Goal: Information Seeking & Learning: Learn about a topic

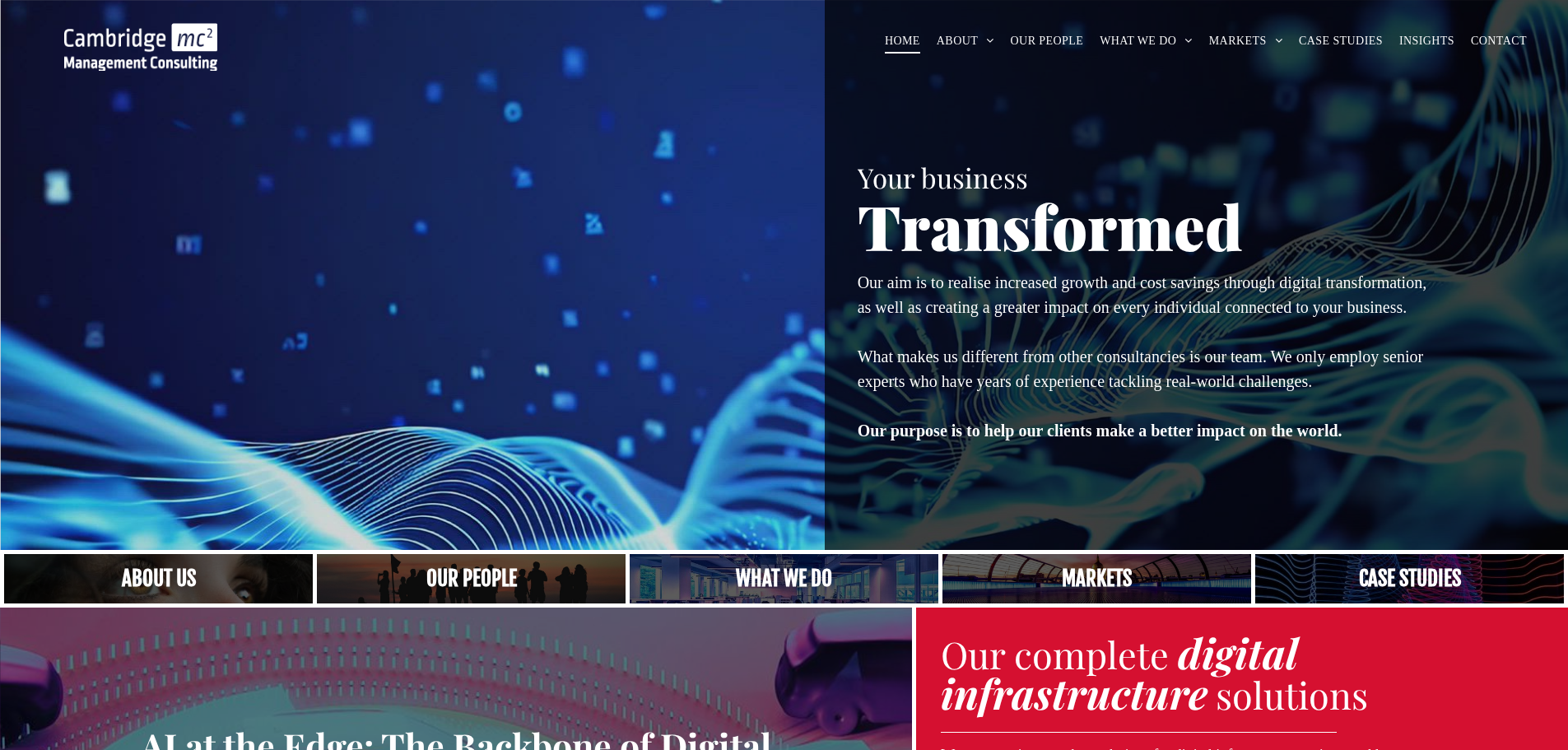
click at [457, 567] on link "A crowd in silhouette at sunset, on a rise or lookout point" at bounding box center [470, 578] width 308 height 49
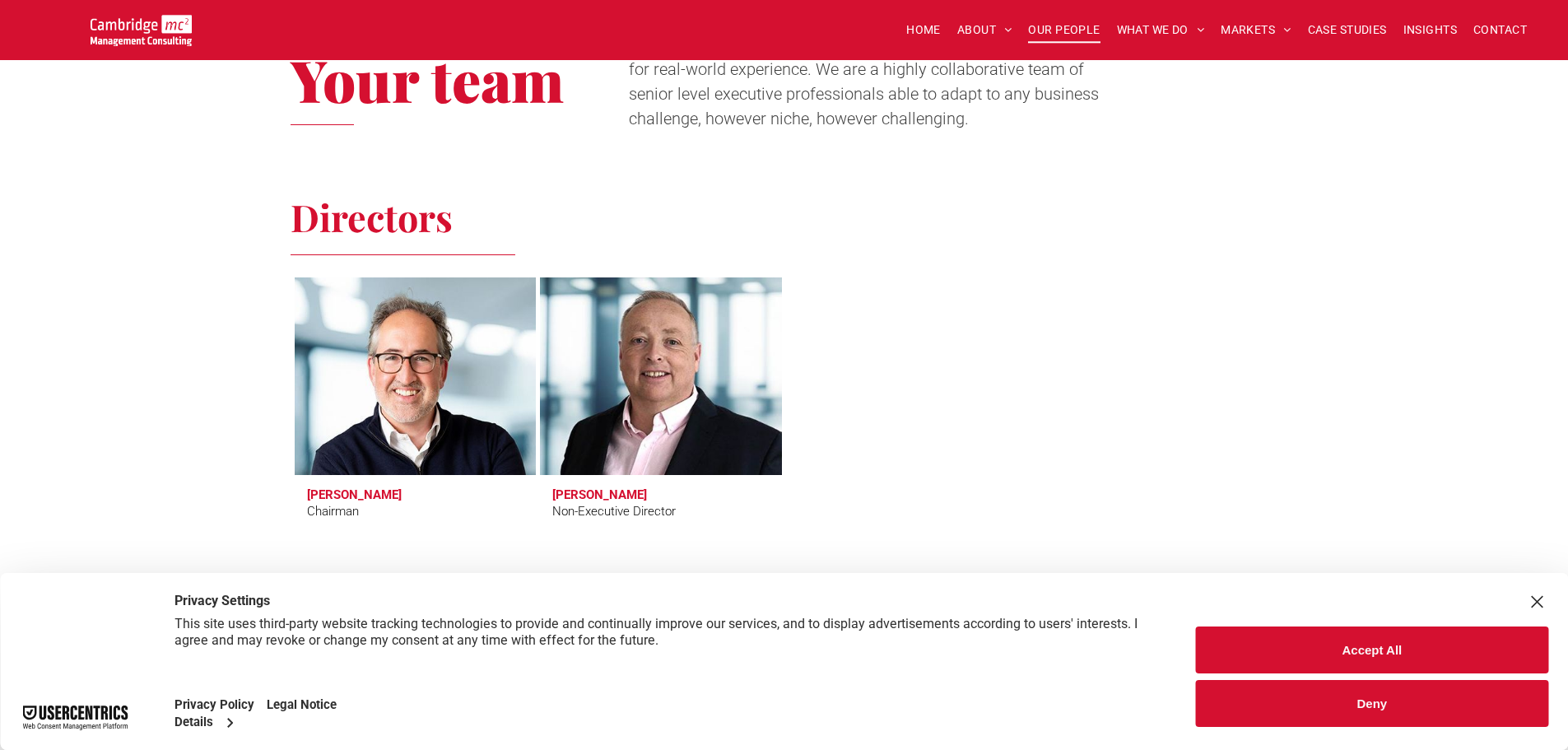
scroll to position [658, 0]
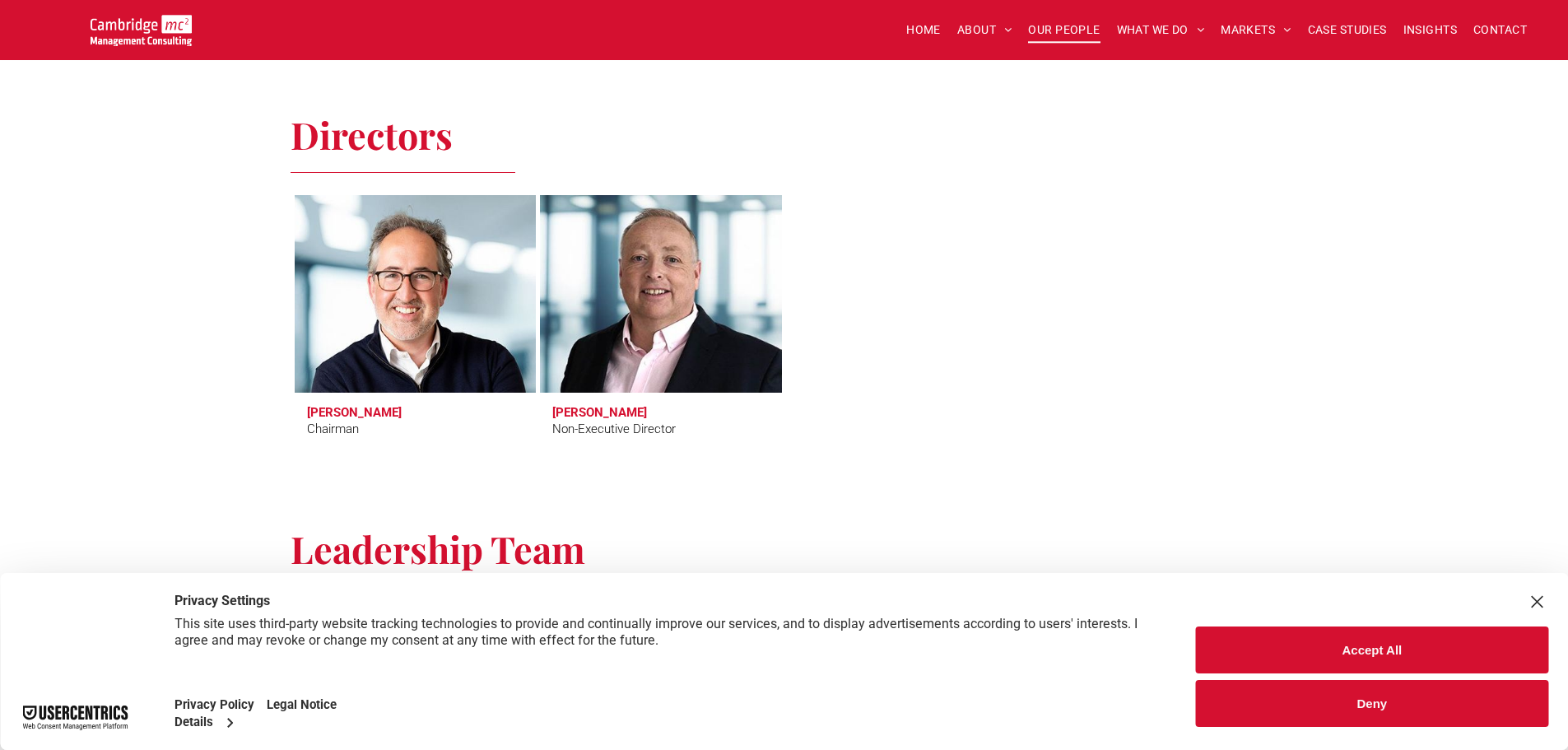
click at [1405, 647] on button "Accept All" at bounding box center [1372, 649] width 352 height 47
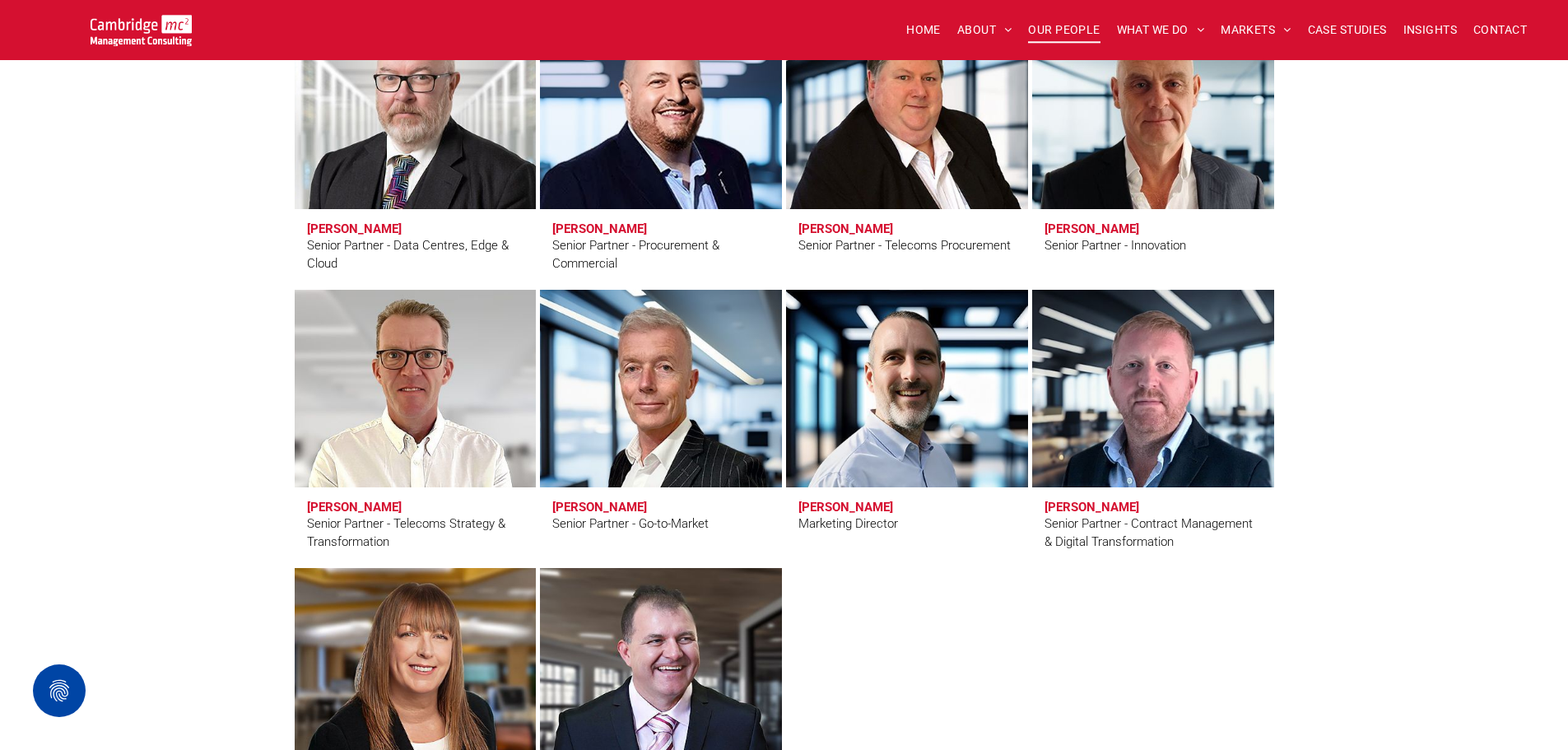
scroll to position [2469, 0]
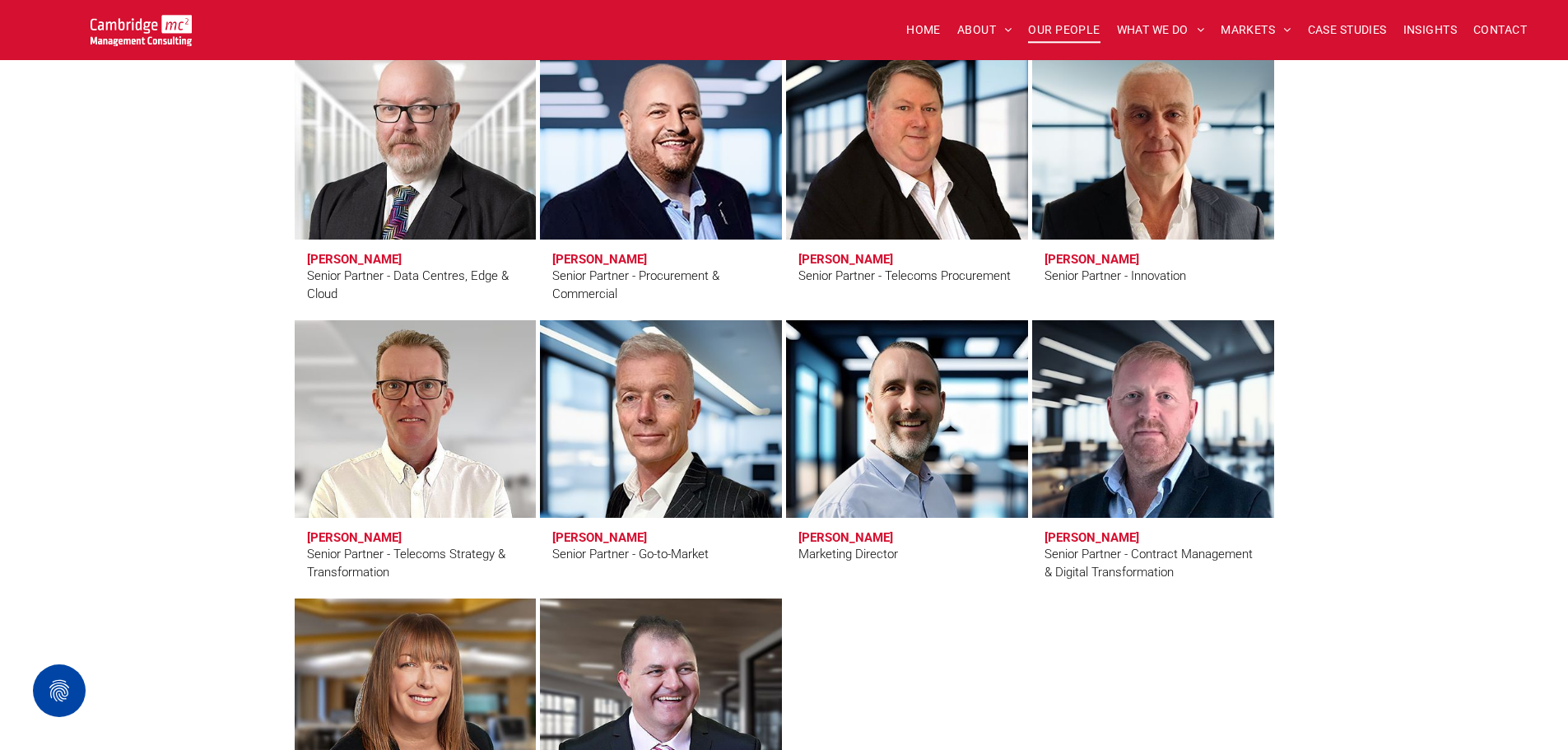
click at [582, 538] on h3 "Andy Bills" at bounding box center [599, 537] width 94 height 15
click at [652, 447] on link "Andy Bills" at bounding box center [660, 419] width 256 height 209
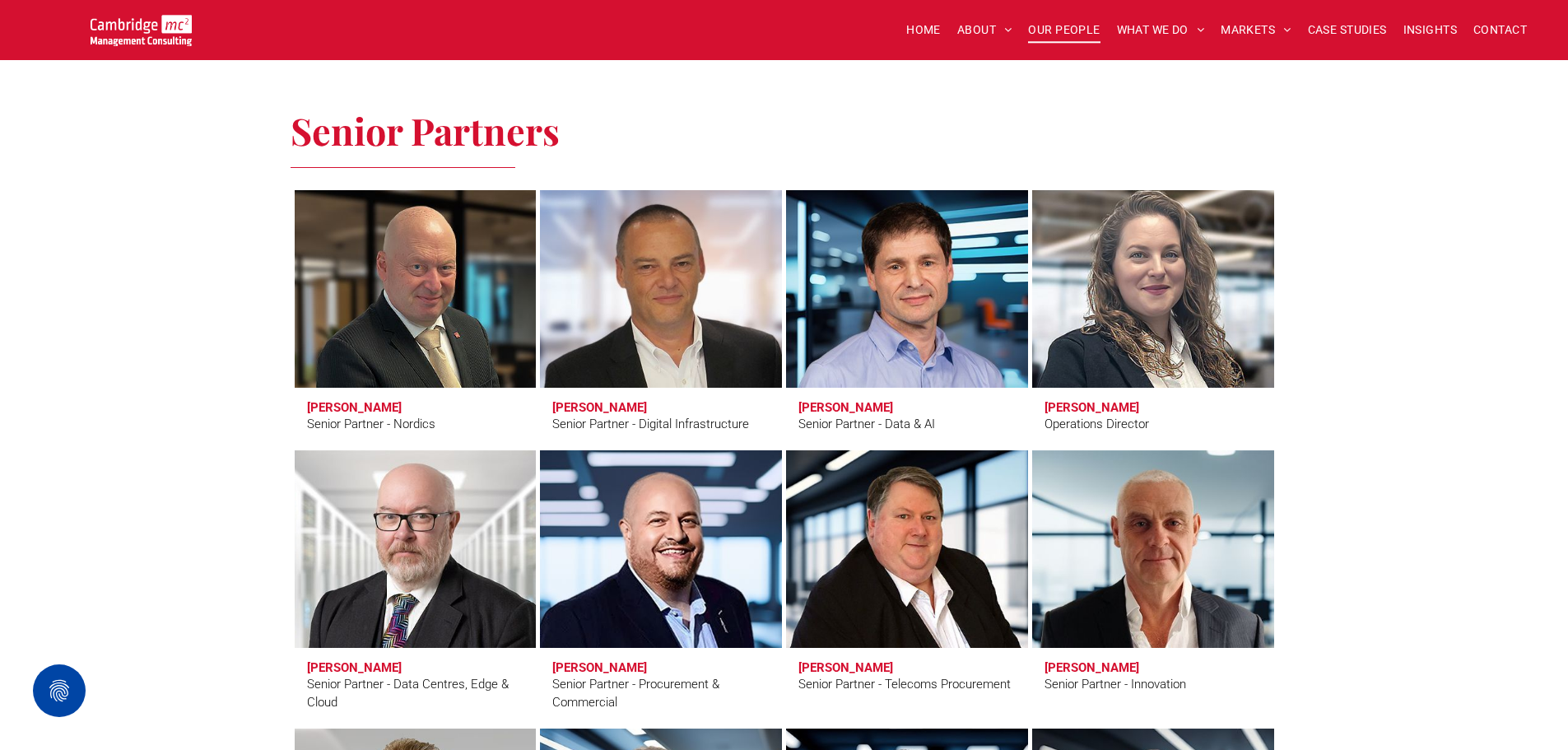
scroll to position [2057, 0]
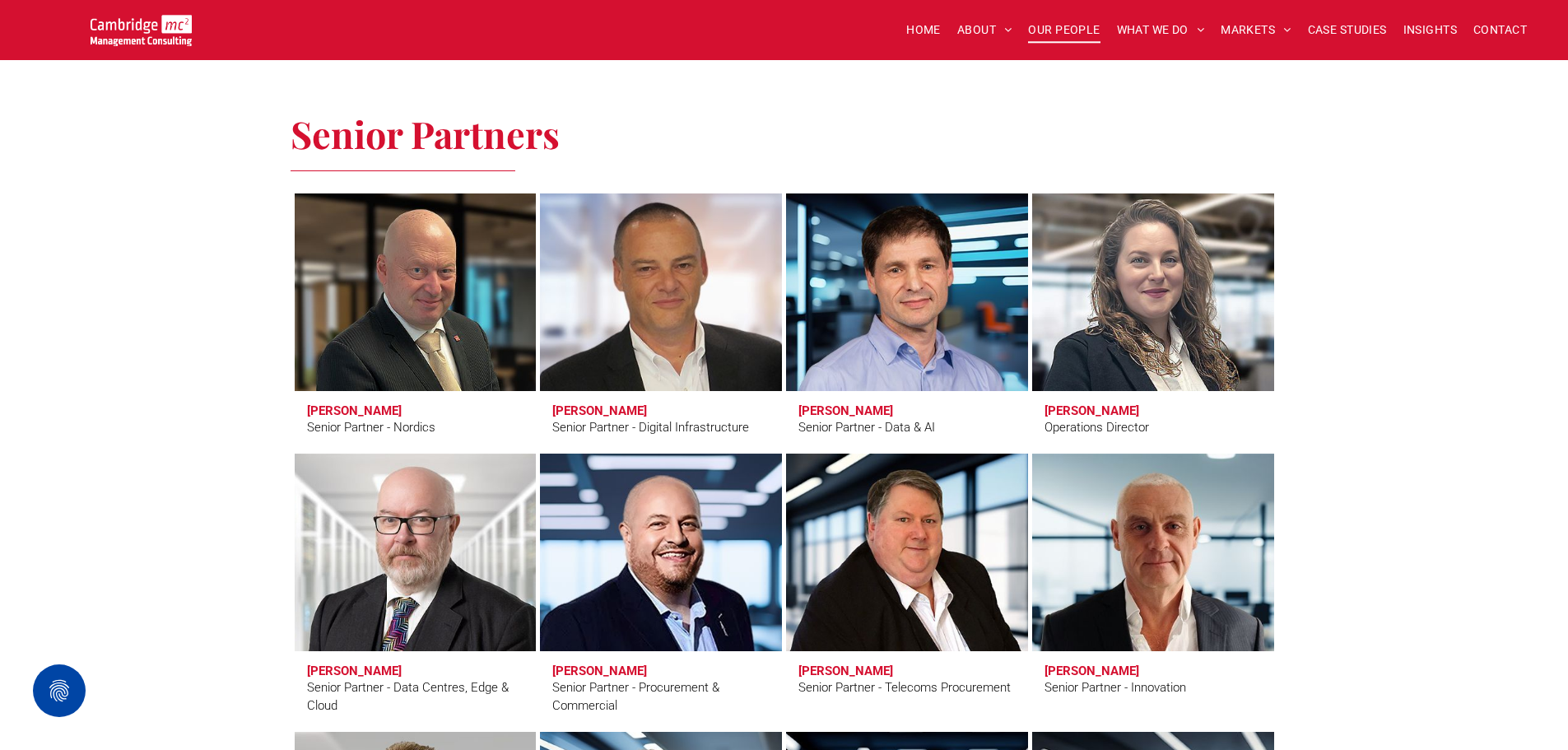
click at [664, 271] on link "Andy Bax" at bounding box center [660, 293] width 256 height 209
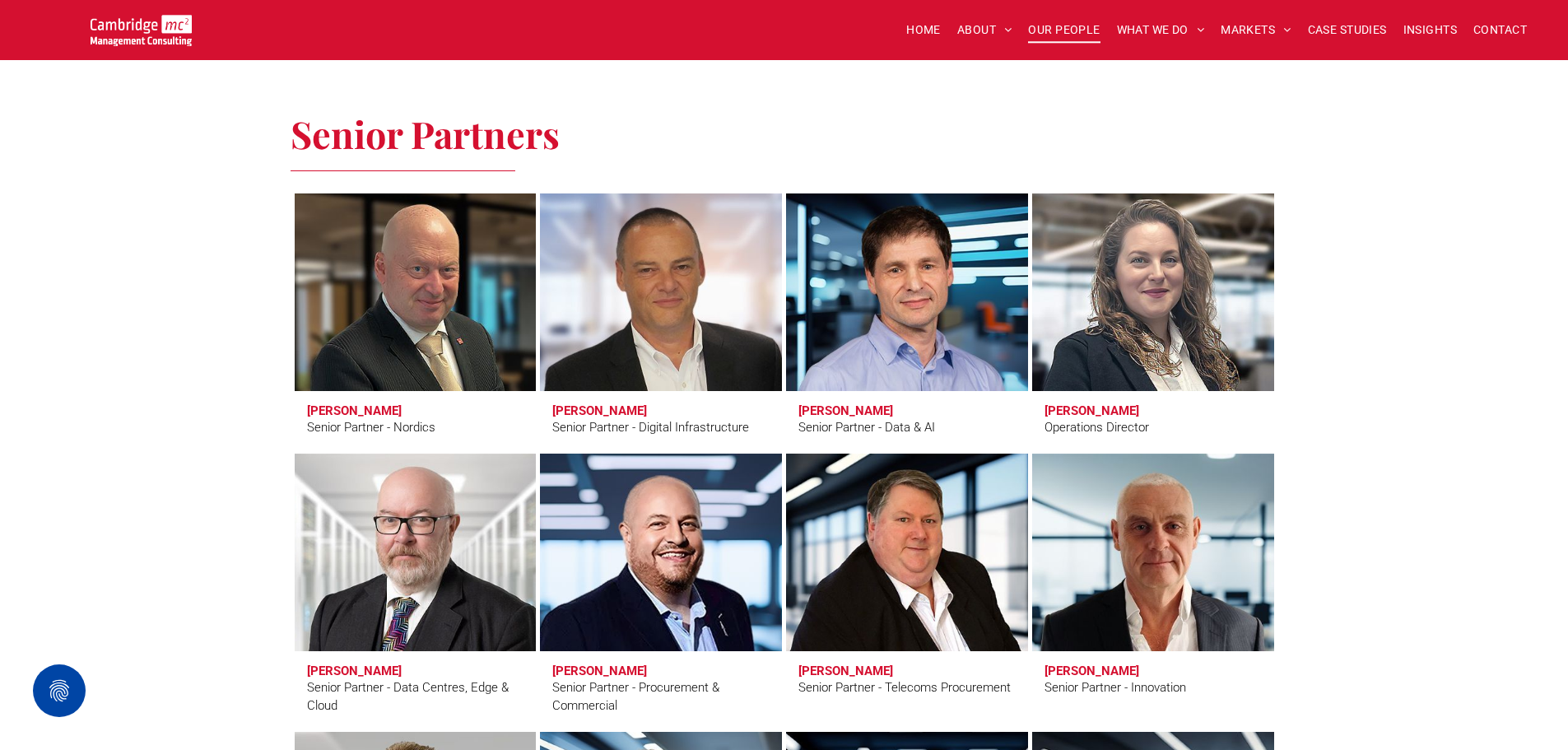
click at [485, 337] on link "Erling Aronsveen" at bounding box center [415, 293] width 256 height 209
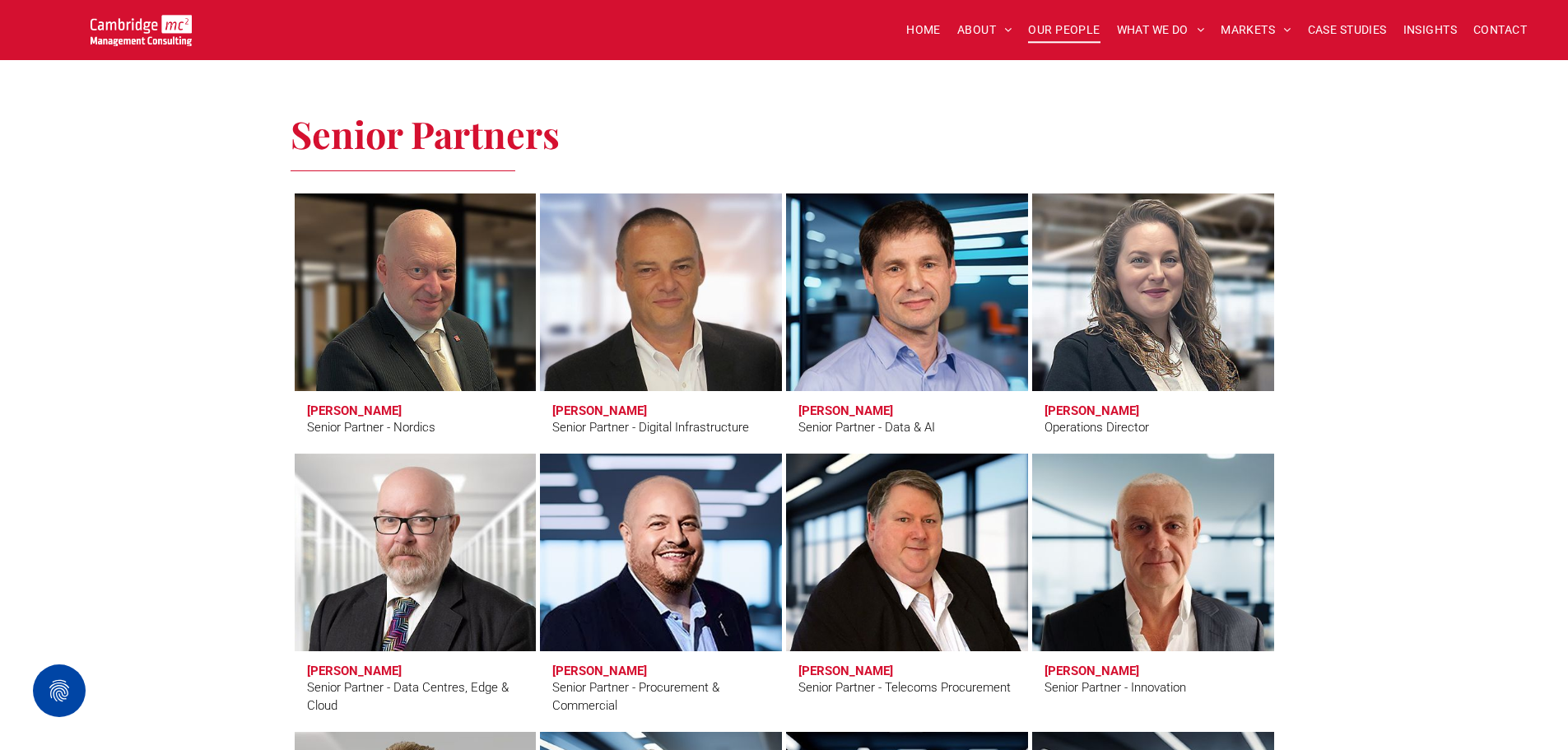
click at [854, 309] on link "Simon Brueckheimer" at bounding box center [907, 293] width 256 height 209
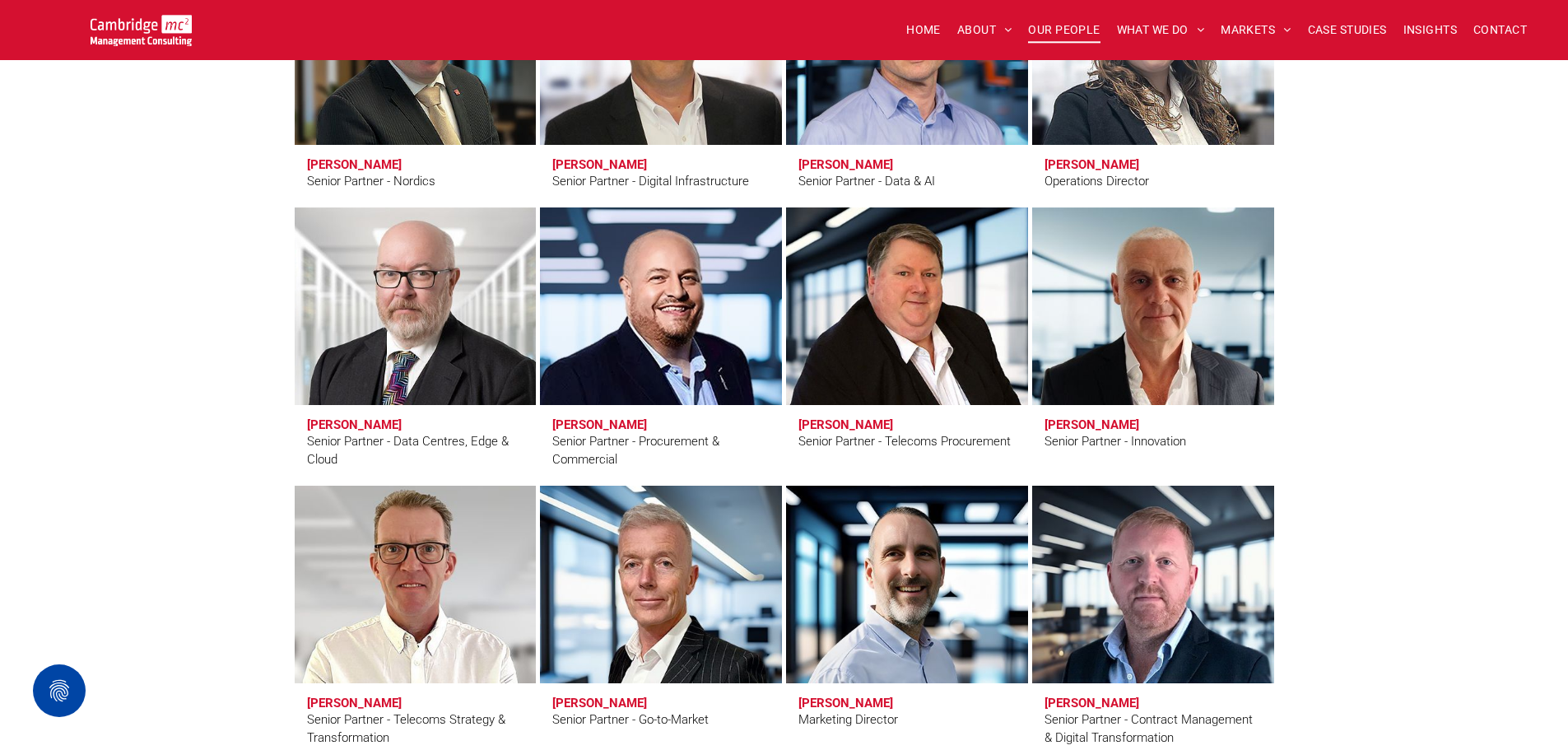
scroll to position [2305, 0]
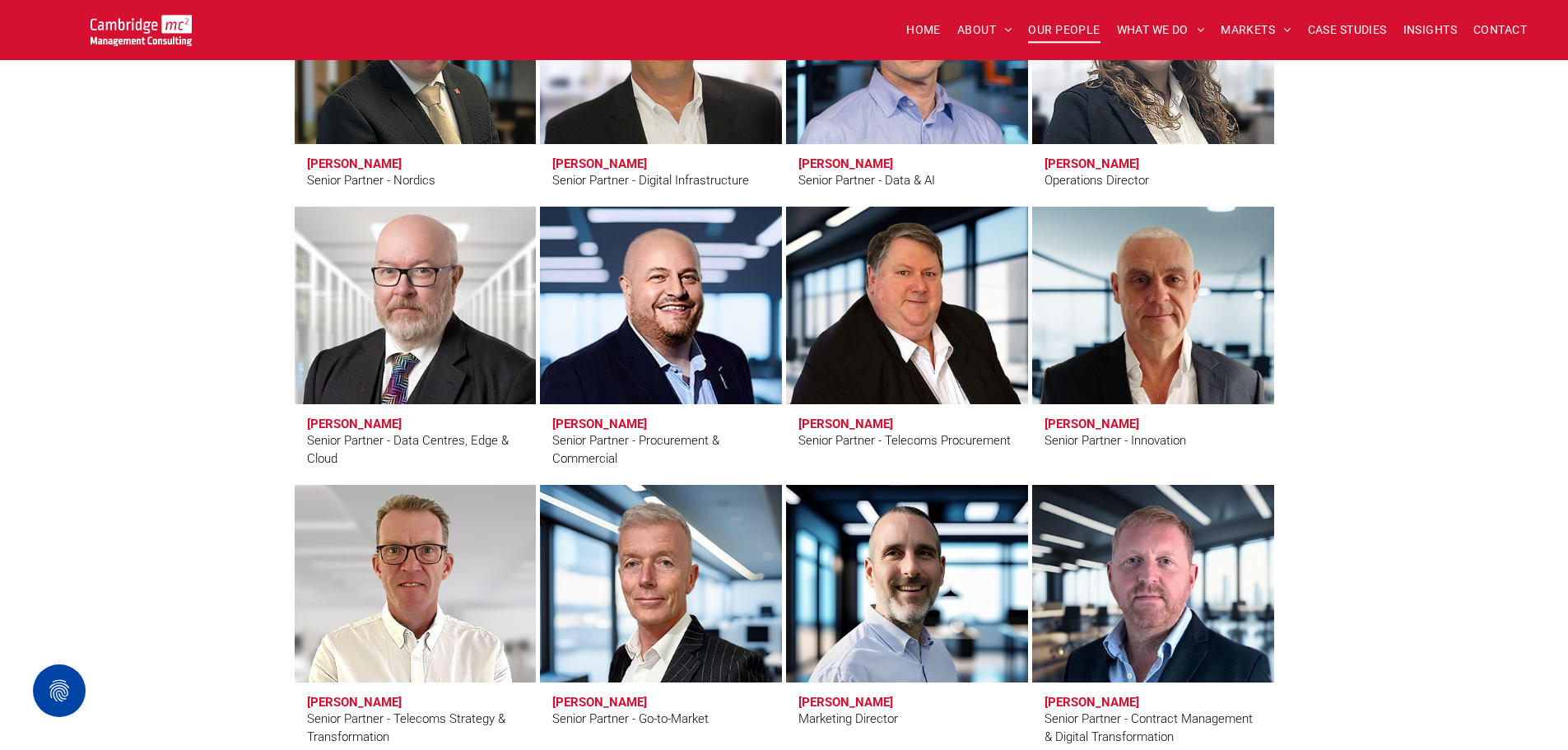
click at [406, 343] on link "Duncan Clubb" at bounding box center [415, 306] width 256 height 209
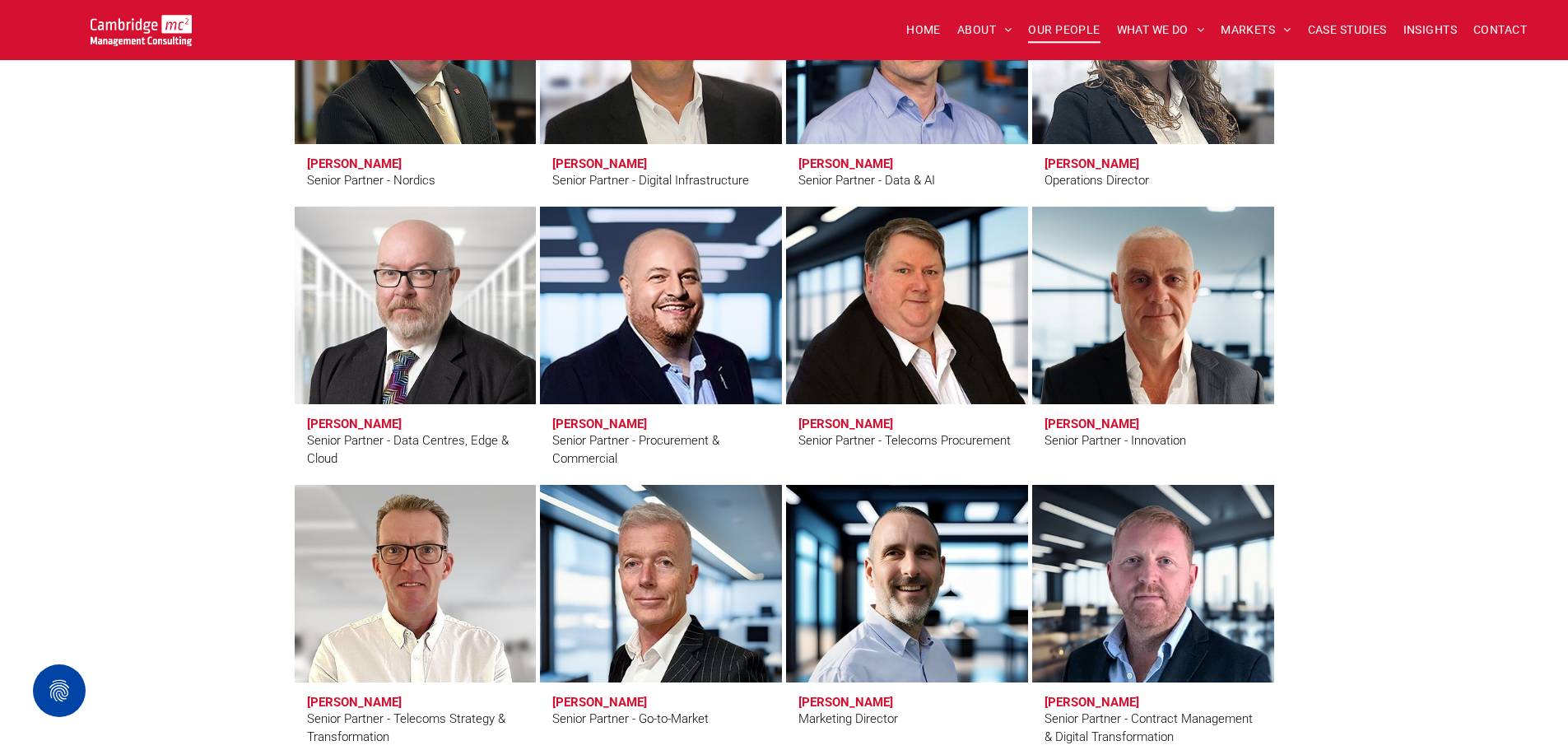
click at [885, 372] on link "Eric Green" at bounding box center [907, 306] width 256 height 209
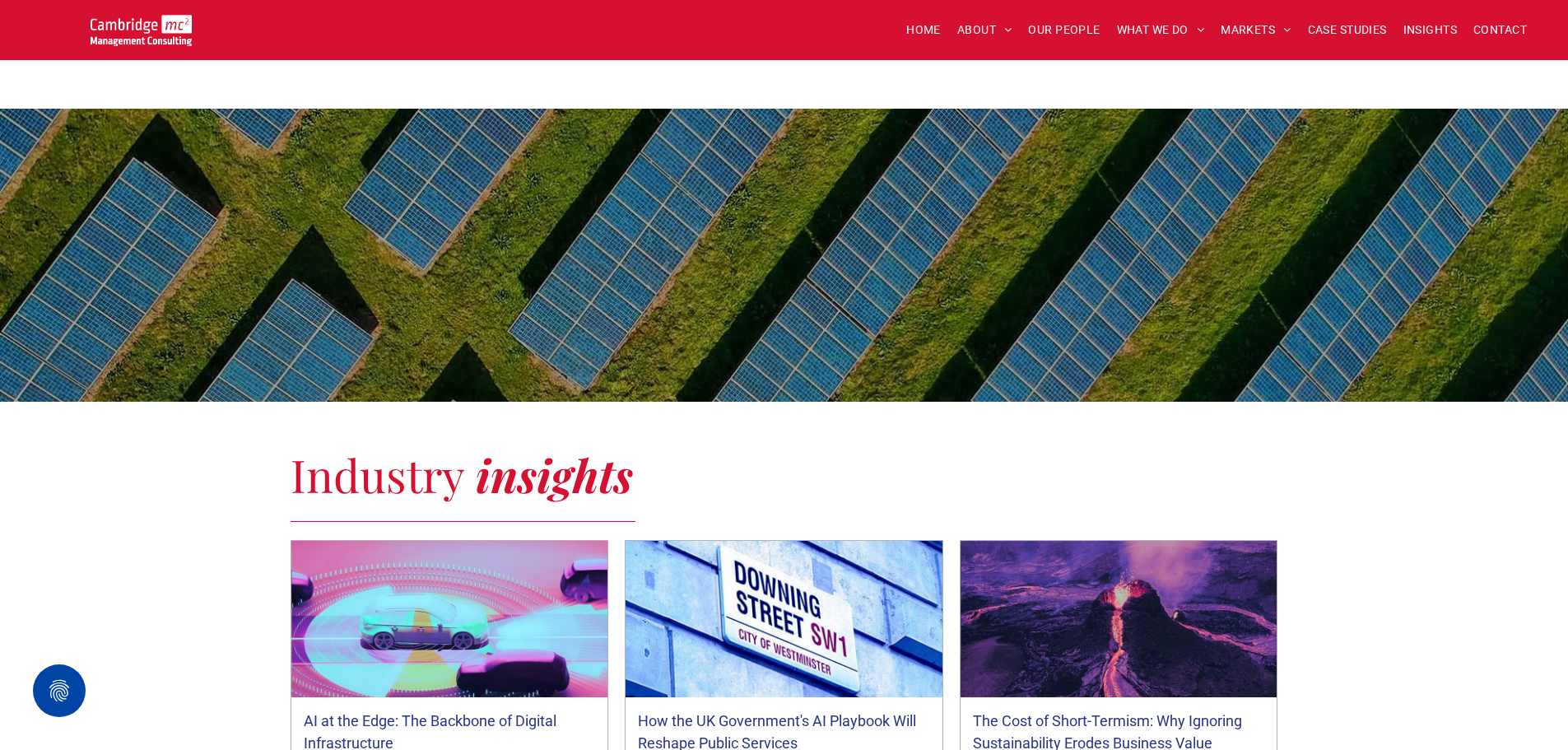
scroll to position [330, 0]
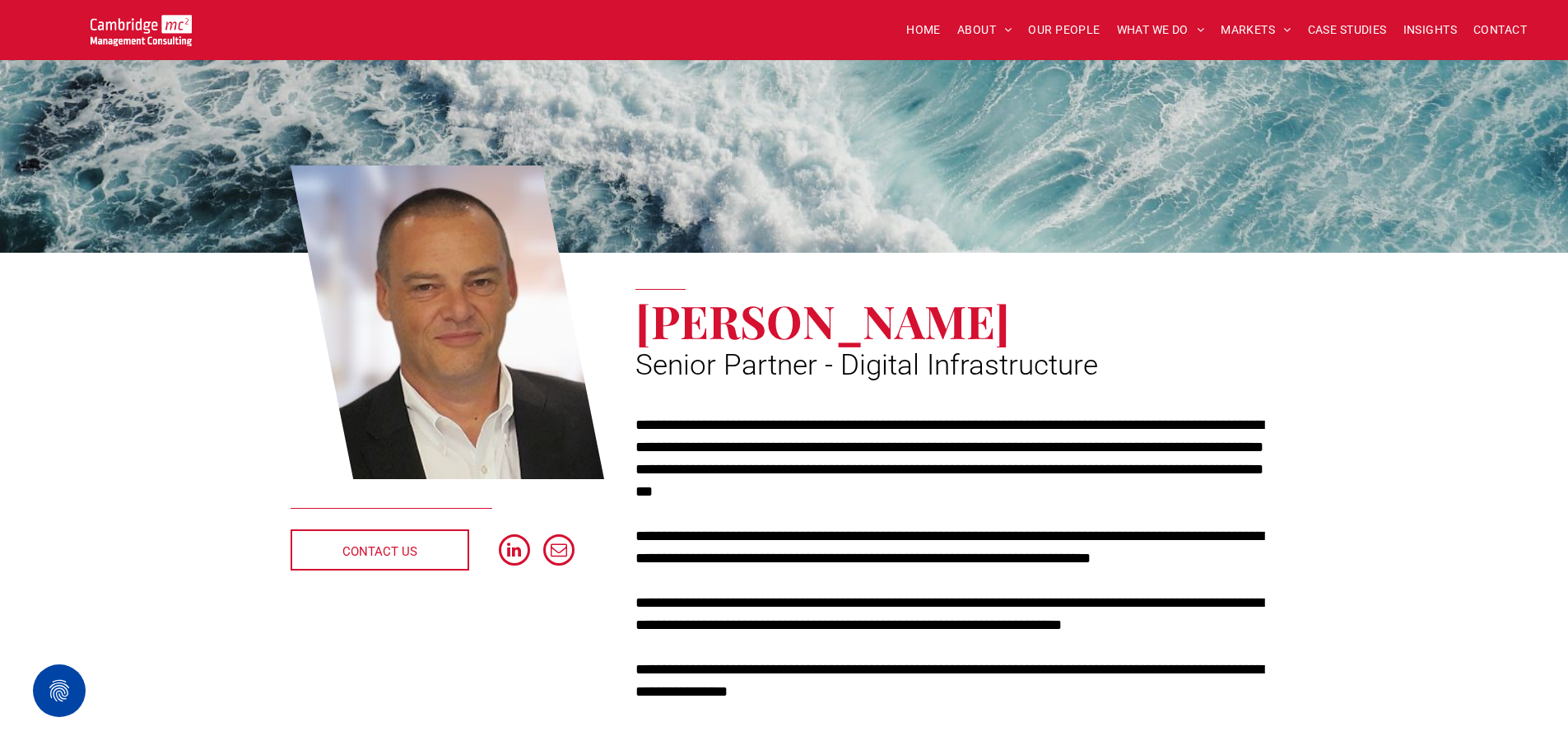
scroll to position [165, 0]
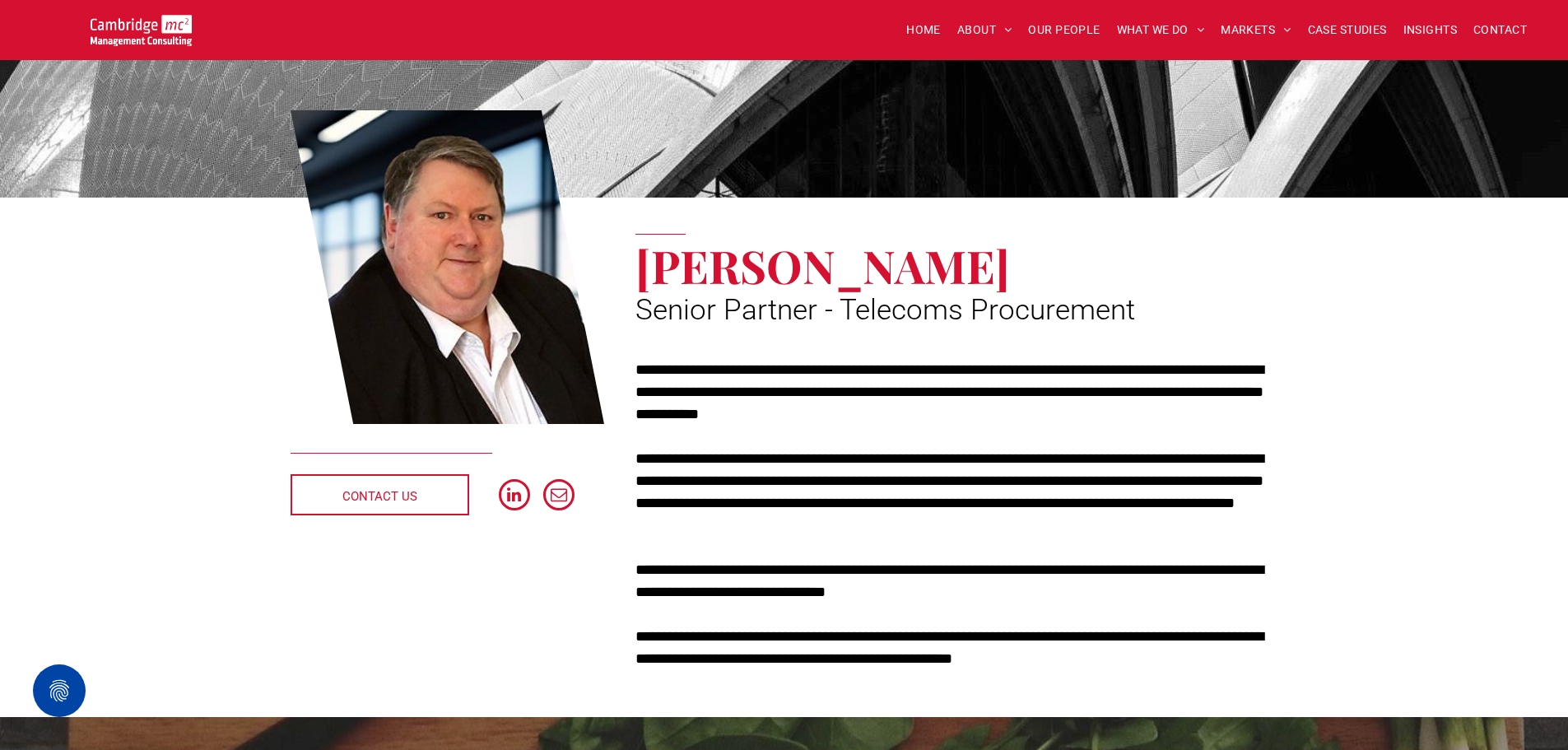
scroll to position [82, 0]
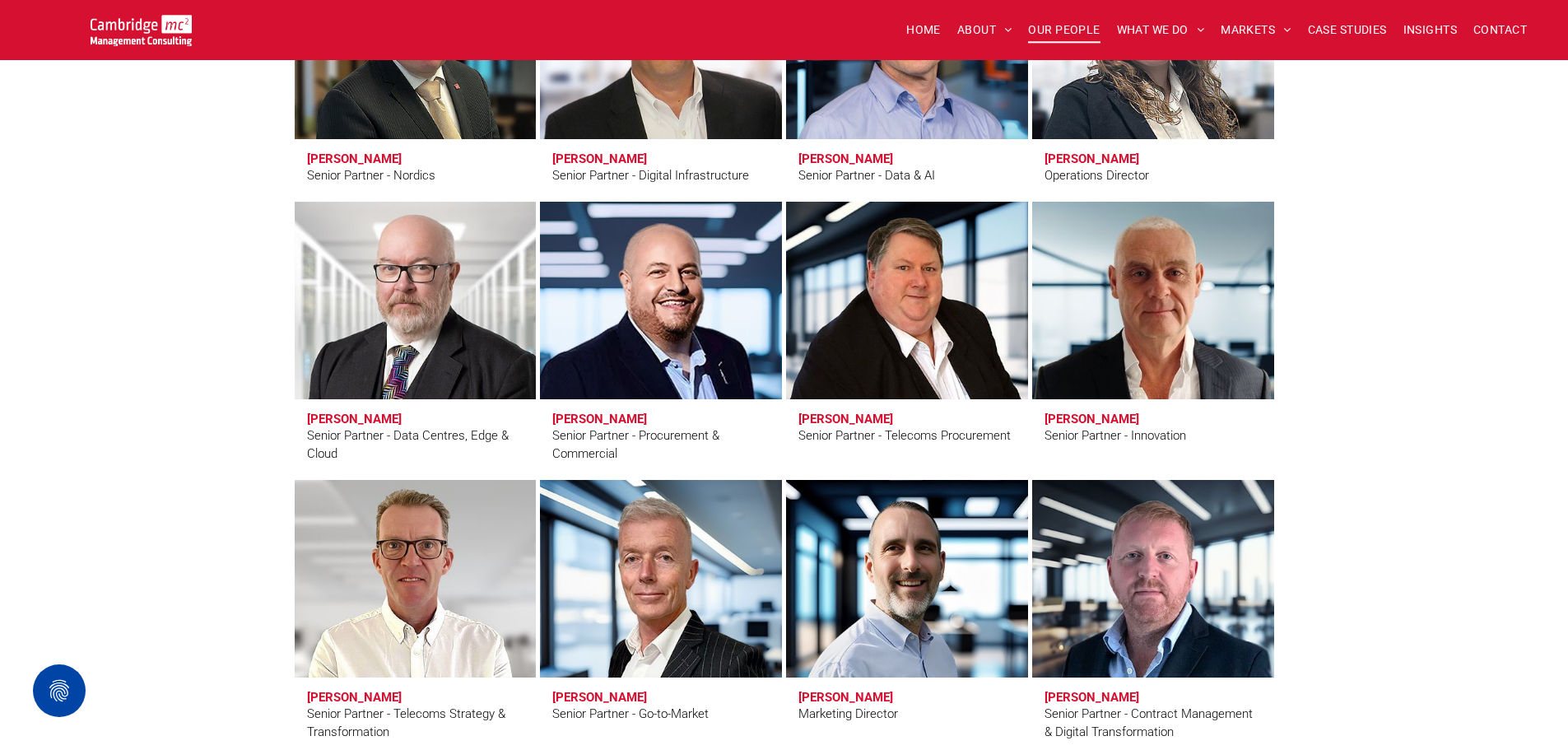
scroll to position [2305, 0]
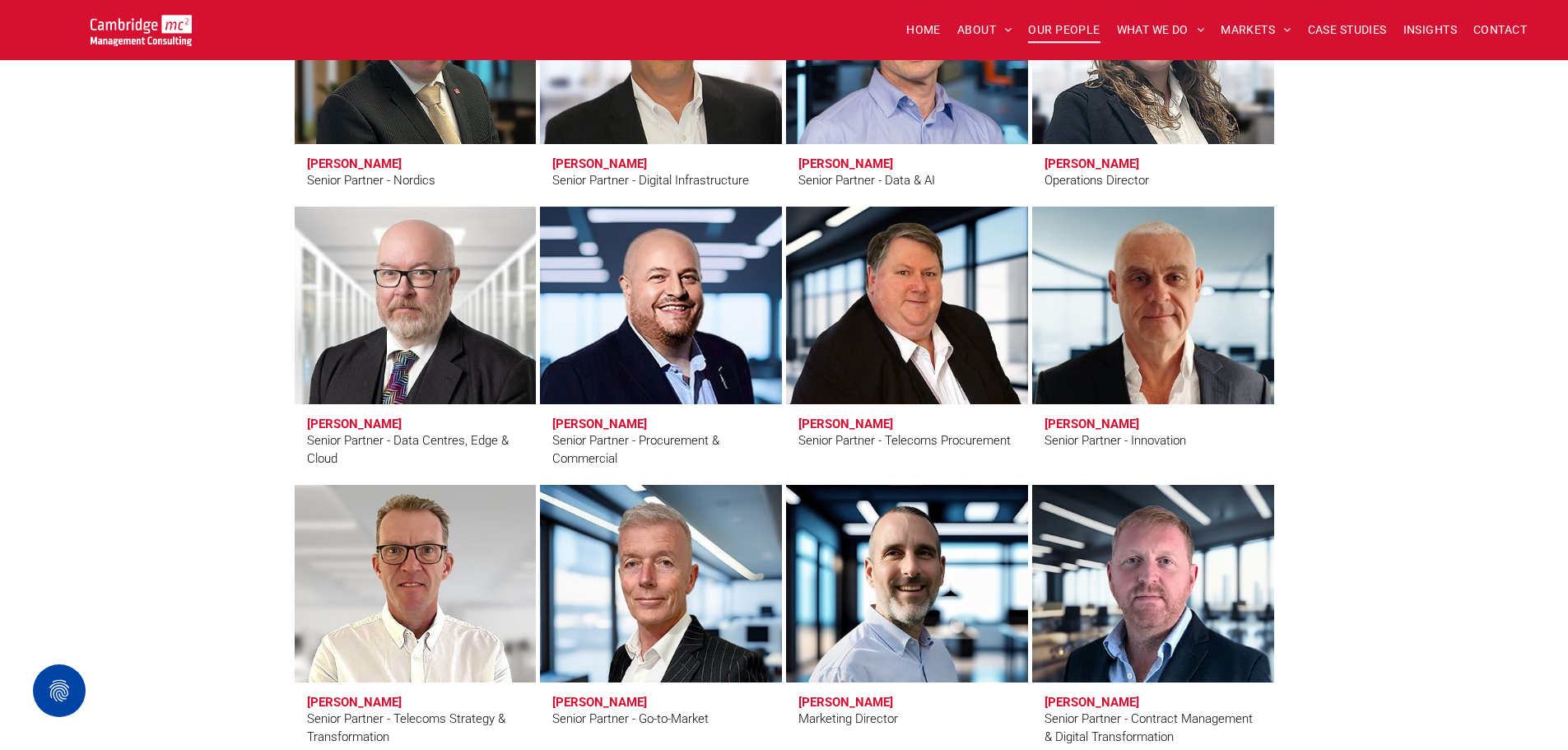
click at [1133, 372] on link "Matt Lawson" at bounding box center [1153, 306] width 256 height 209
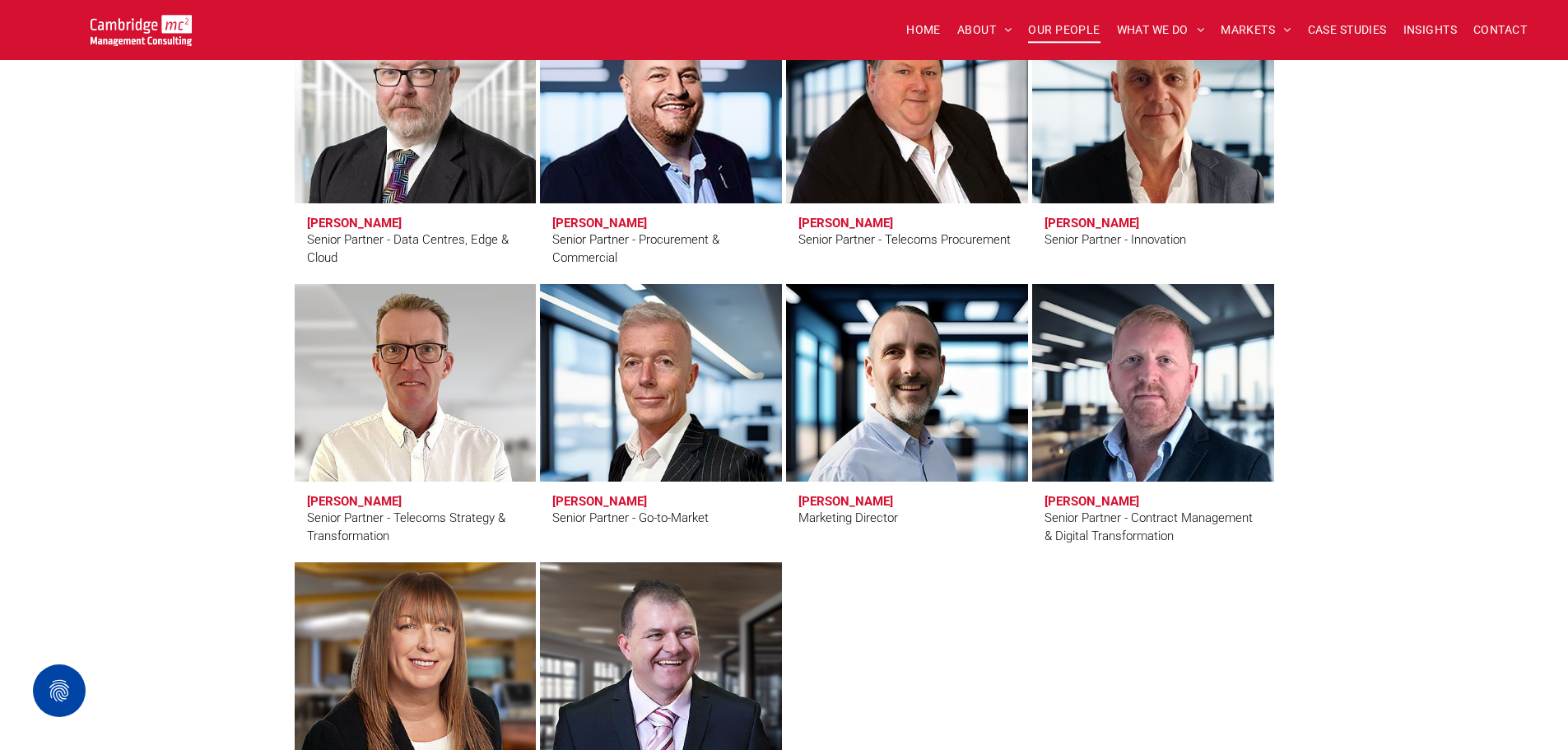
scroll to position [2551, 0]
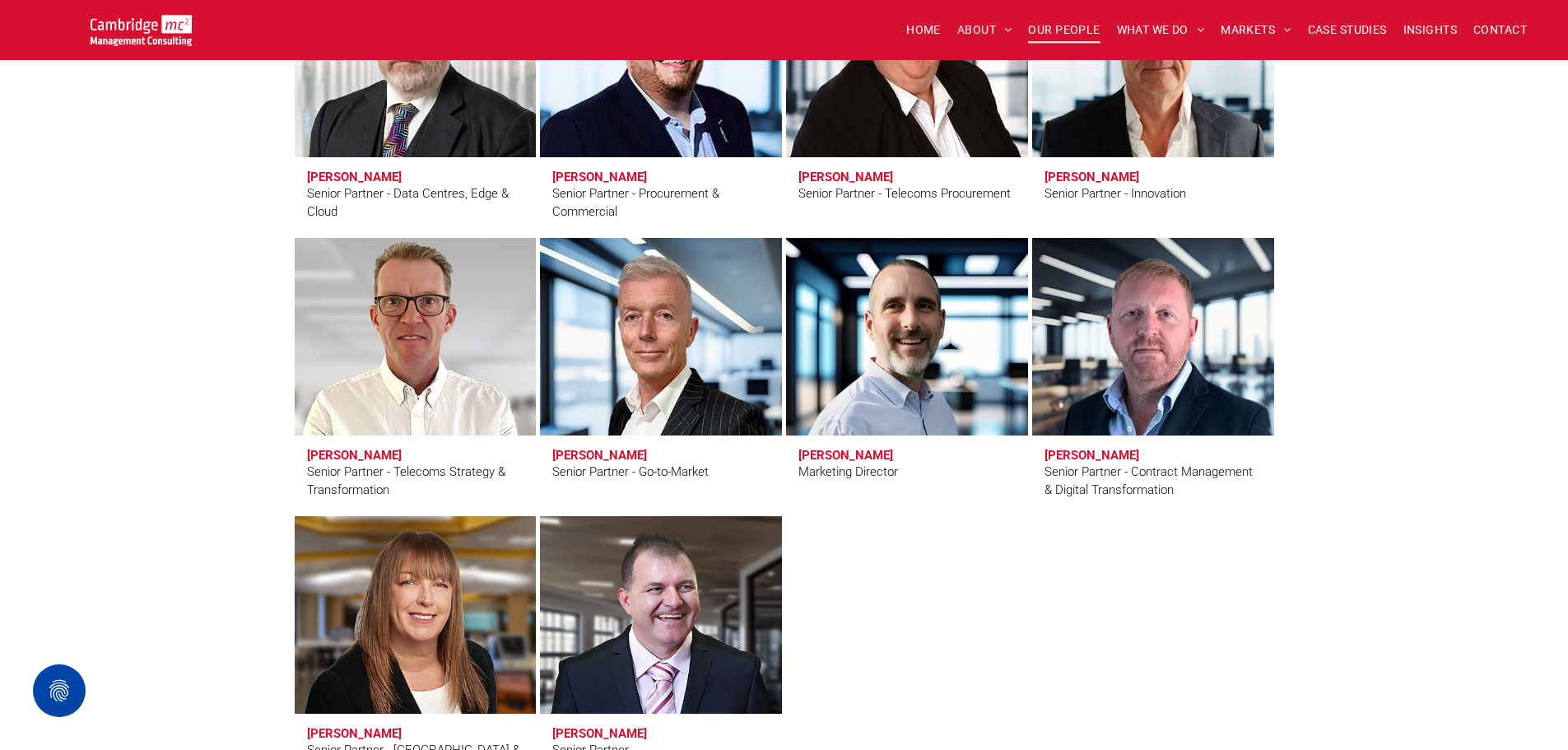
click at [404, 400] on link "Clive Quantrill" at bounding box center [415, 337] width 256 height 209
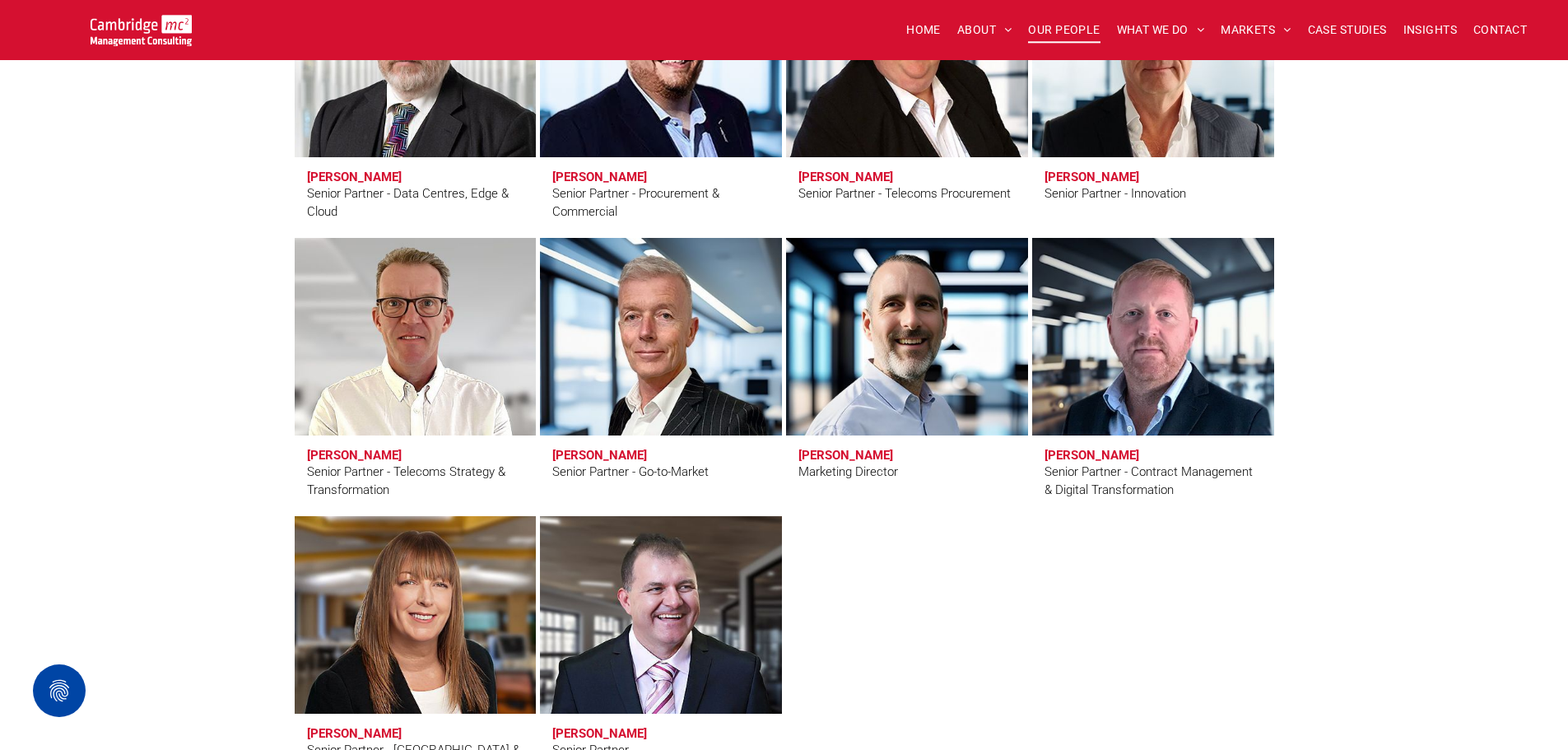
click at [893, 381] on link "Karl Salter" at bounding box center [907, 337] width 256 height 209
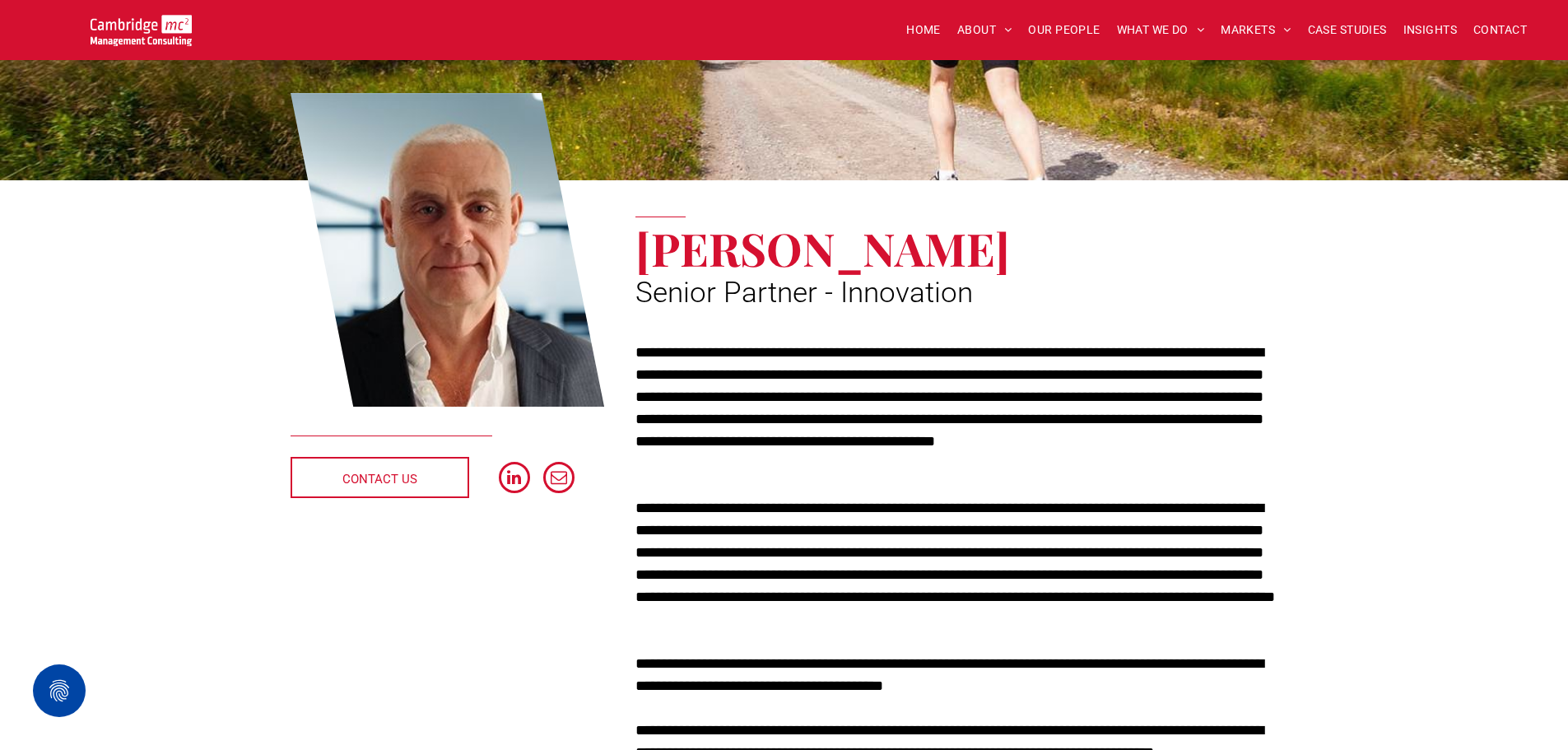
scroll to position [165, 0]
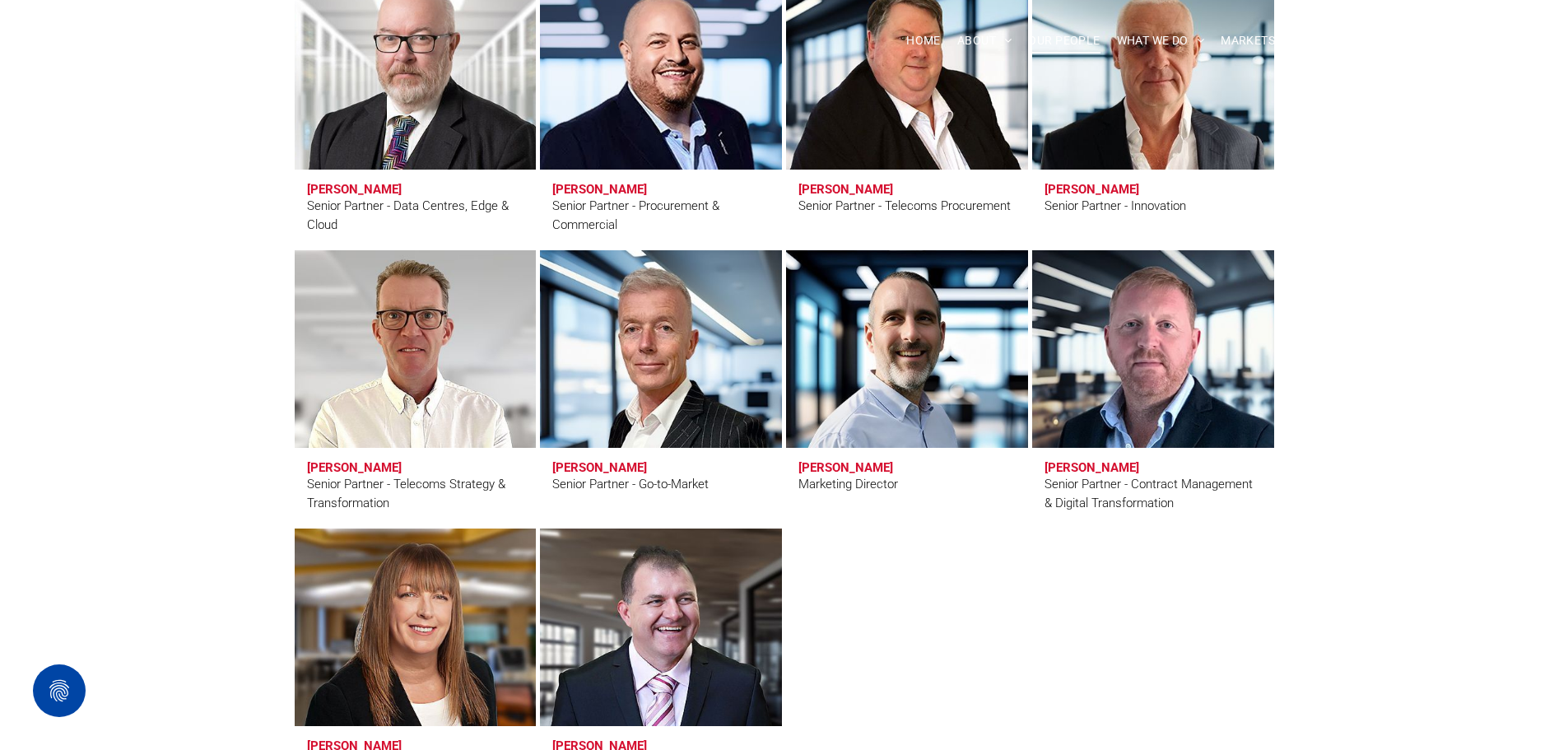
scroll to position [2551, 0]
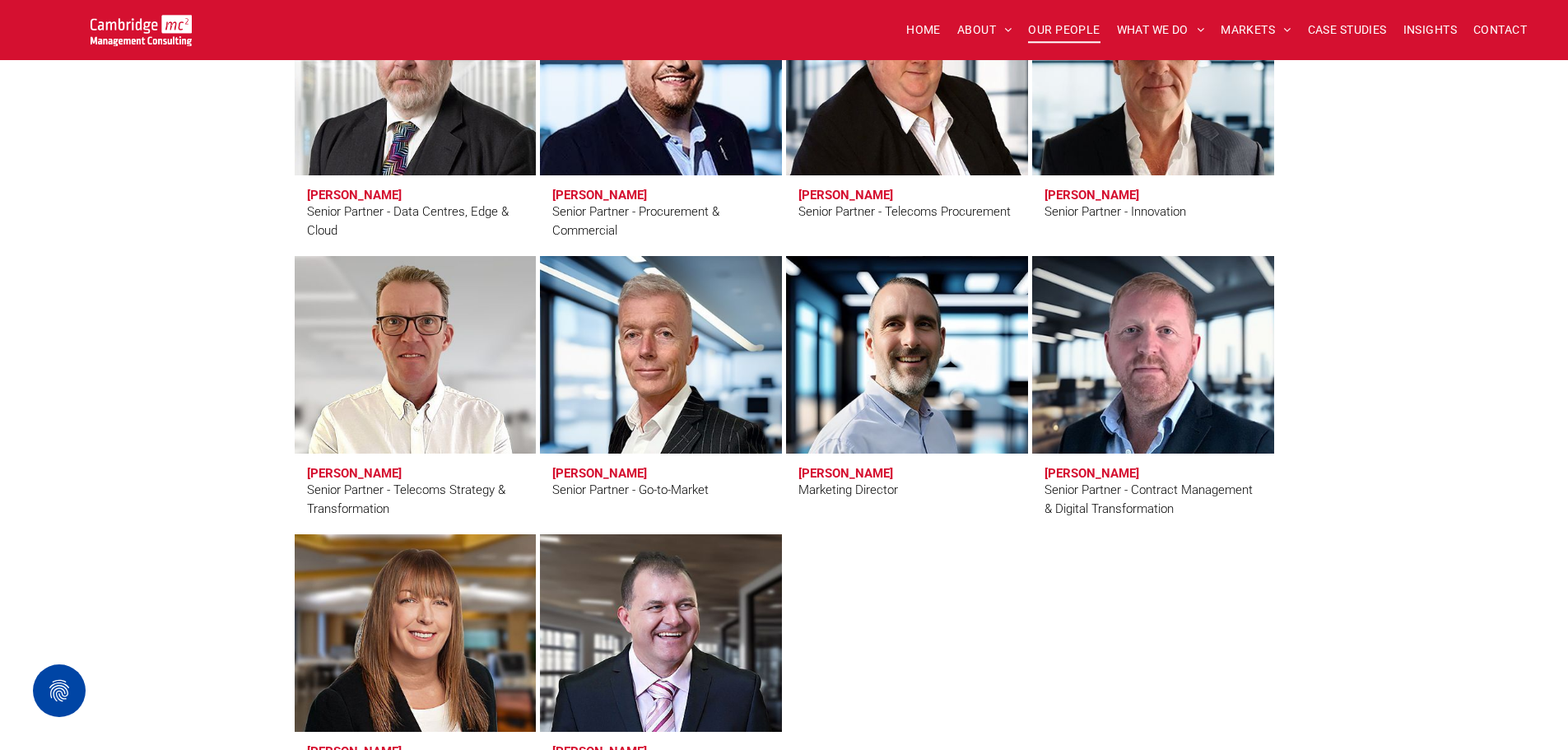
click at [1132, 367] on link "Darren Sheppard" at bounding box center [1153, 355] width 256 height 209
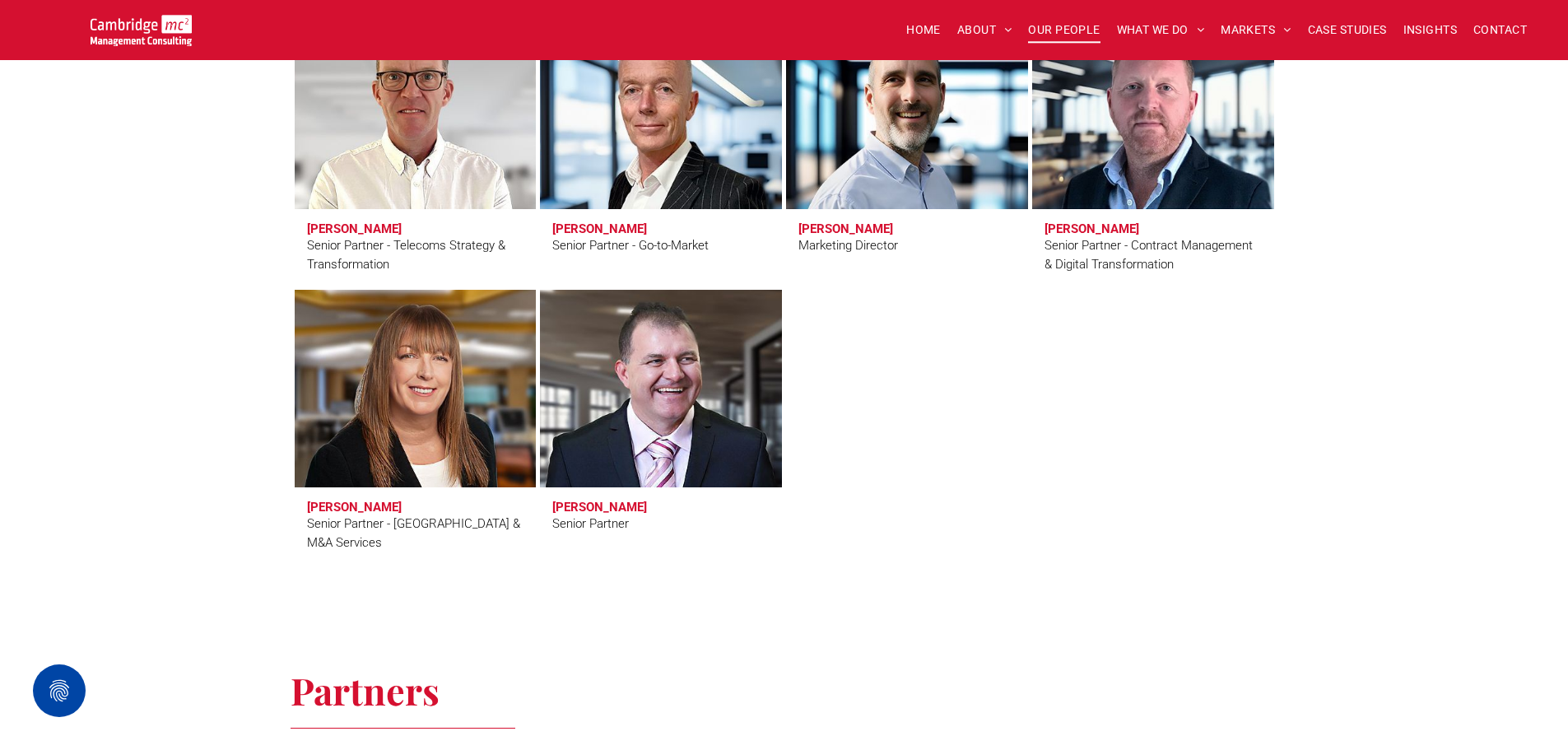
scroll to position [2798, 0]
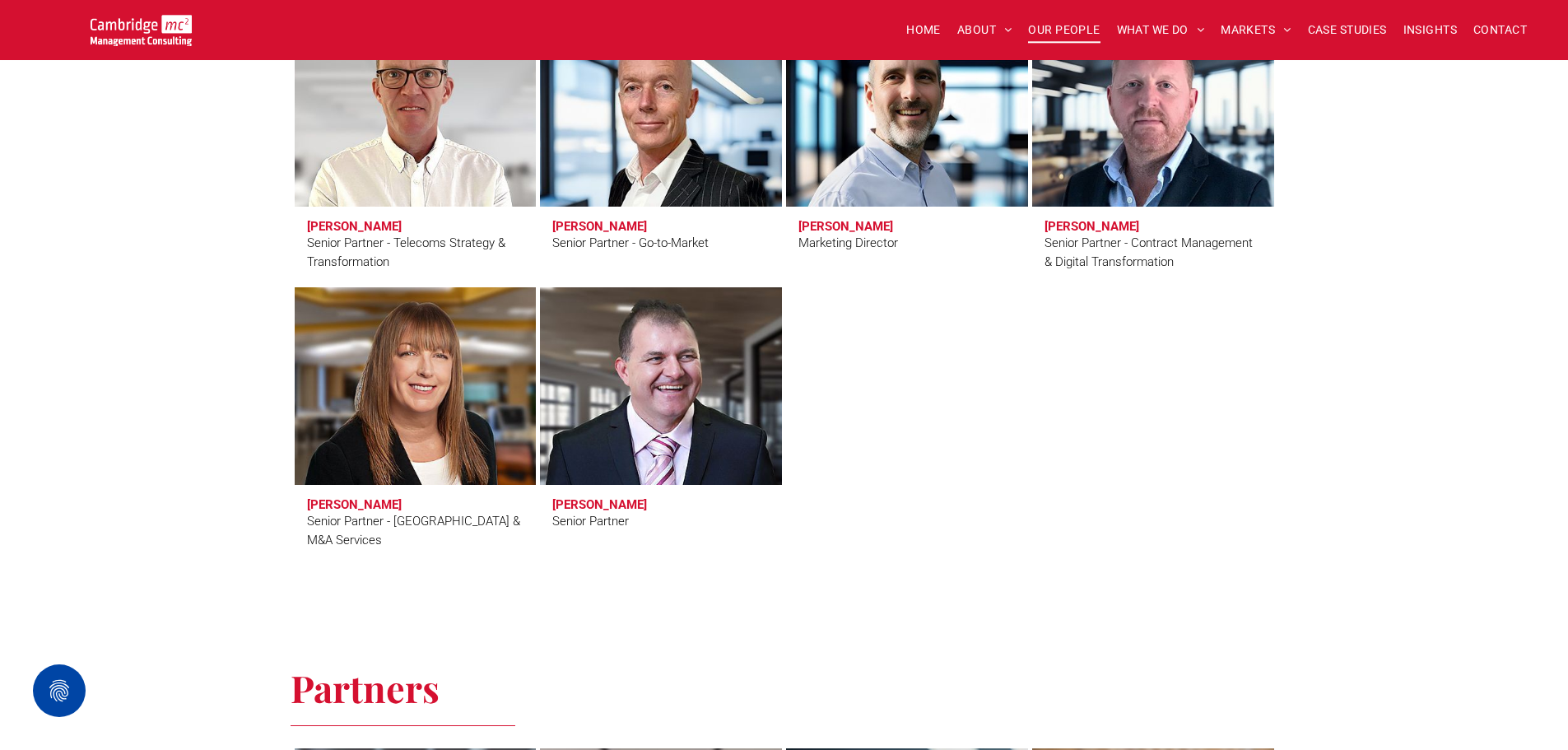
click at [582, 419] on link "Paul Turk" at bounding box center [660, 386] width 256 height 209
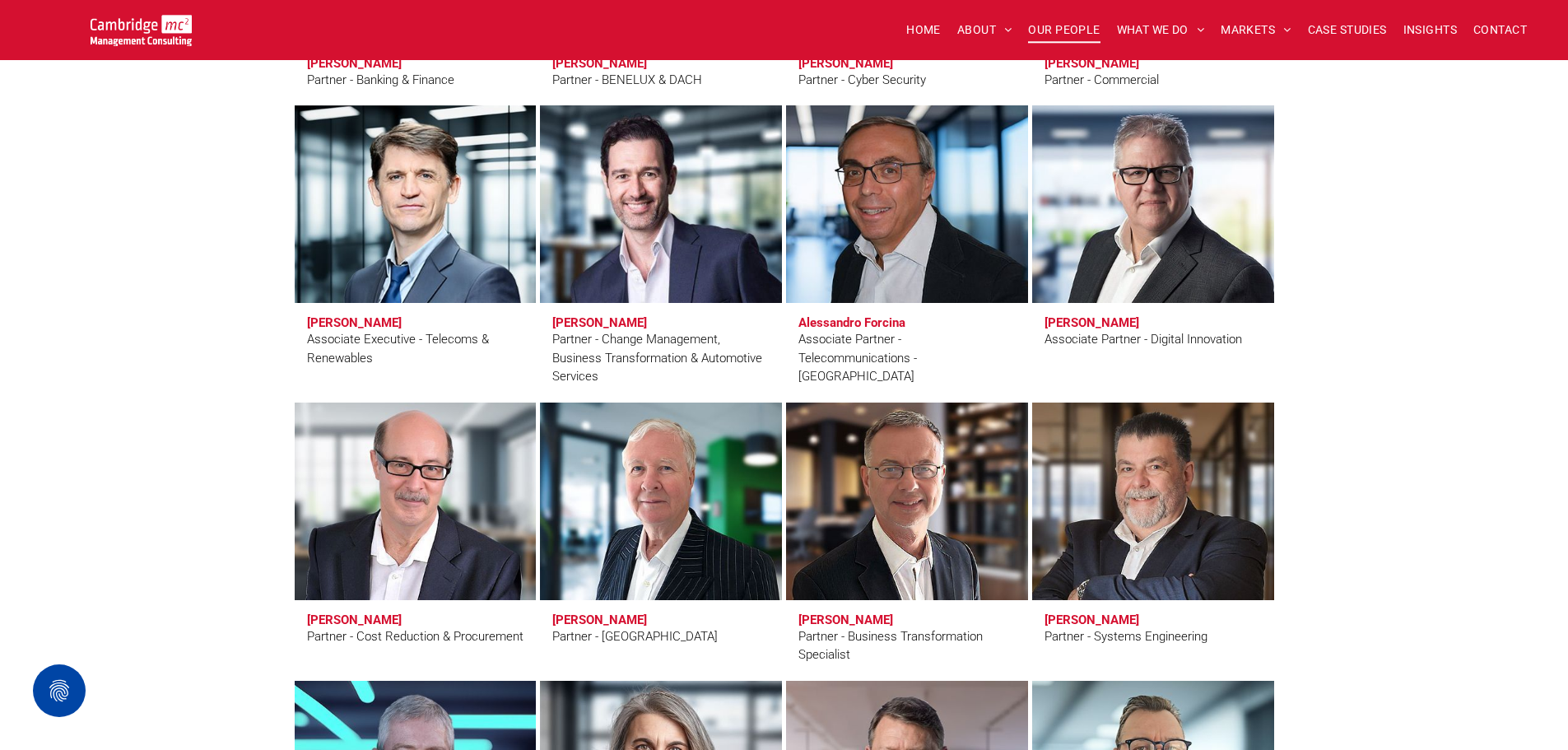
scroll to position [3704, 0]
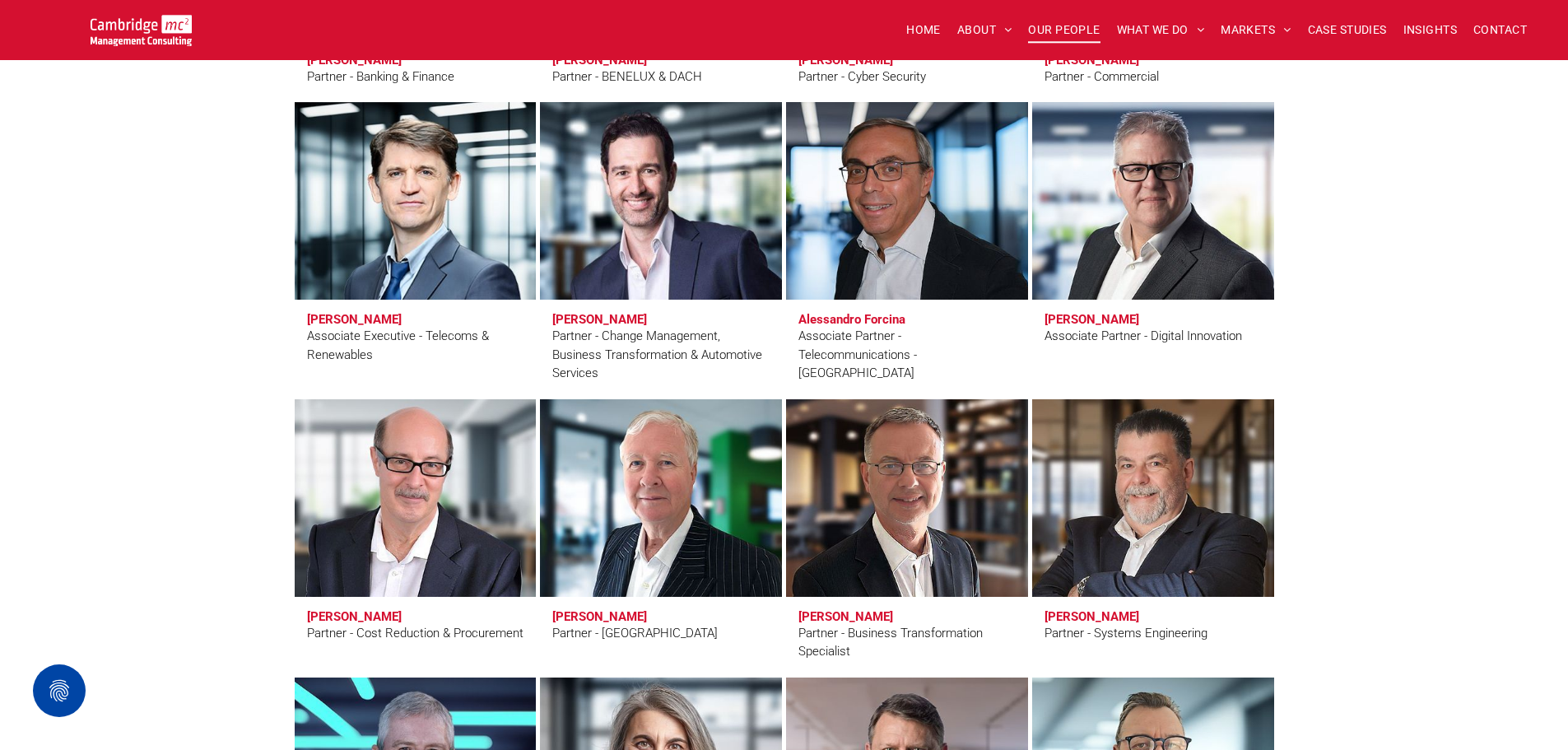
click at [679, 459] on link at bounding box center [660, 498] width 256 height 209
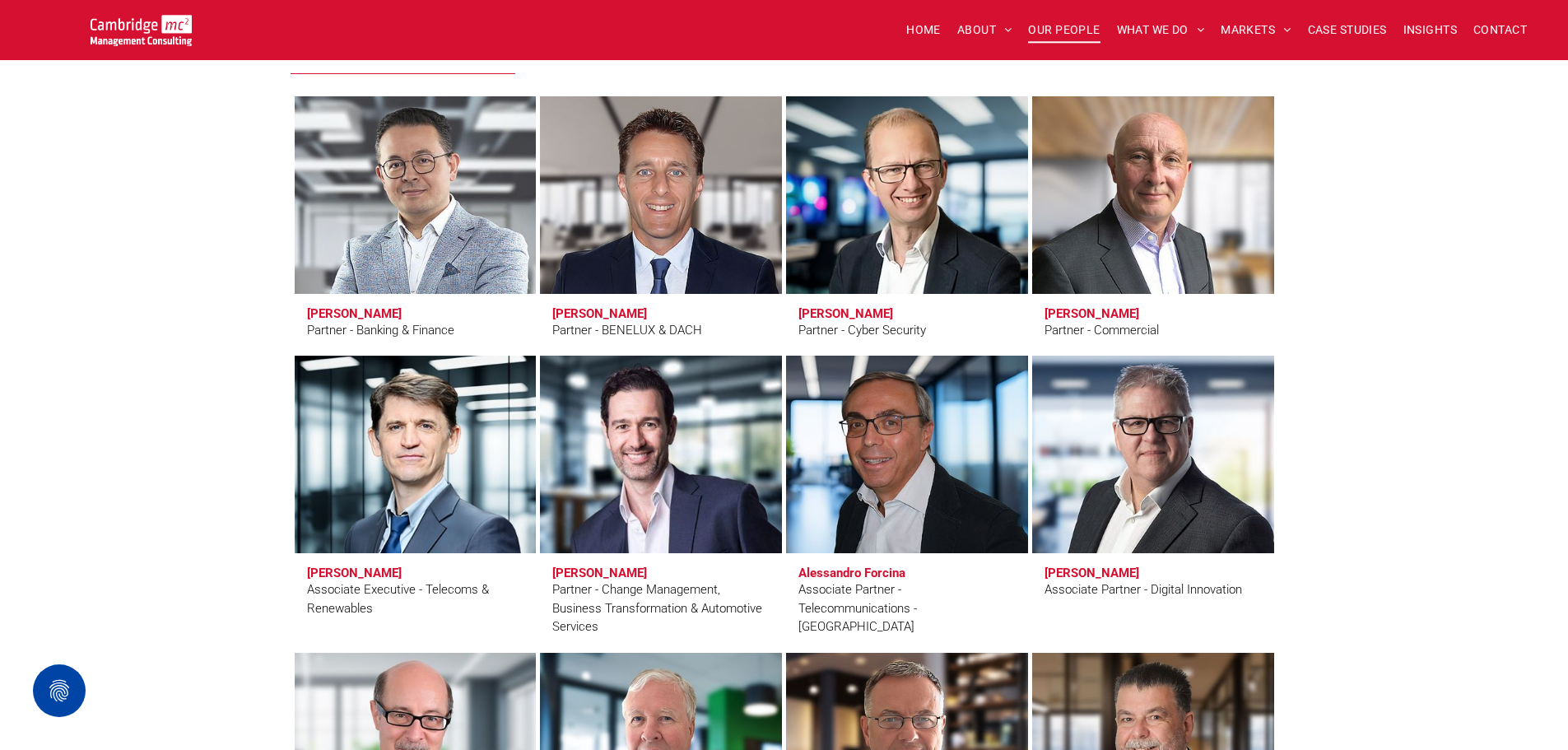
scroll to position [3374, 0]
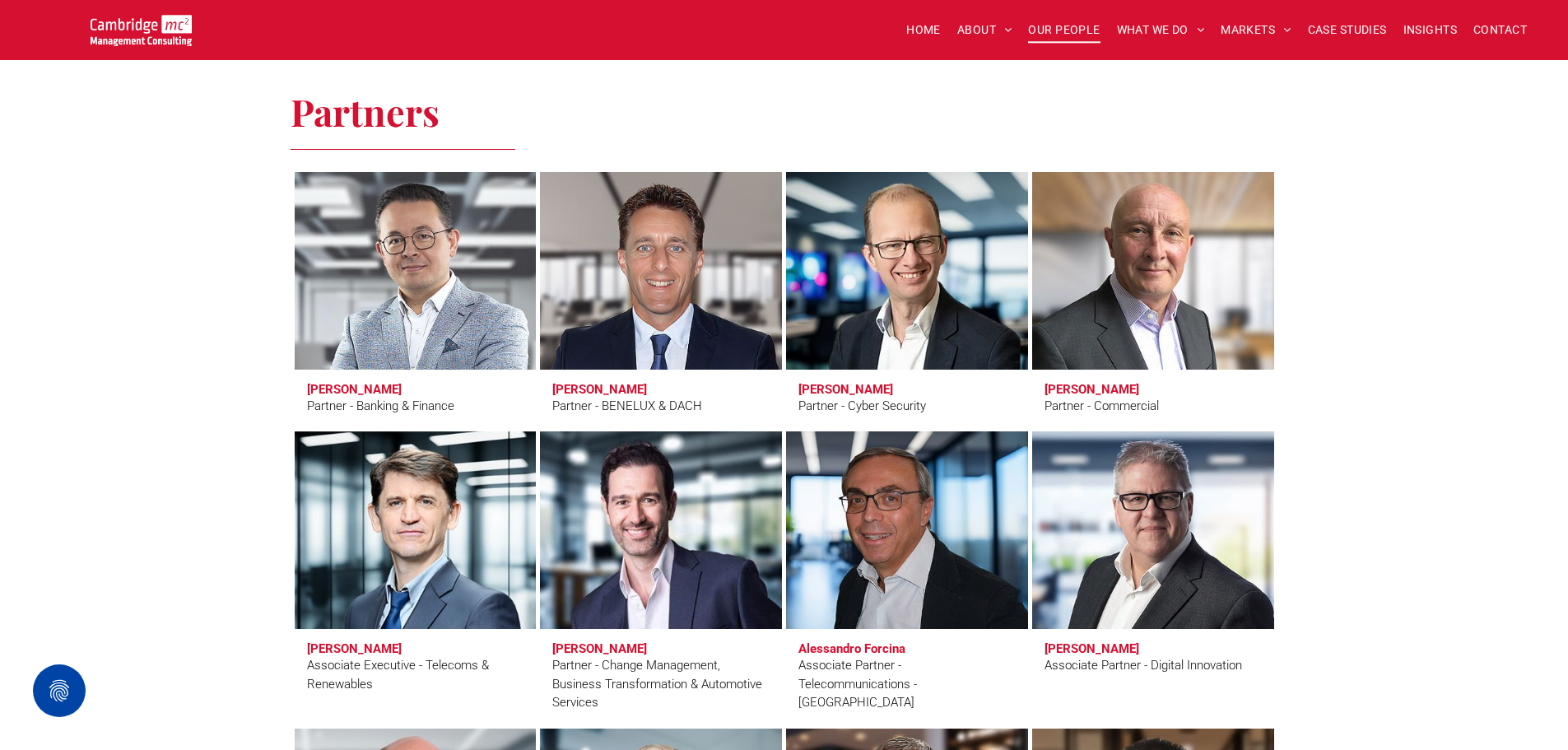
click at [1107, 274] on link at bounding box center [1153, 271] width 256 height 209
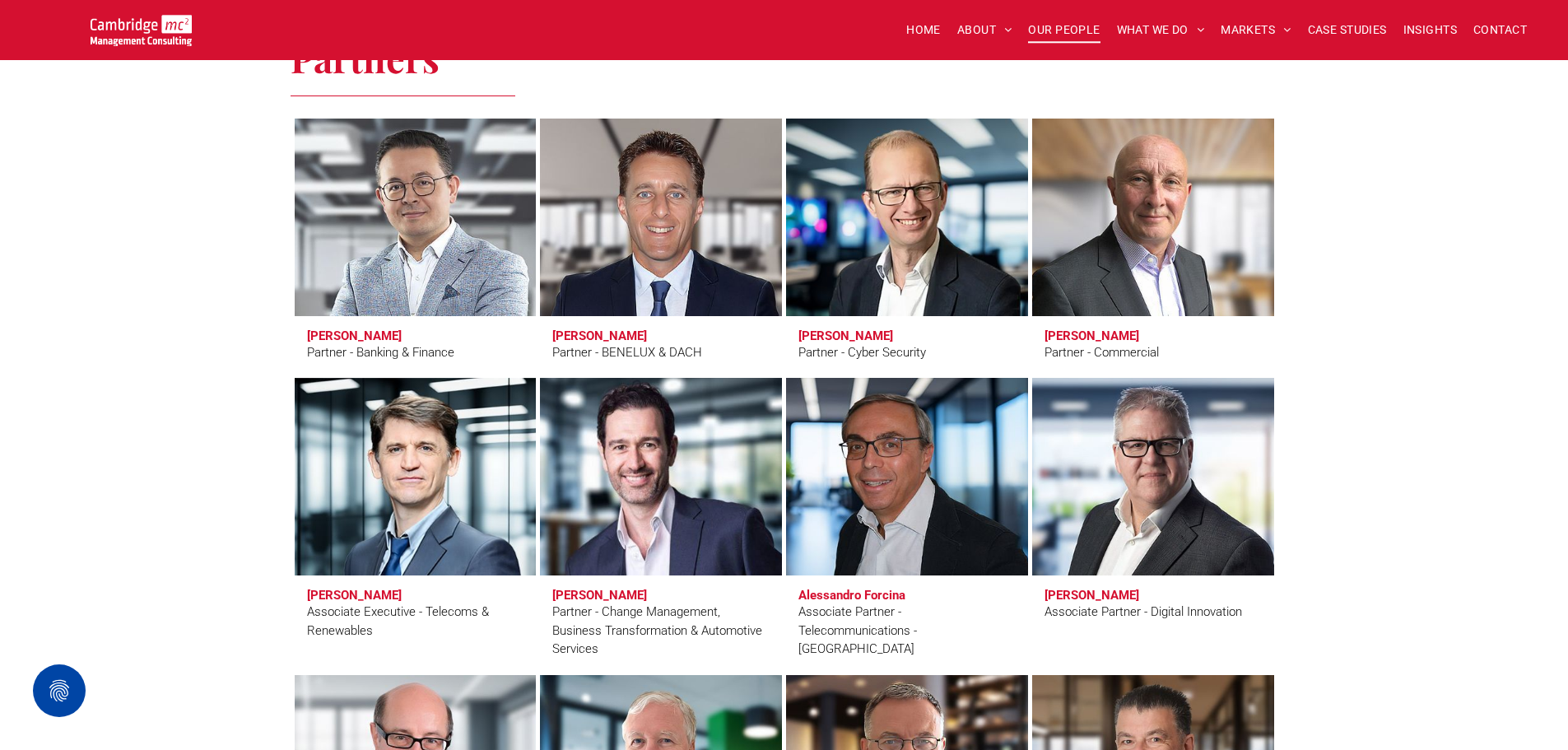
scroll to position [3456, 0]
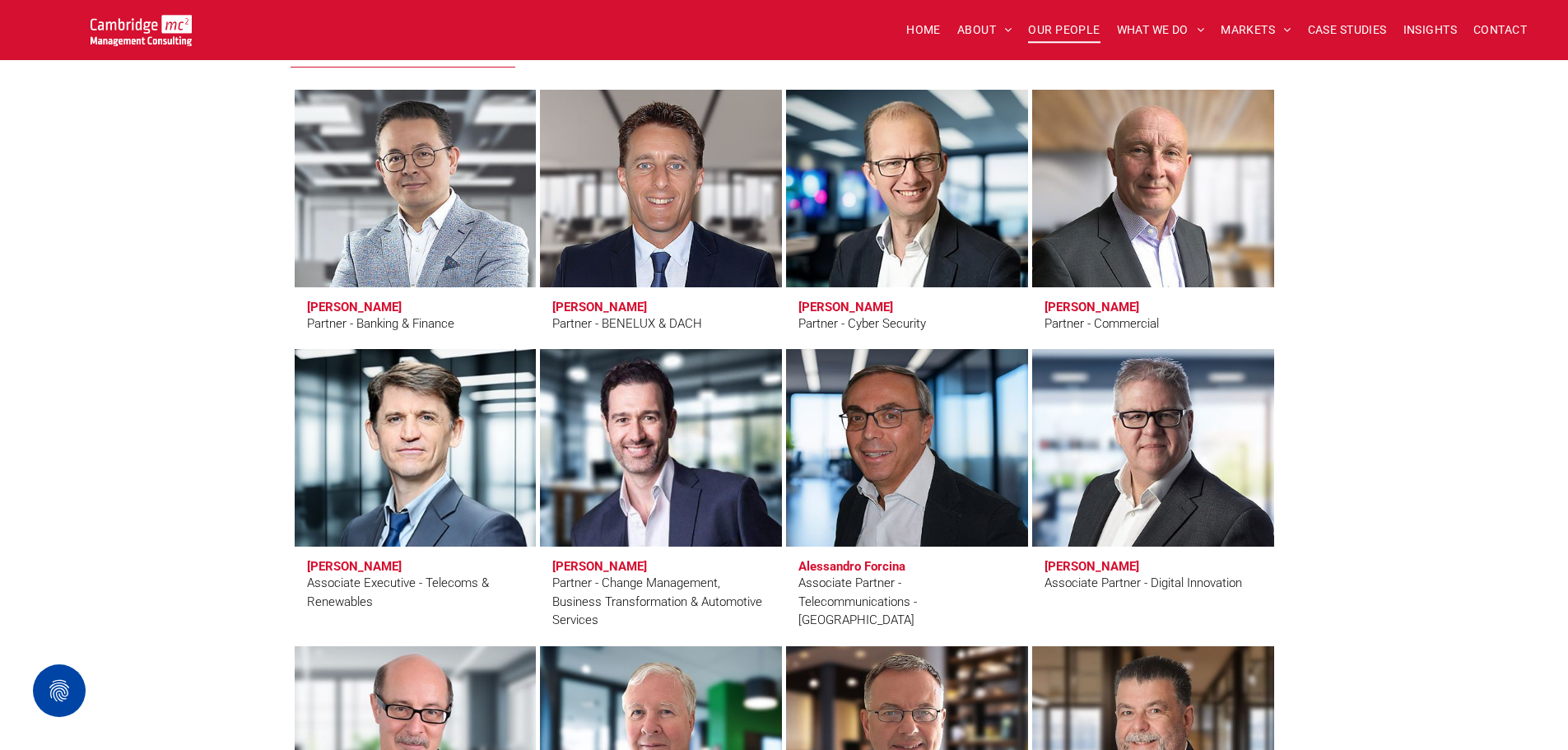
click at [448, 453] on link at bounding box center [415, 448] width 256 height 209
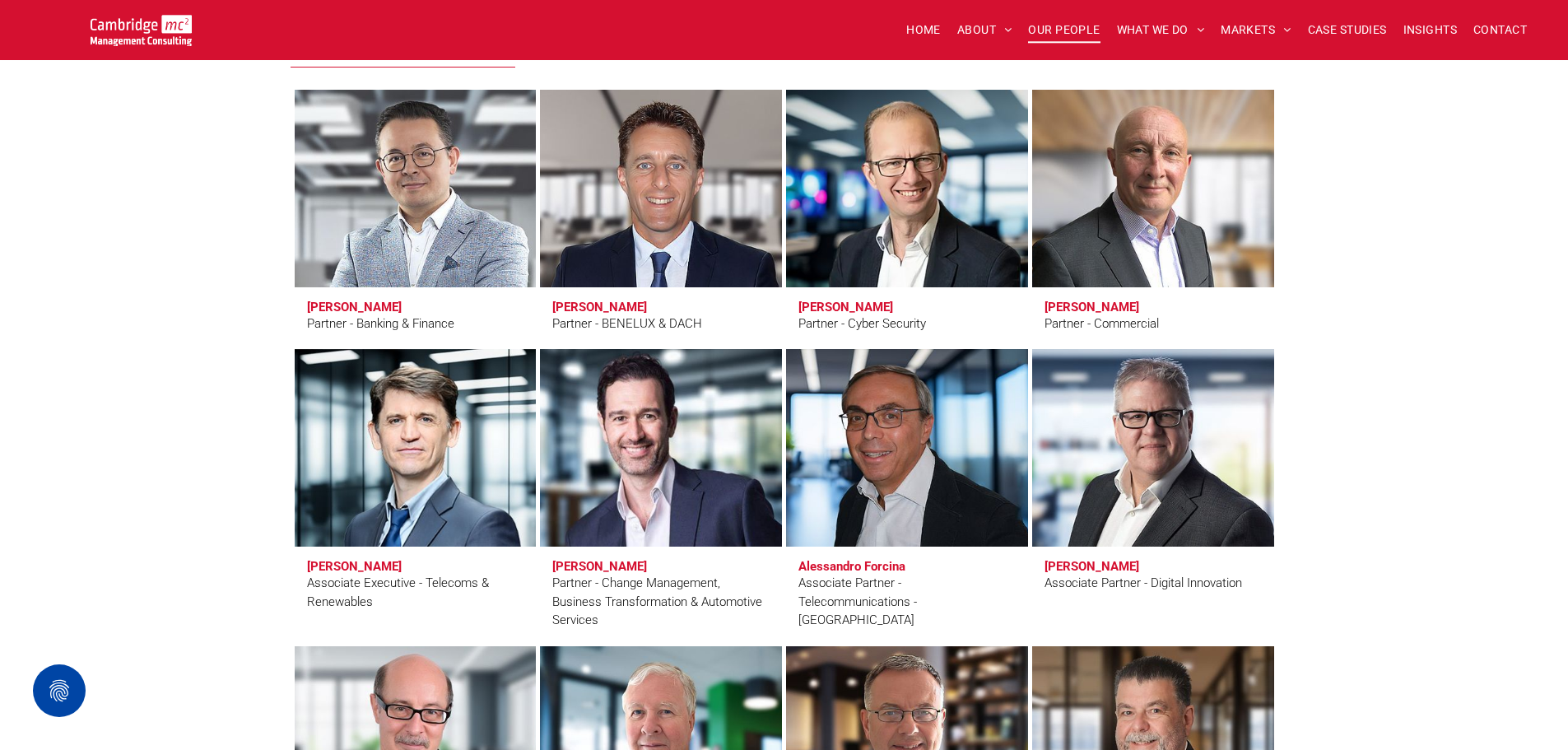
click at [672, 473] on link at bounding box center [660, 448] width 256 height 209
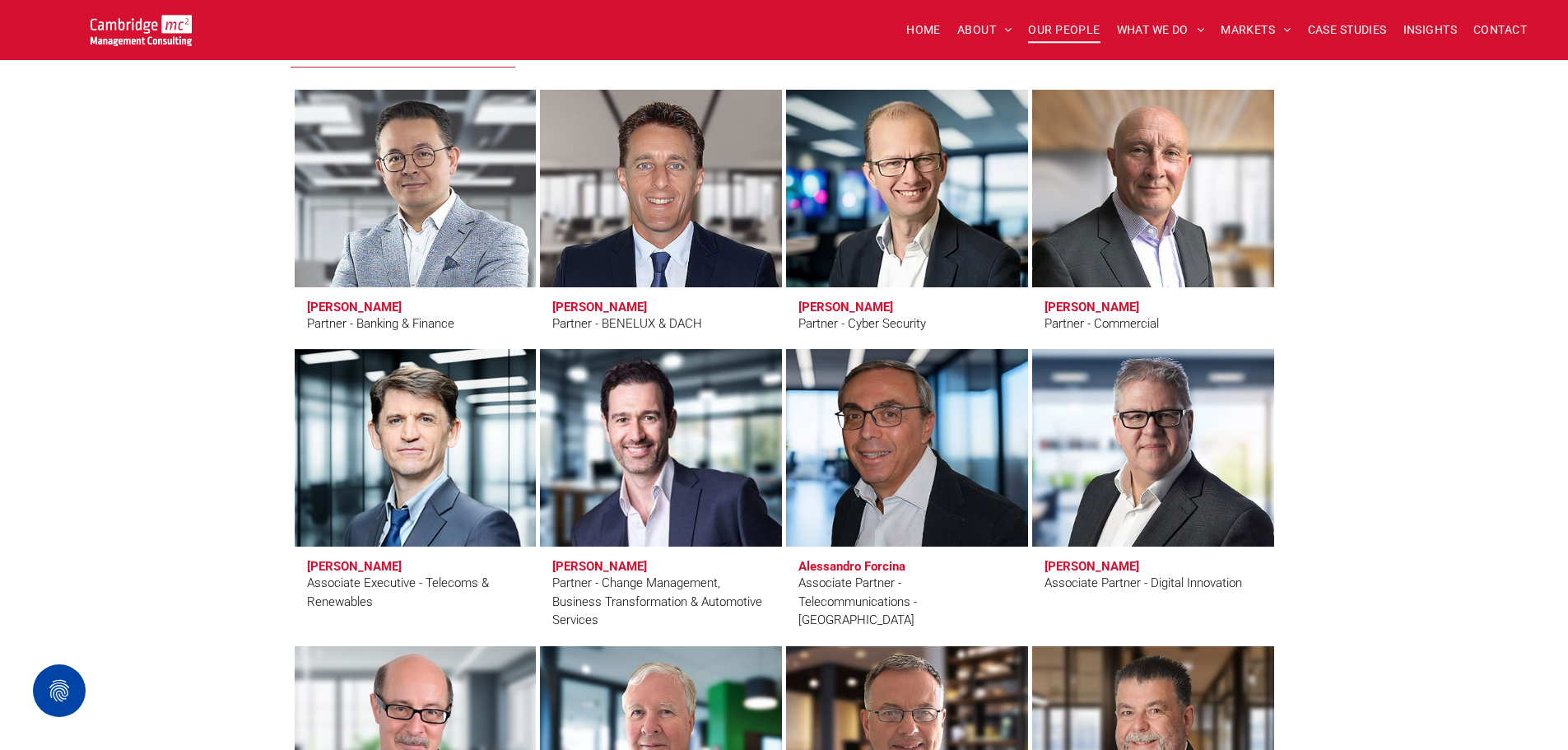
click at [887, 434] on link at bounding box center [907, 448] width 256 height 209
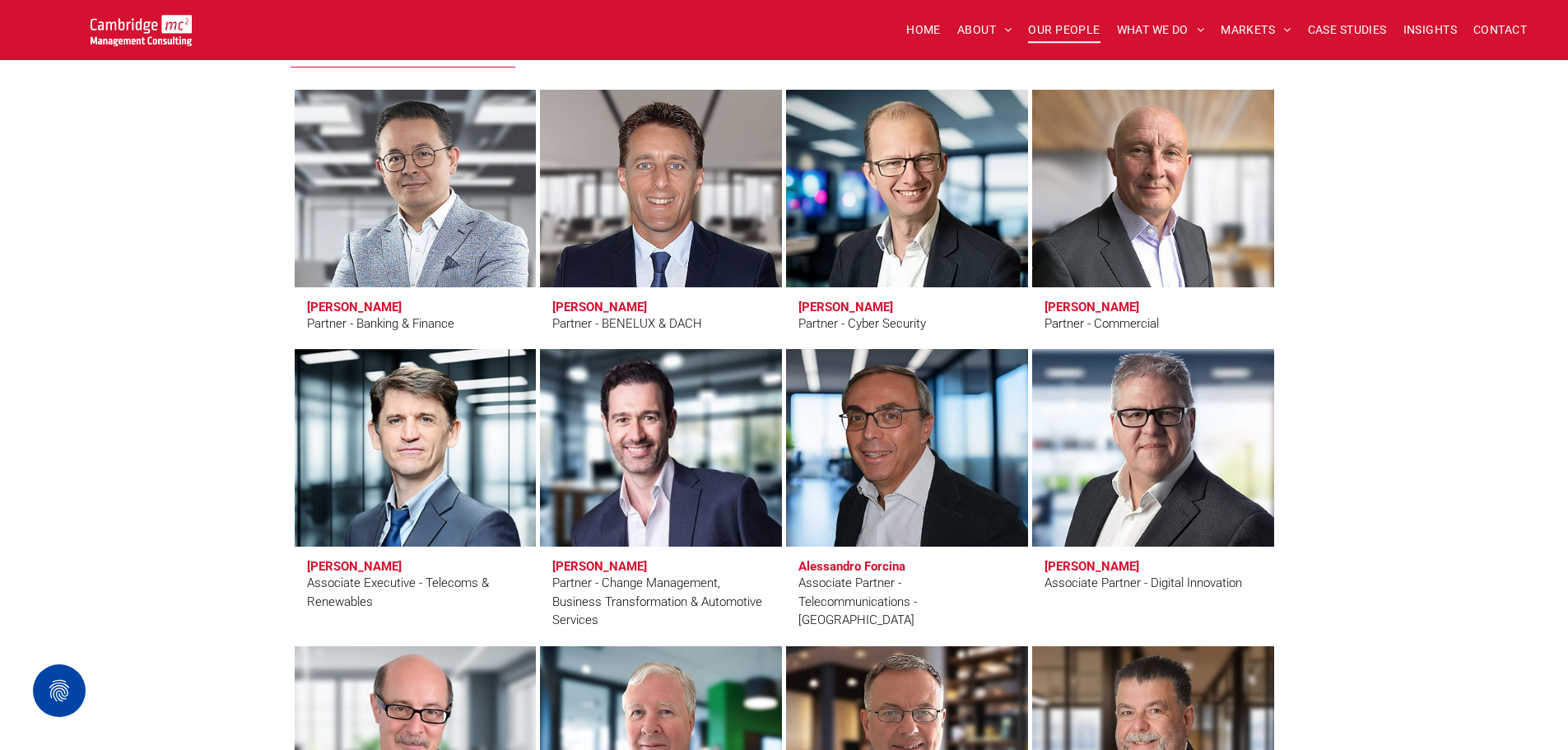
click at [1156, 484] on link at bounding box center [1153, 448] width 256 height 209
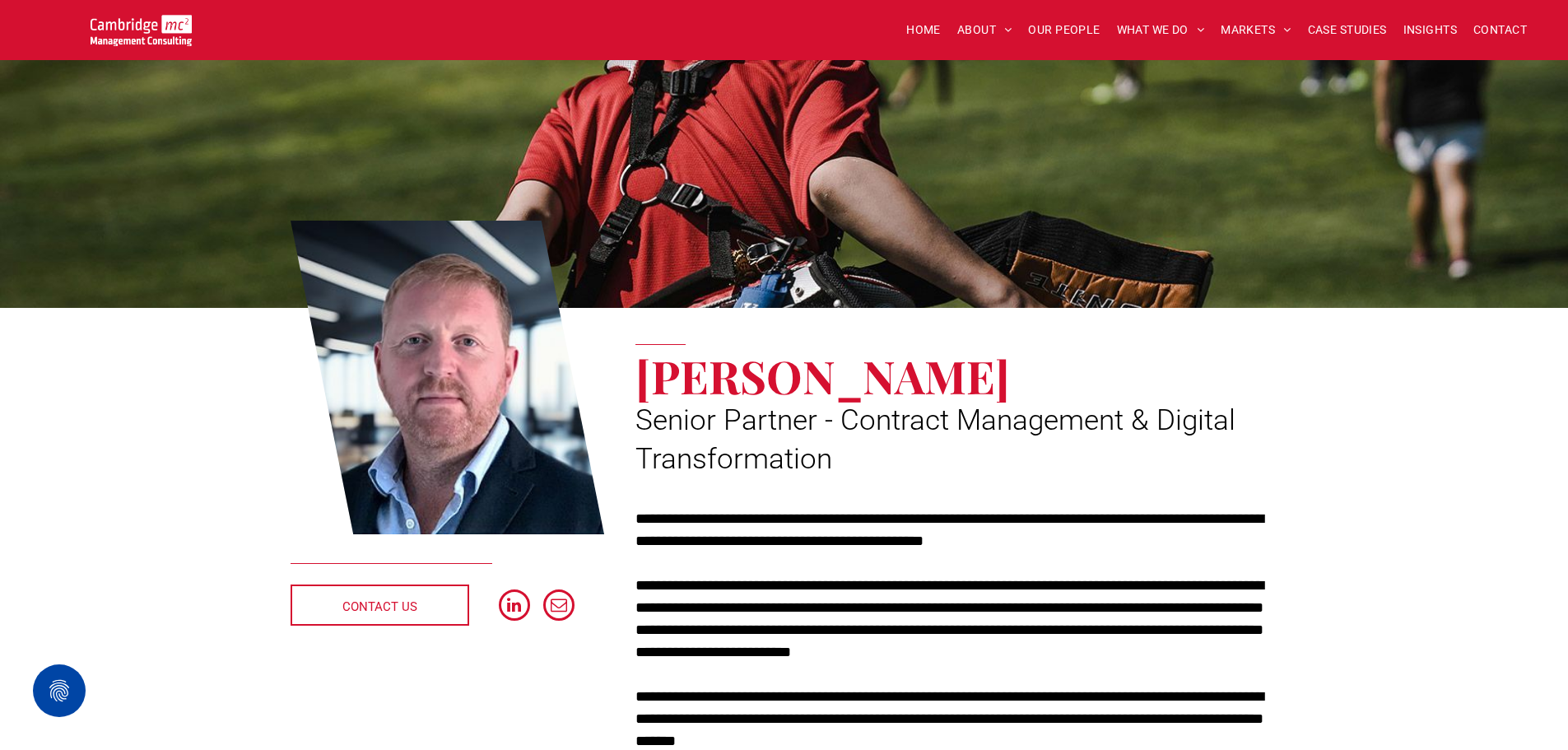
scroll to position [165, 0]
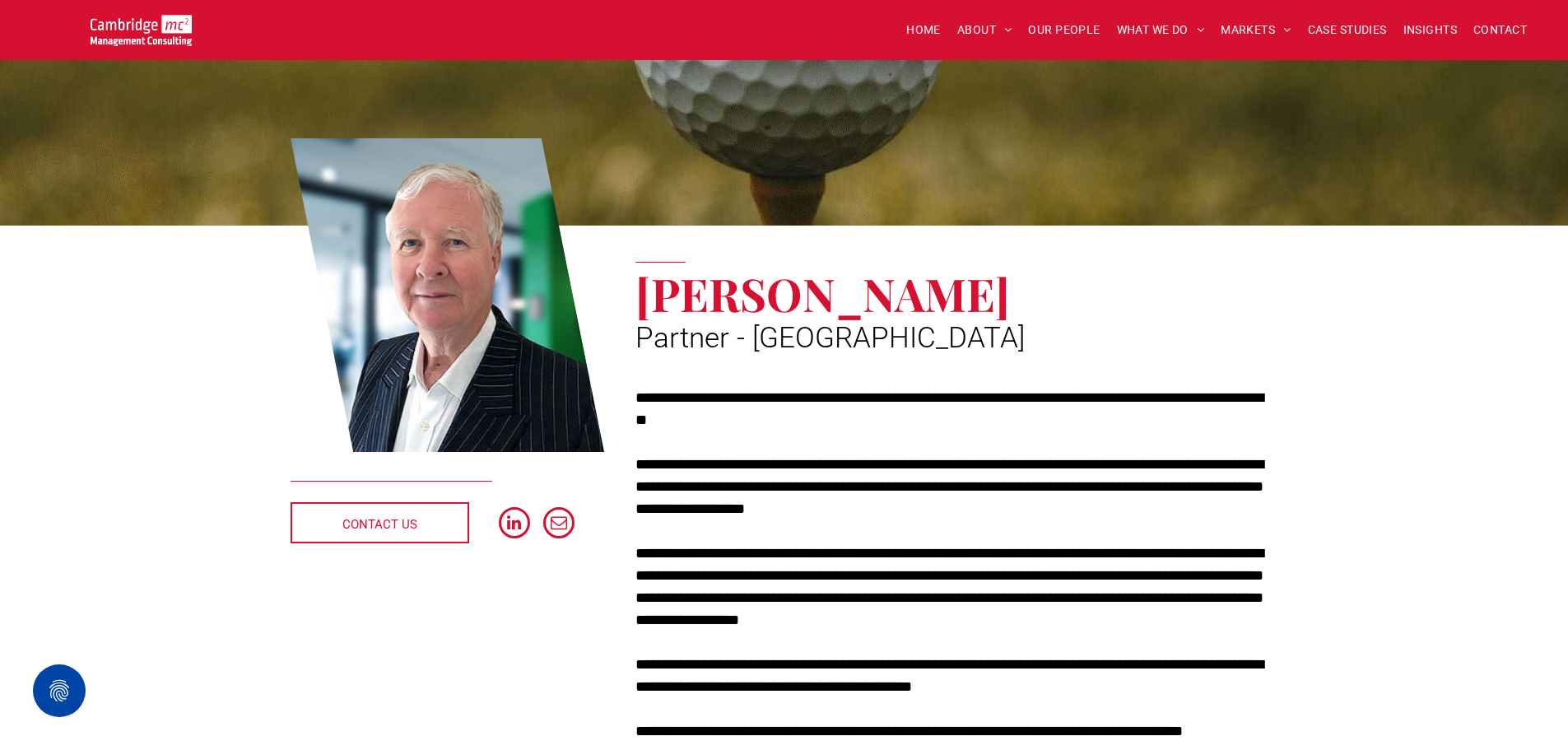
scroll to position [165, 0]
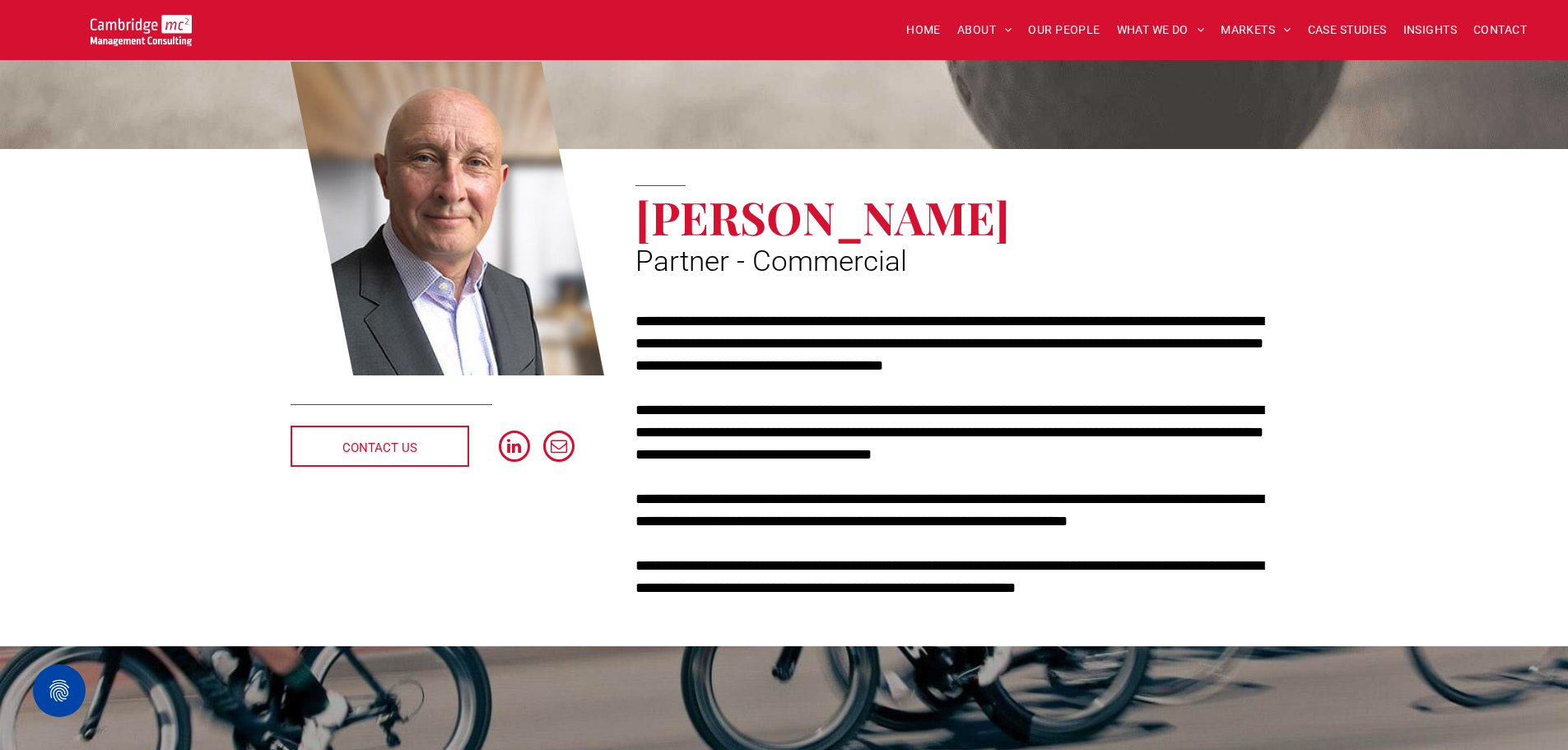
scroll to position [165, 0]
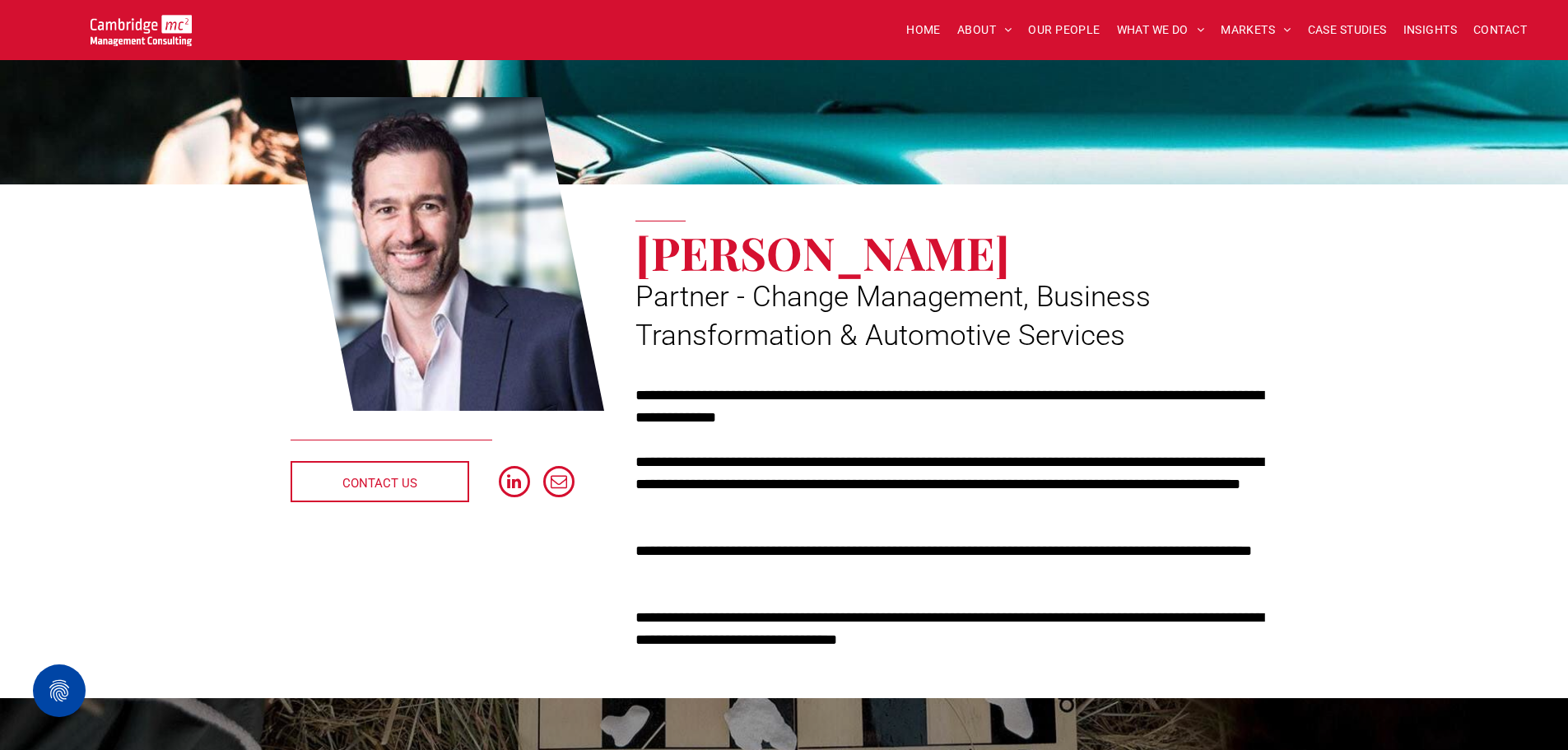
scroll to position [82, 0]
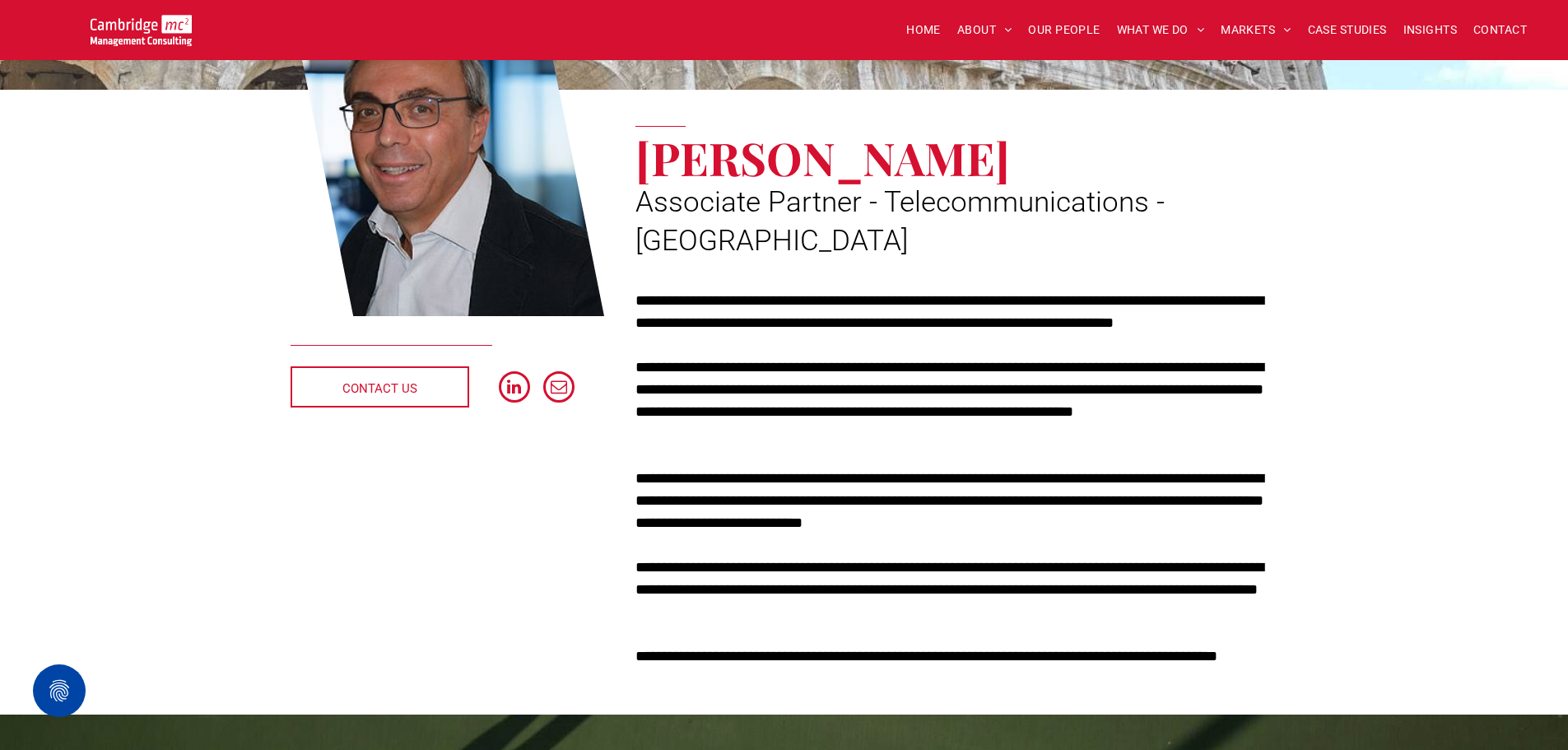
scroll to position [247, 0]
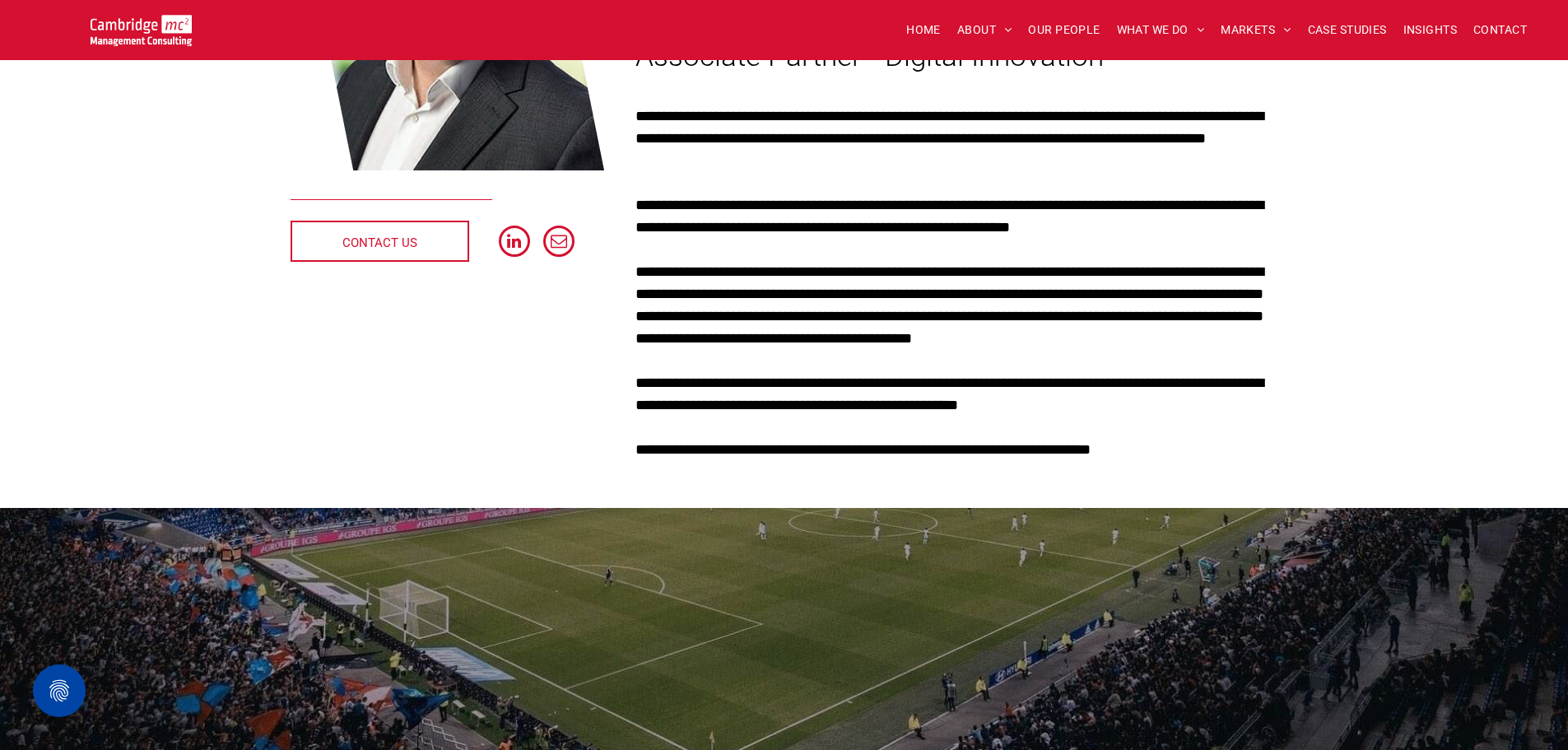
scroll to position [247, 0]
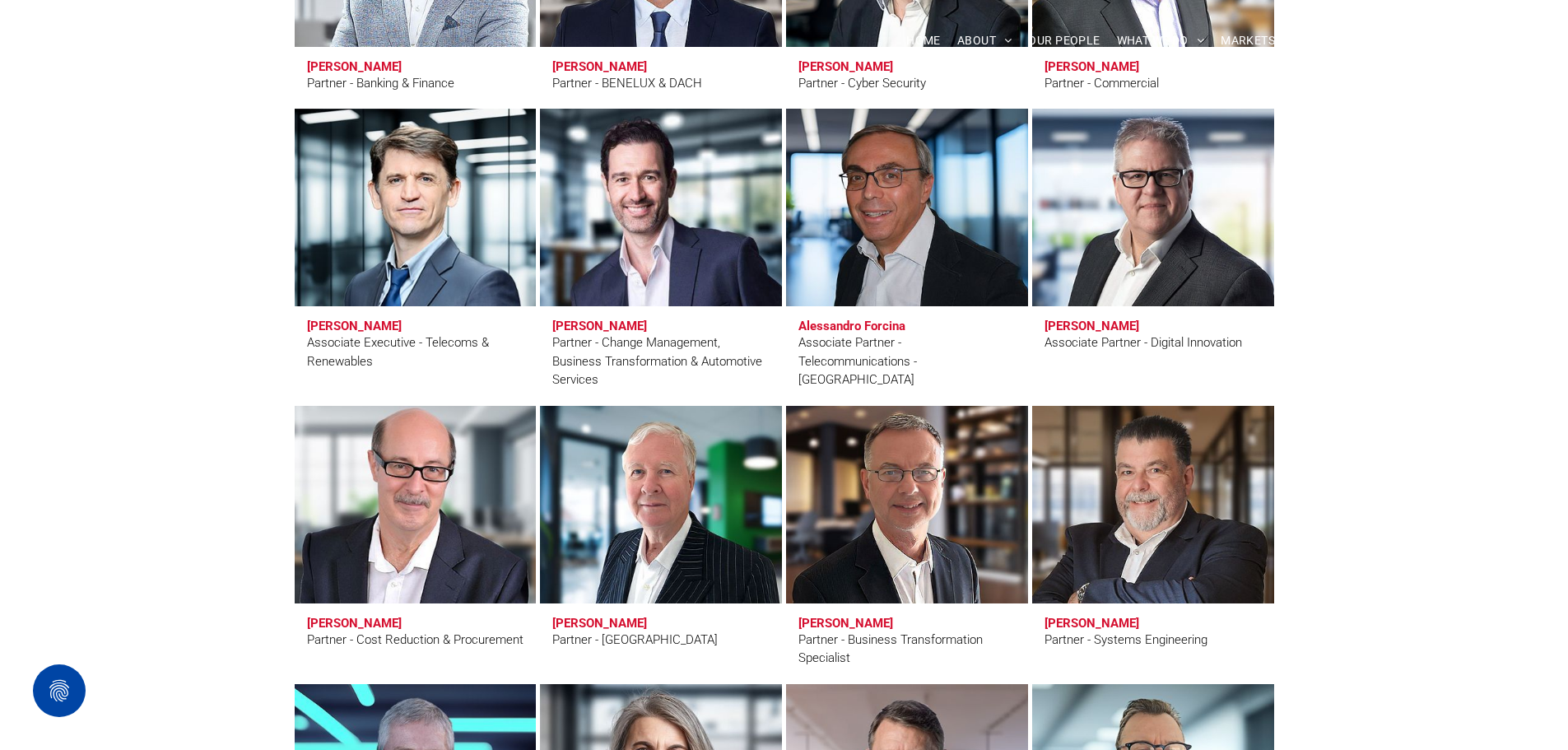
scroll to position [3704, 0]
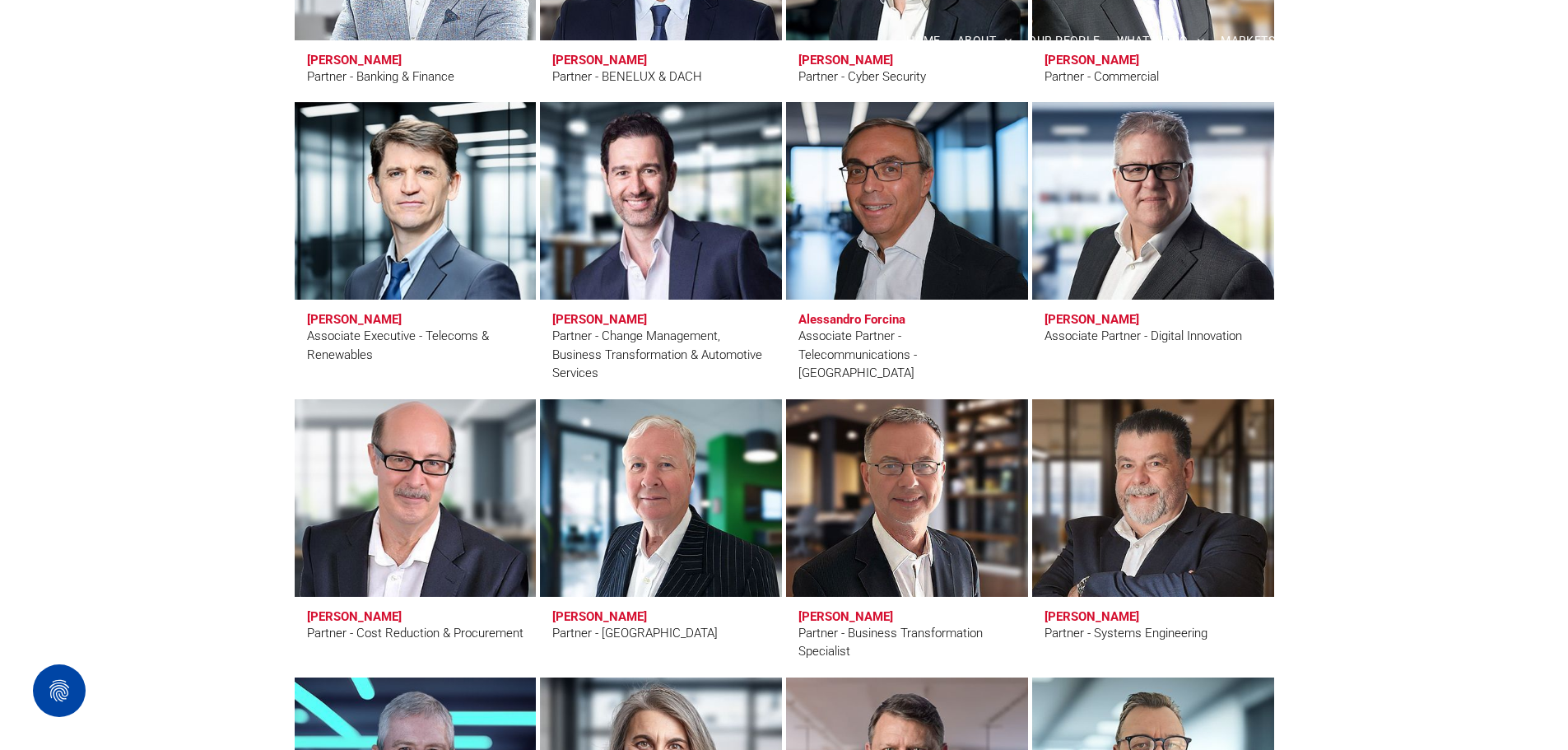
click at [405, 495] on link at bounding box center [415, 498] width 256 height 209
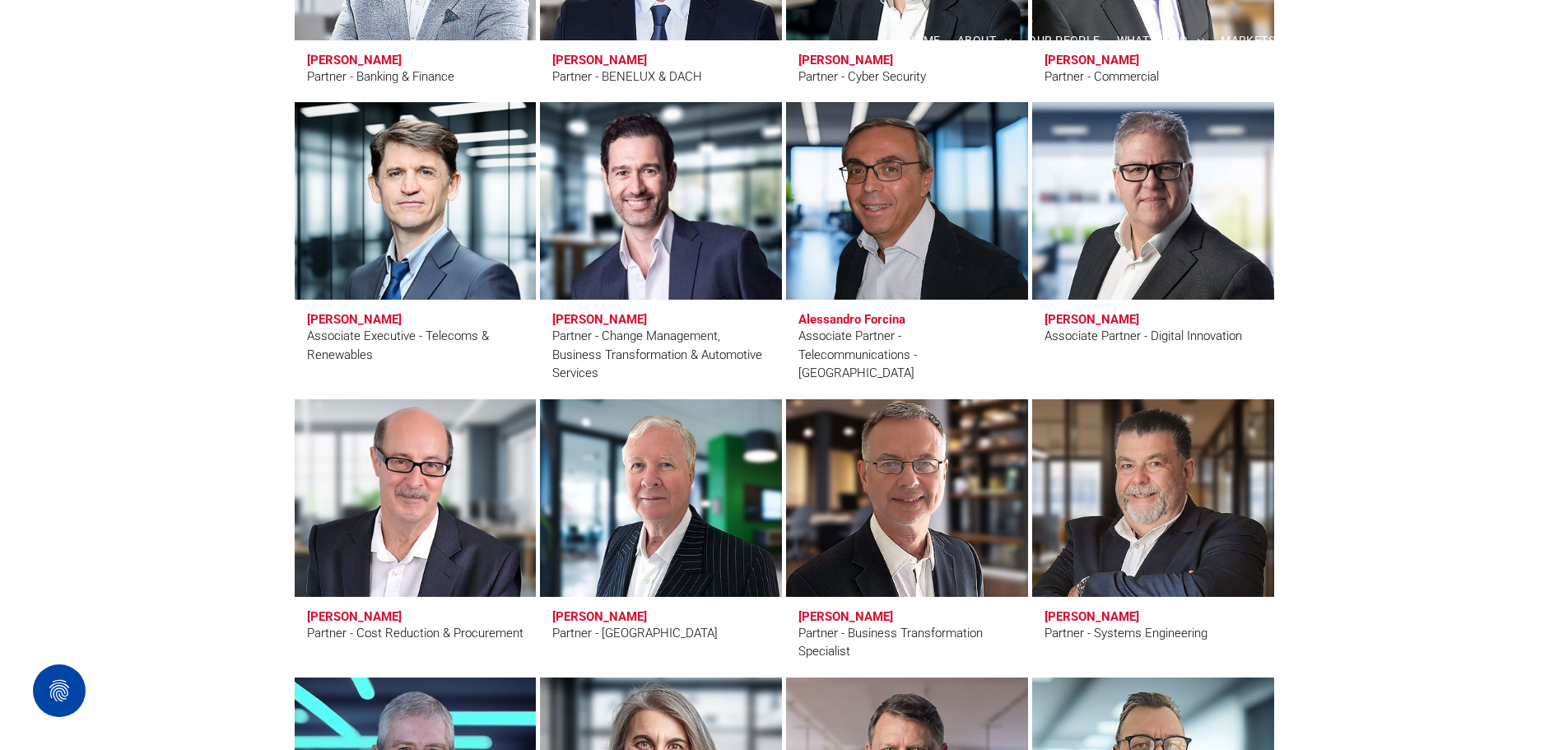
click at [878, 549] on link at bounding box center [907, 498] width 256 height 209
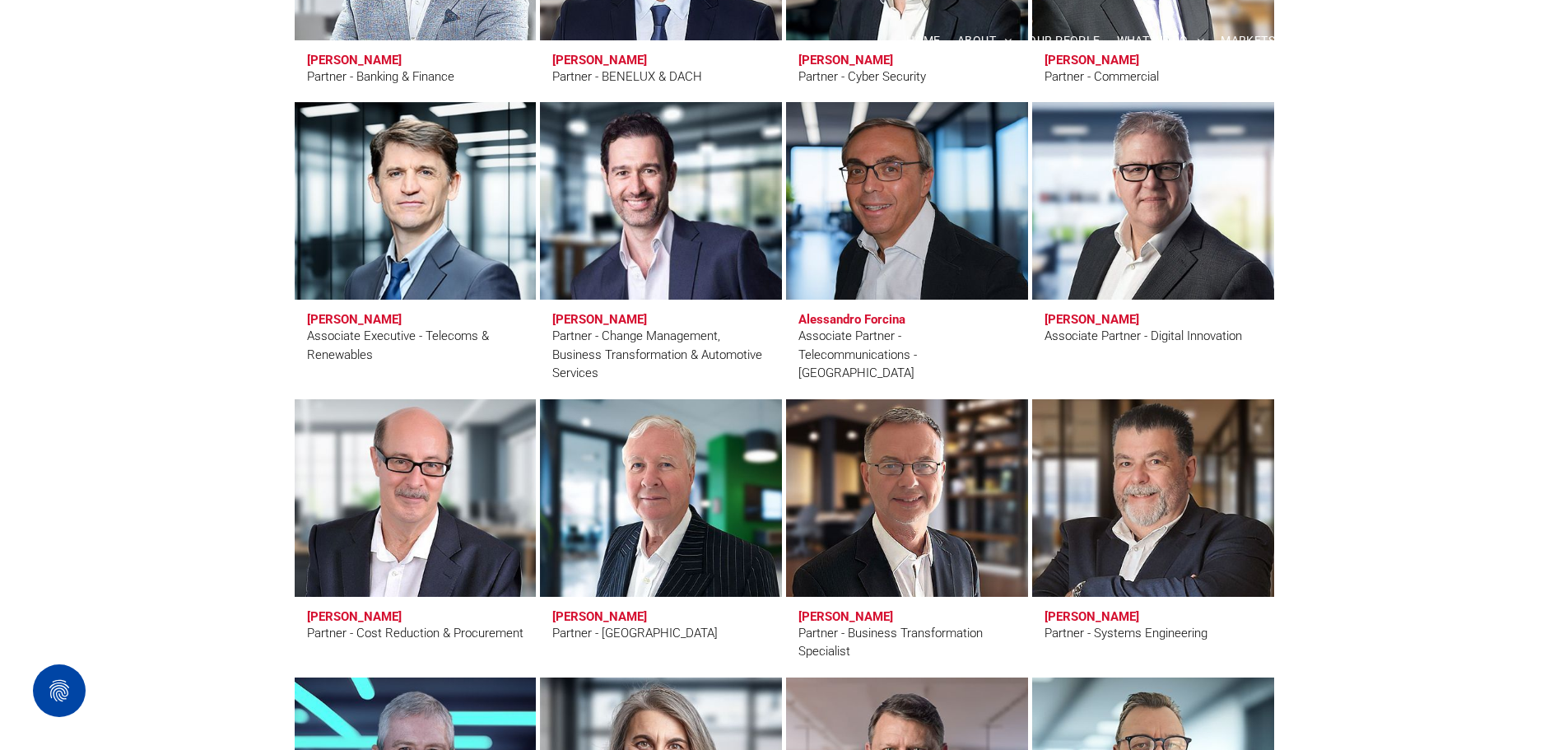
click at [1177, 519] on link at bounding box center [1153, 498] width 256 height 209
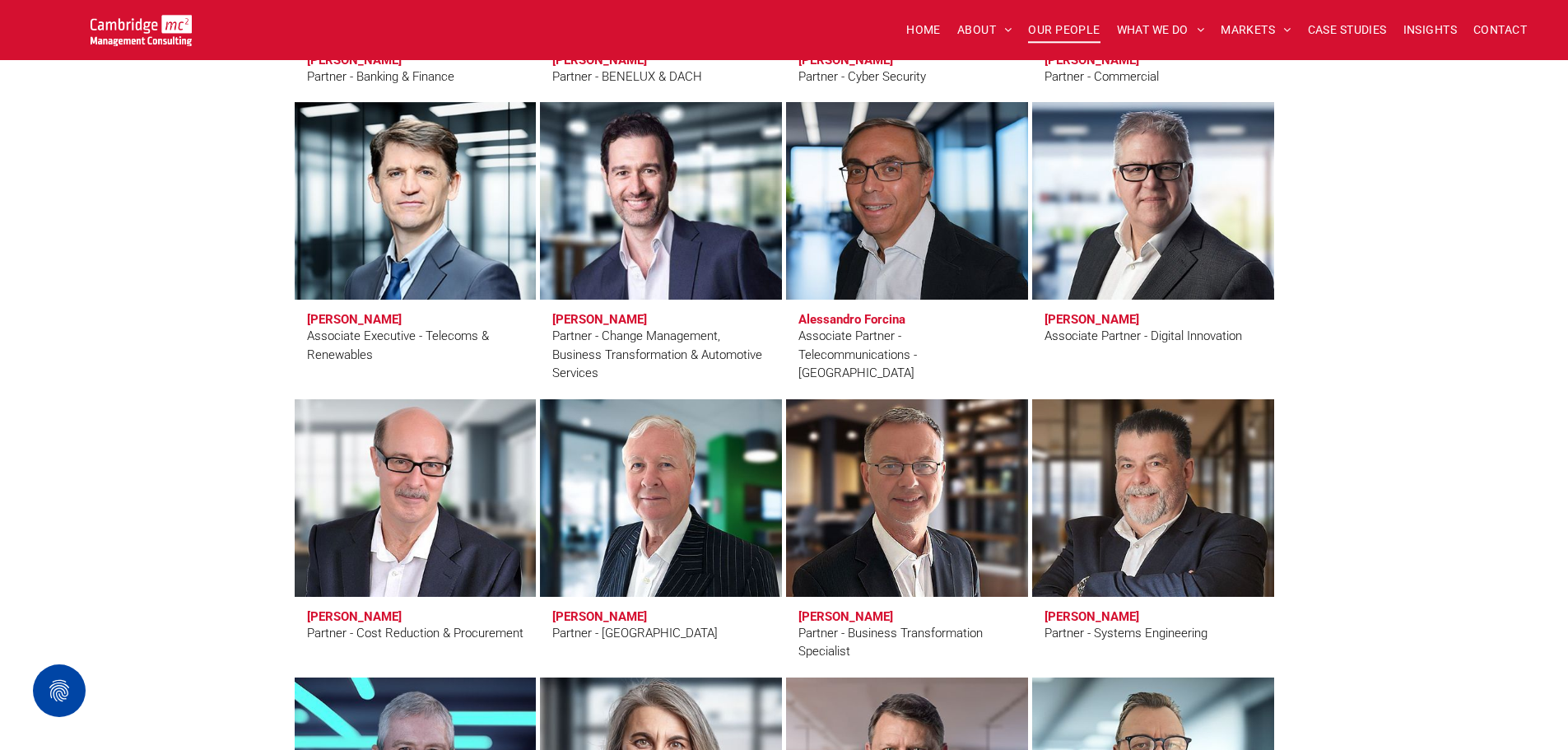
scroll to position [3950, 0]
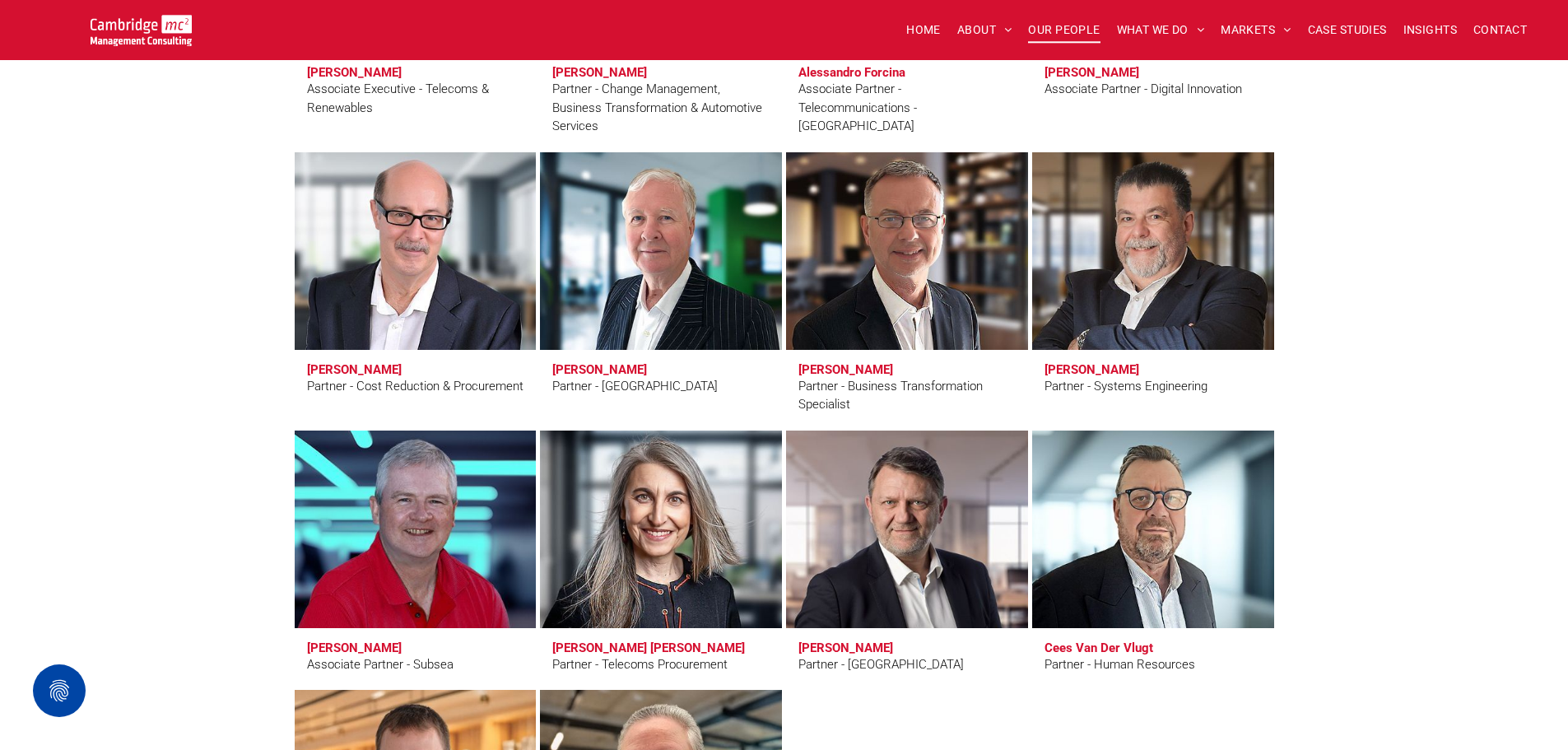
click at [463, 530] on link at bounding box center [415, 530] width 256 height 209
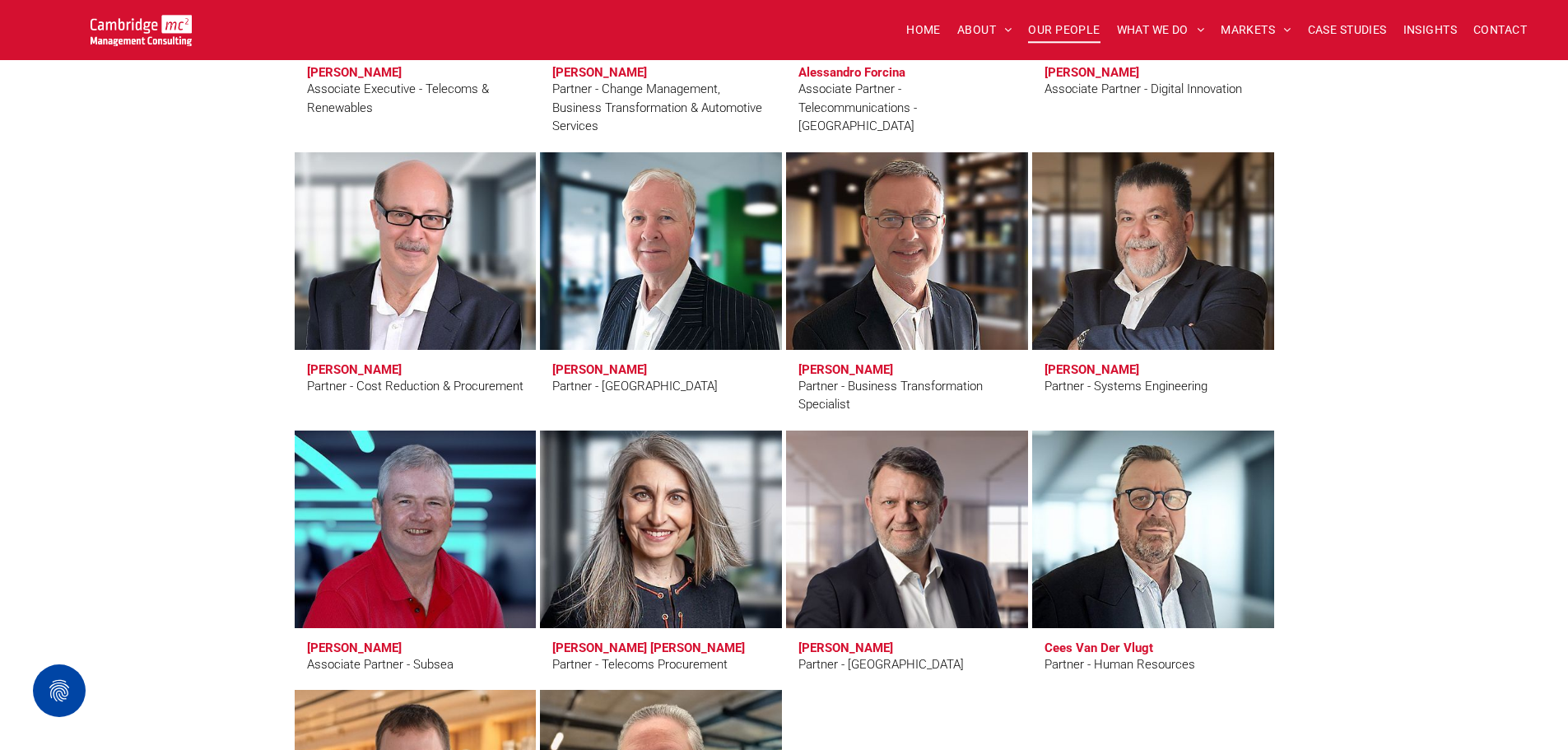
click at [654, 513] on link at bounding box center [660, 530] width 256 height 209
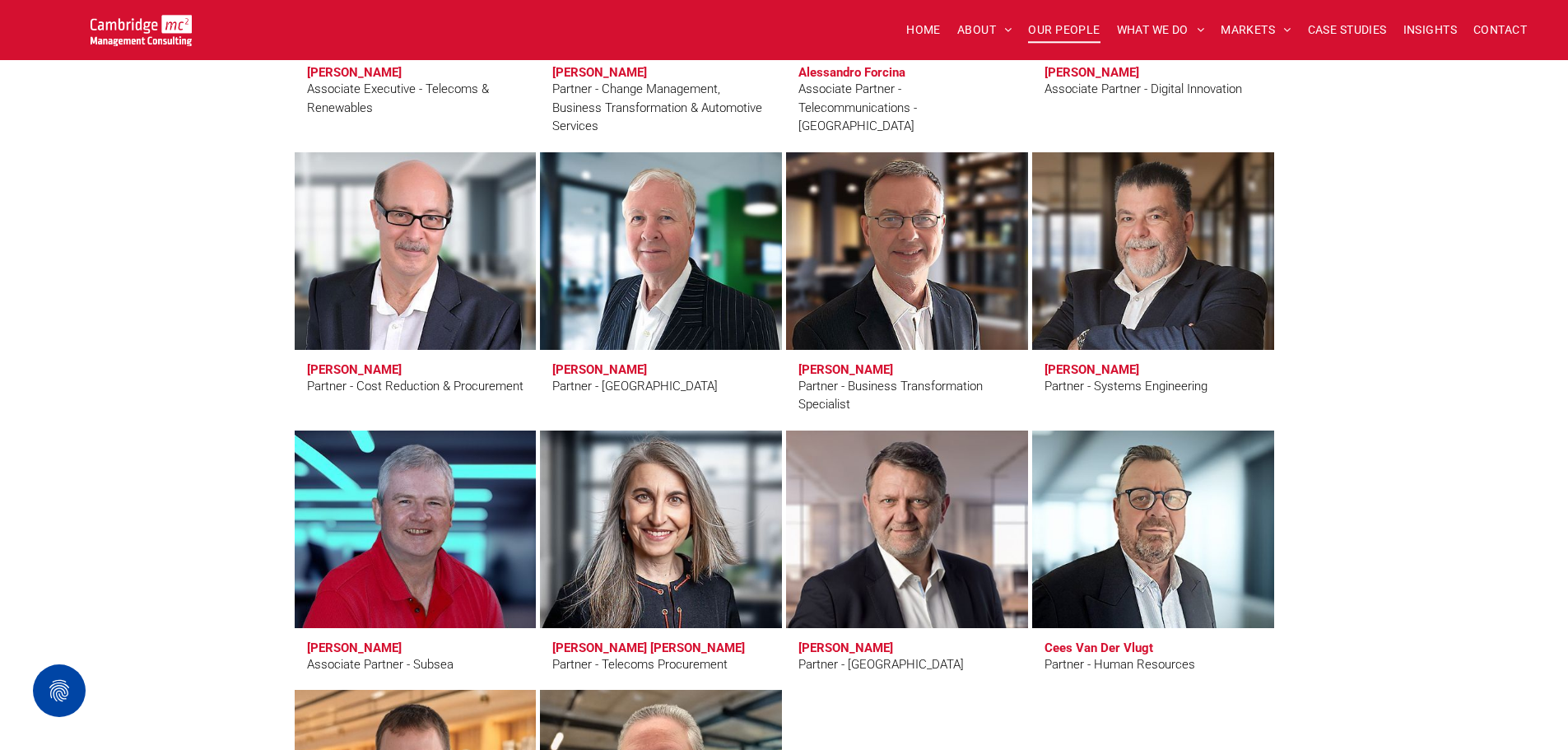
click at [874, 520] on link at bounding box center [907, 530] width 256 height 209
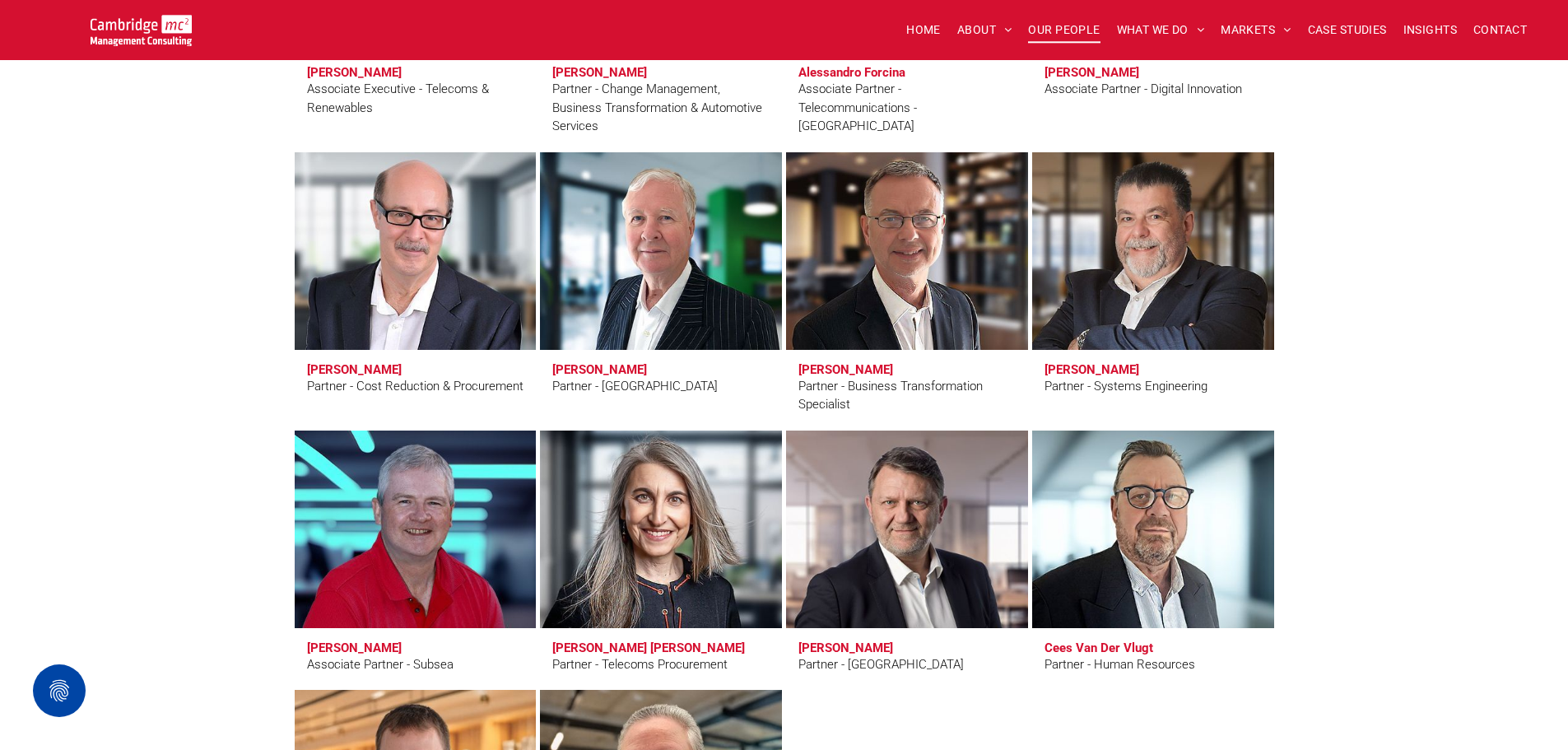
click at [1142, 524] on link at bounding box center [1153, 530] width 256 height 209
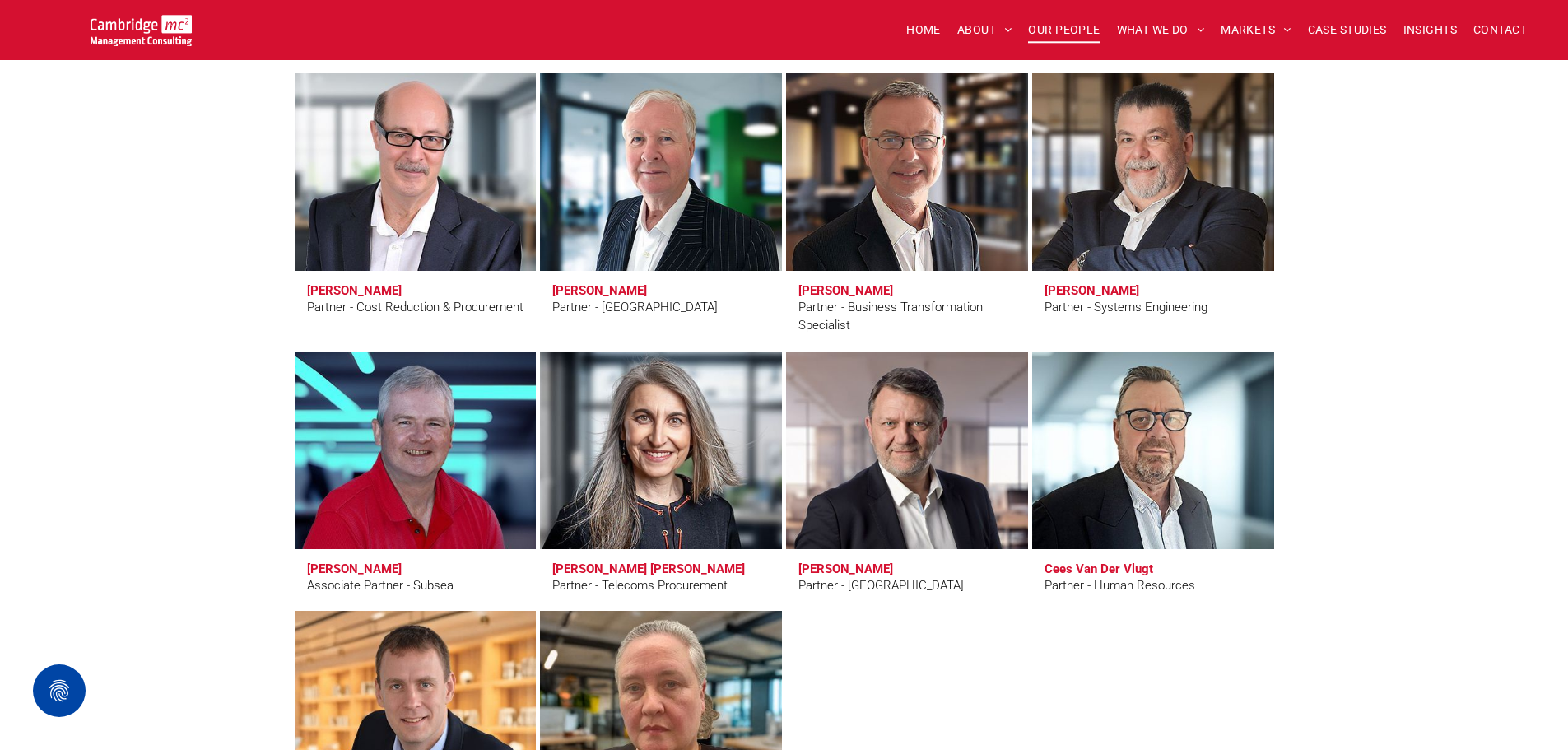
scroll to position [4362, 0]
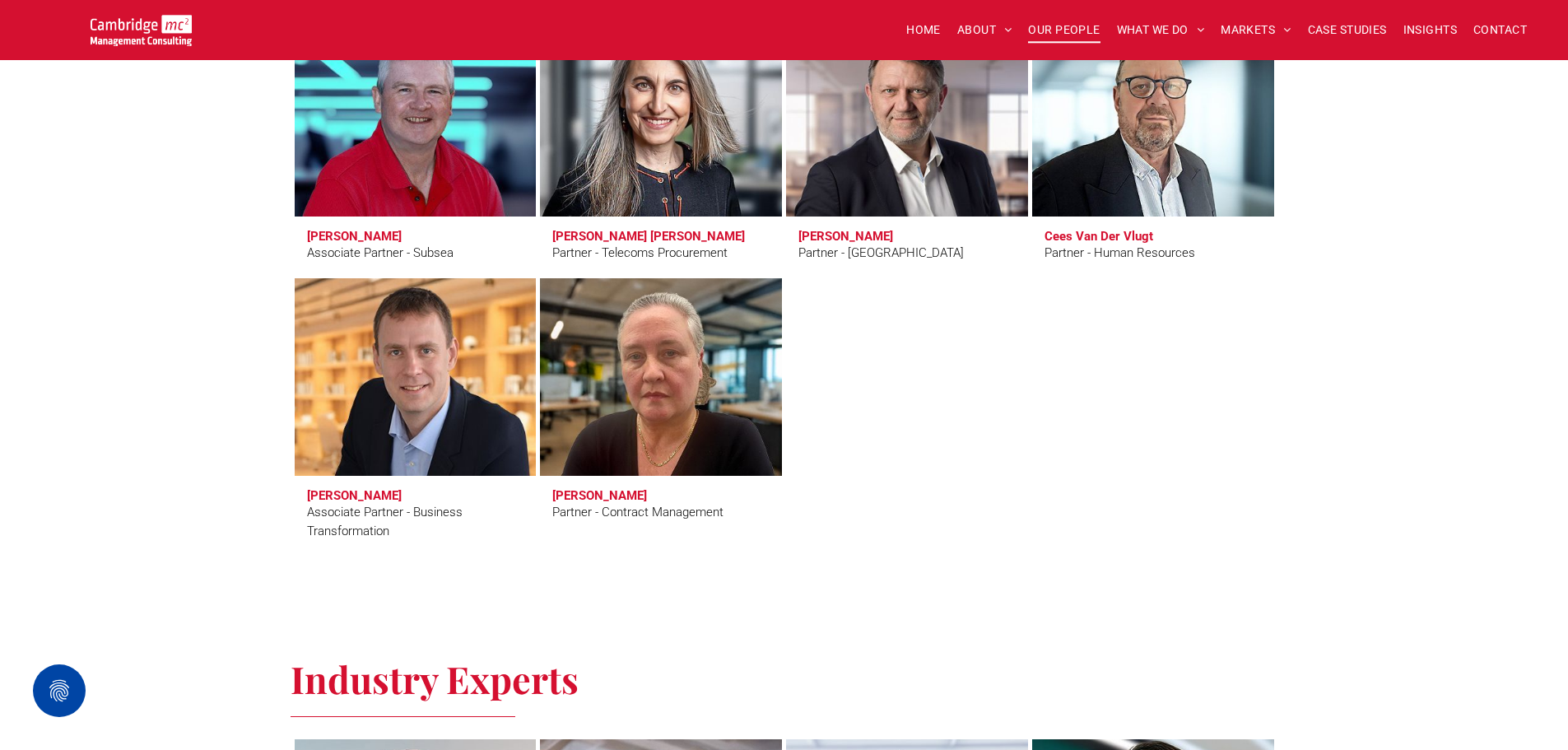
click at [440, 429] on link at bounding box center [415, 377] width 256 height 209
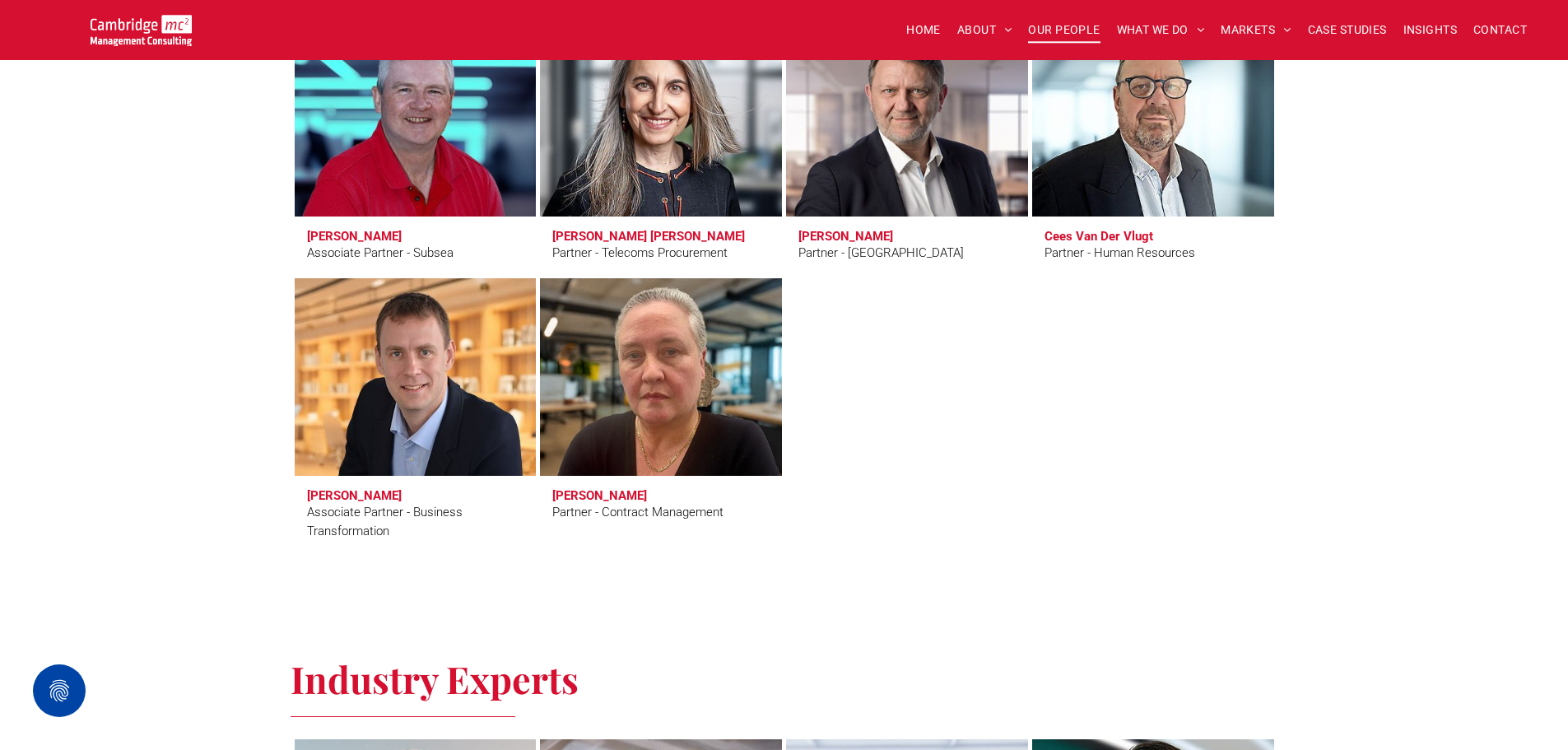
click at [657, 363] on link at bounding box center [660, 377] width 256 height 209
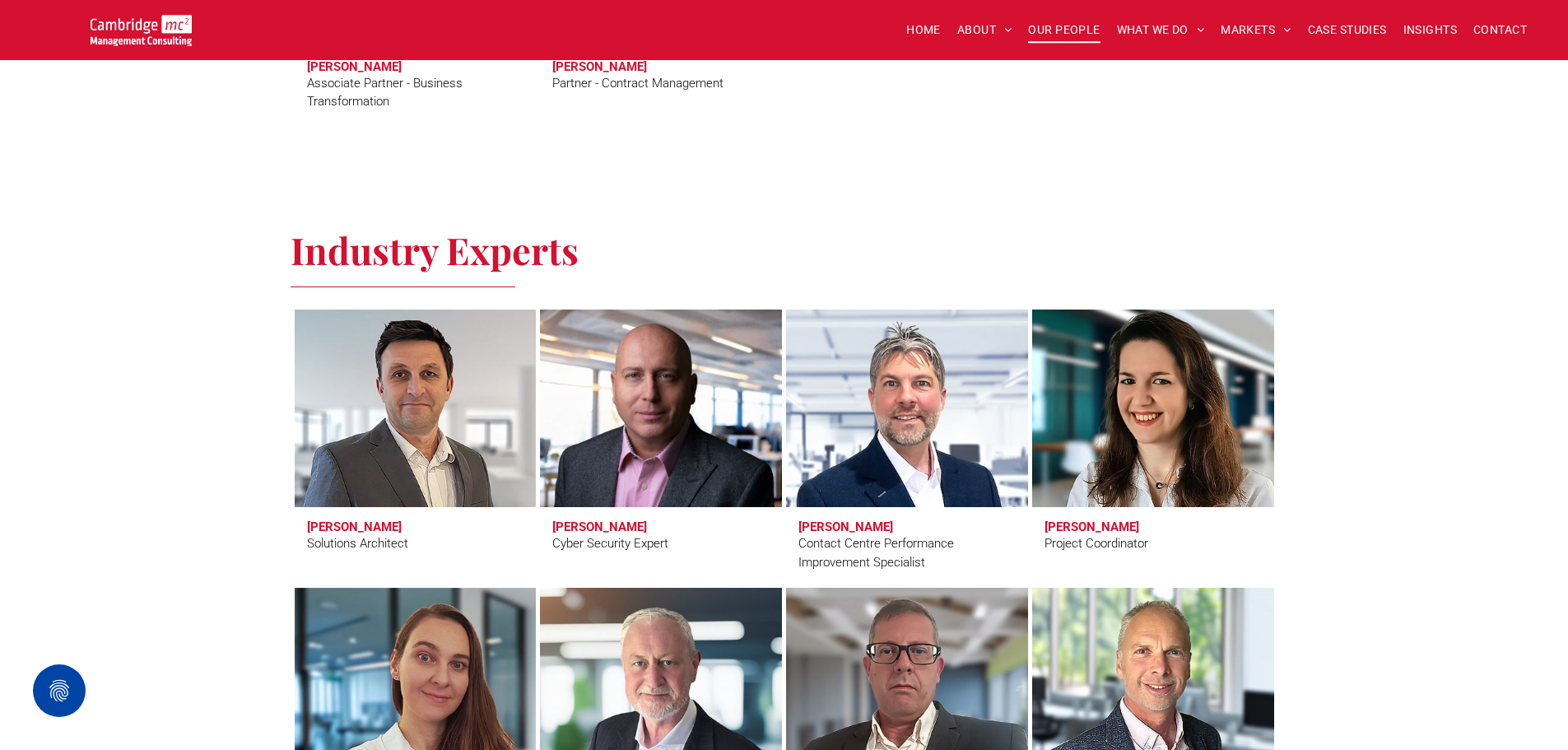
scroll to position [4773, 0]
click at [418, 409] on link at bounding box center [415, 407] width 256 height 209
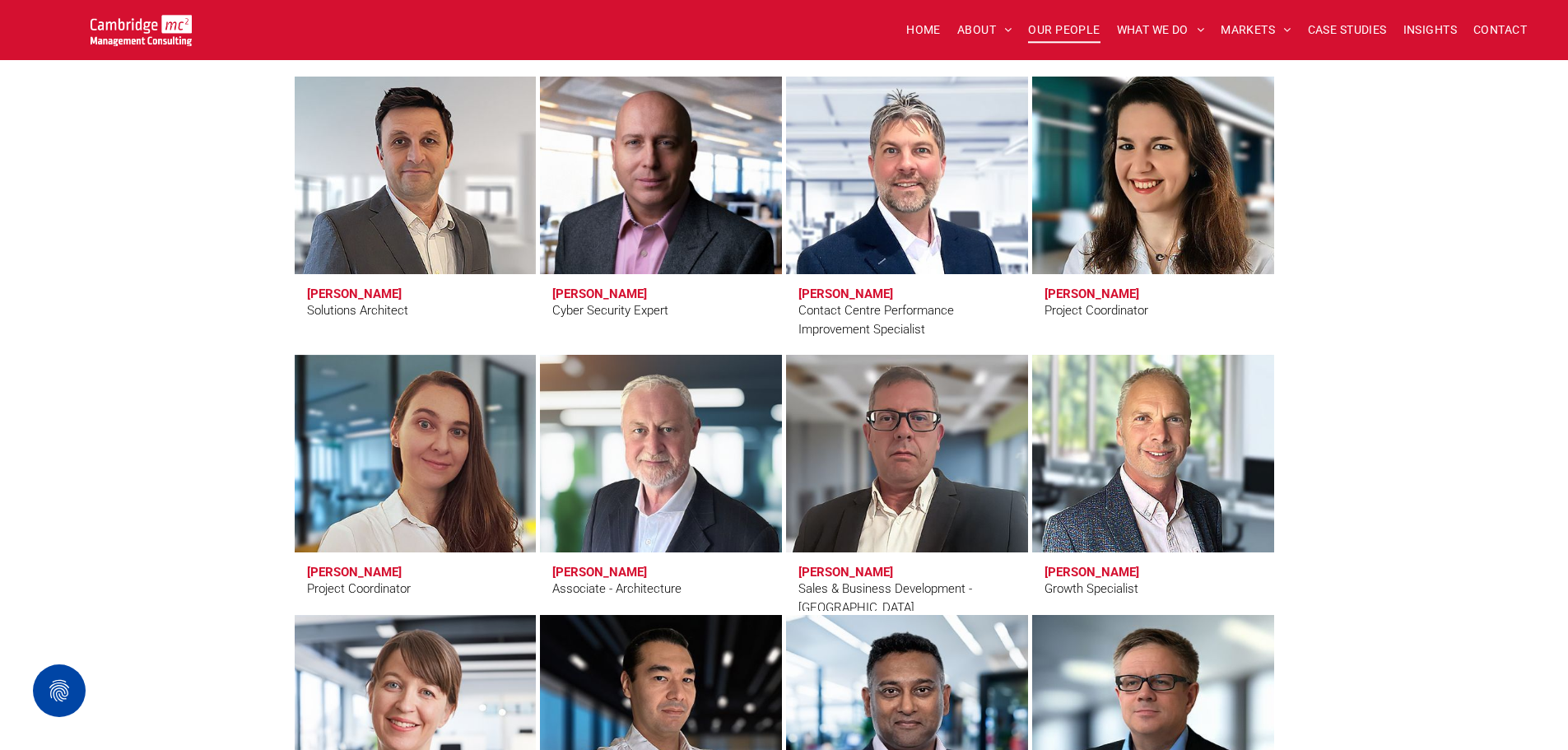
scroll to position [5020, 0]
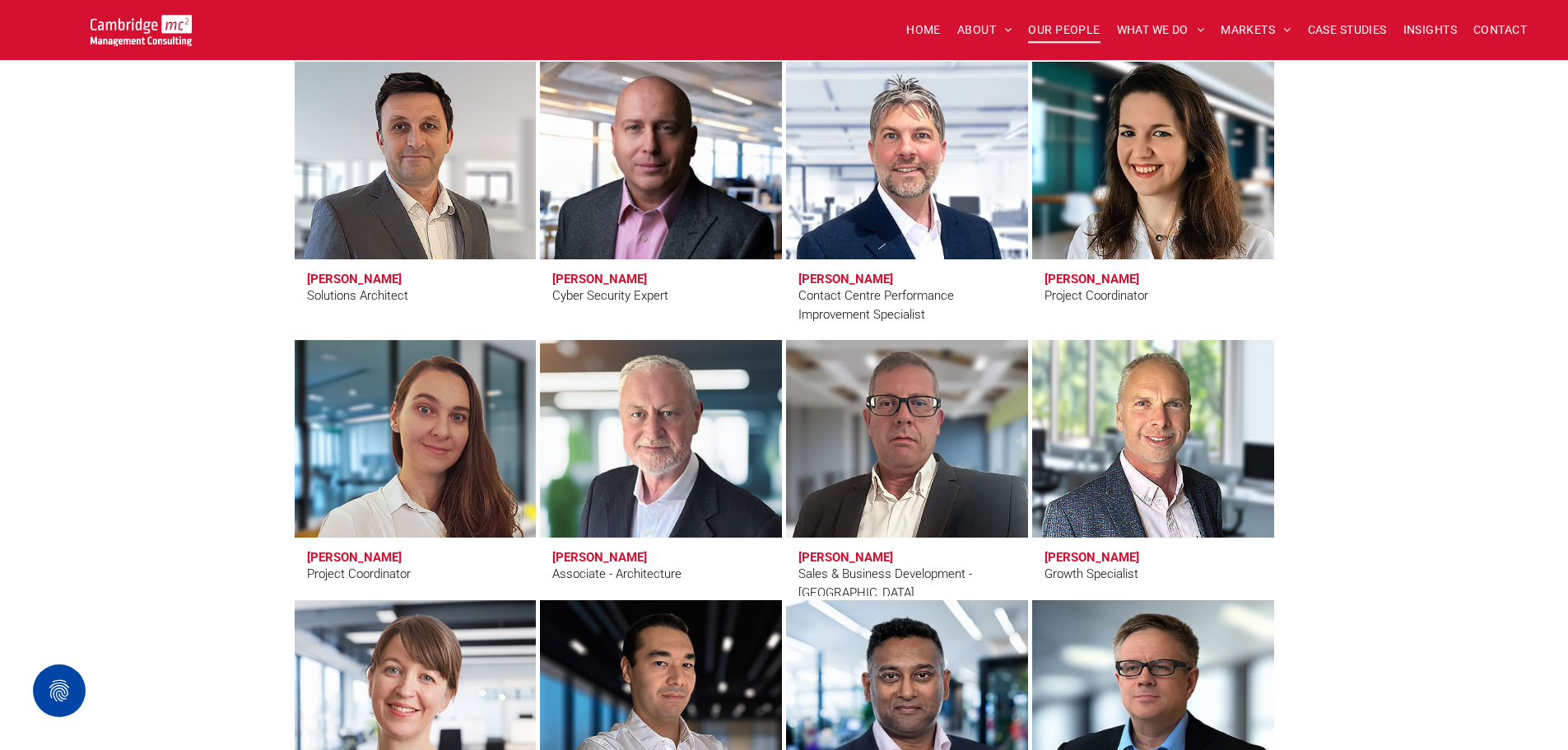
click at [622, 461] on link at bounding box center [660, 439] width 256 height 209
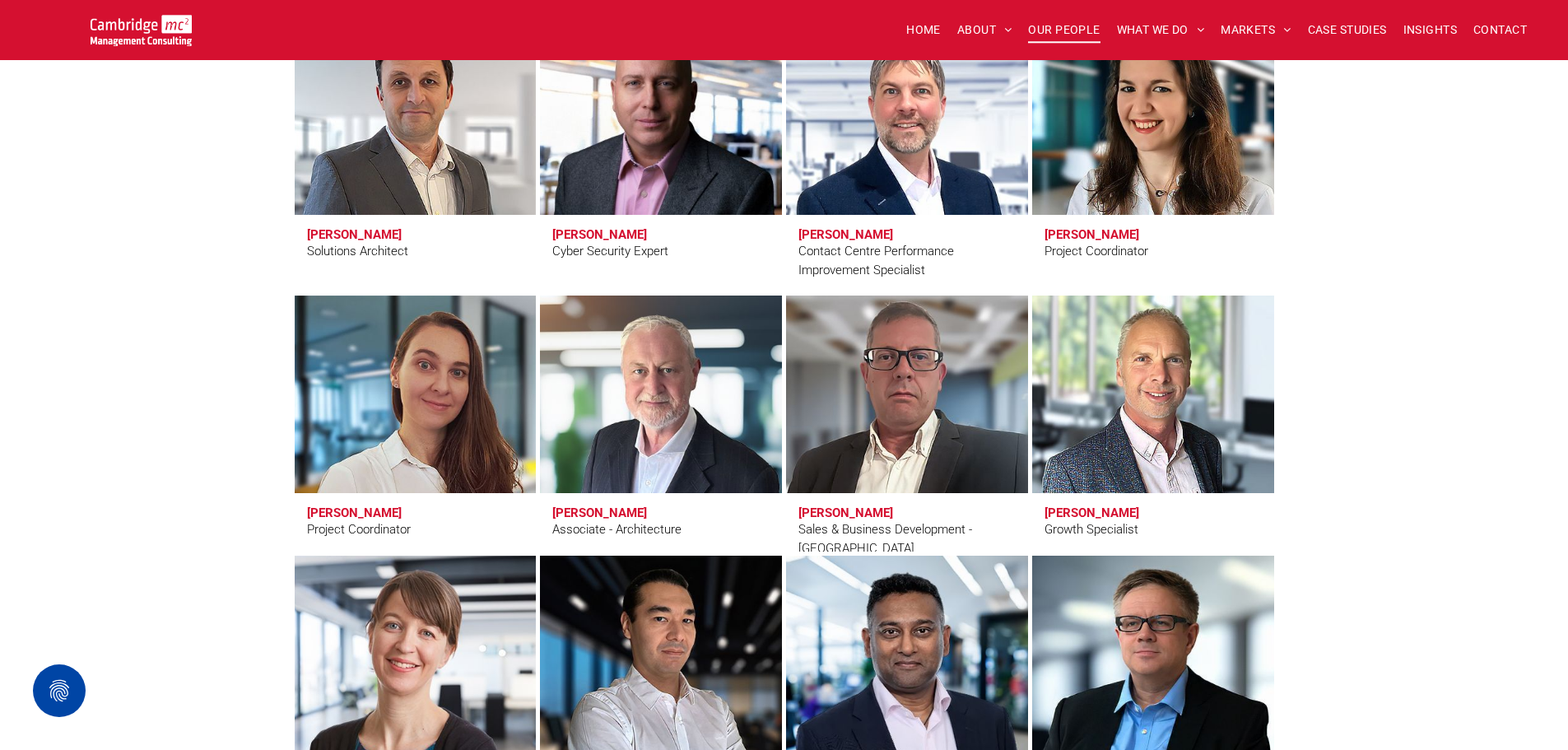
scroll to position [5103, 0]
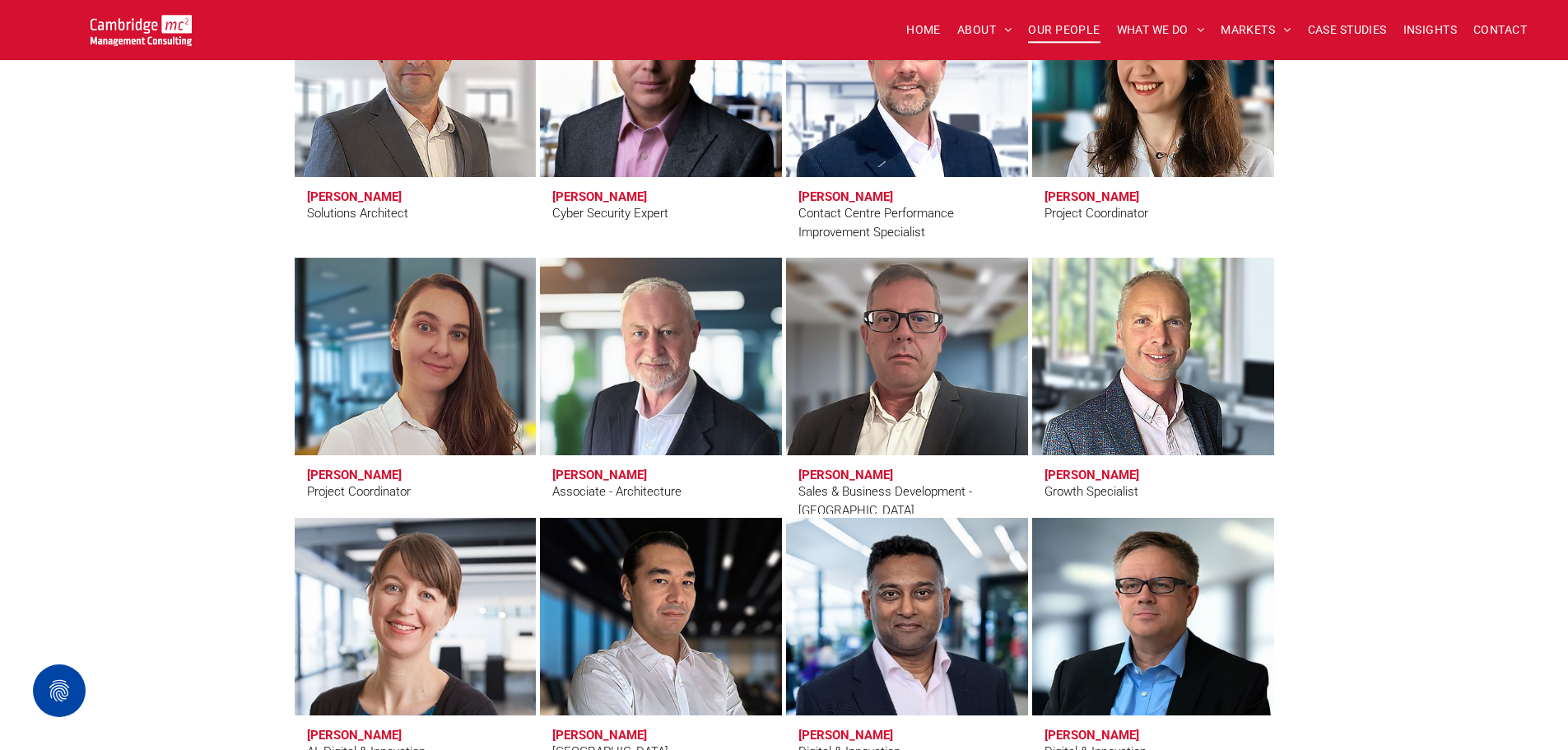
click at [873, 394] on link at bounding box center [907, 356] width 256 height 209
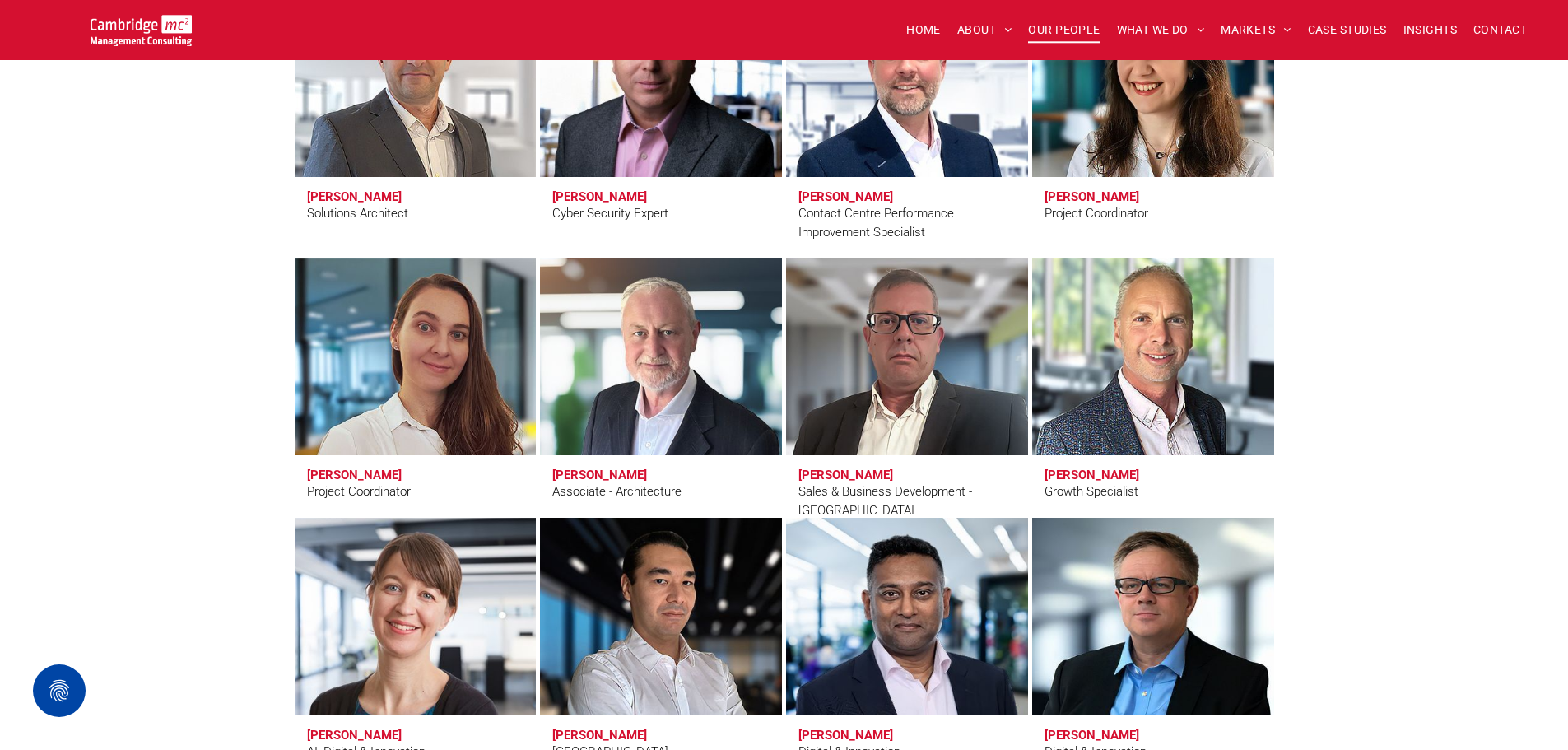
click at [1179, 347] on link at bounding box center [1153, 356] width 256 height 209
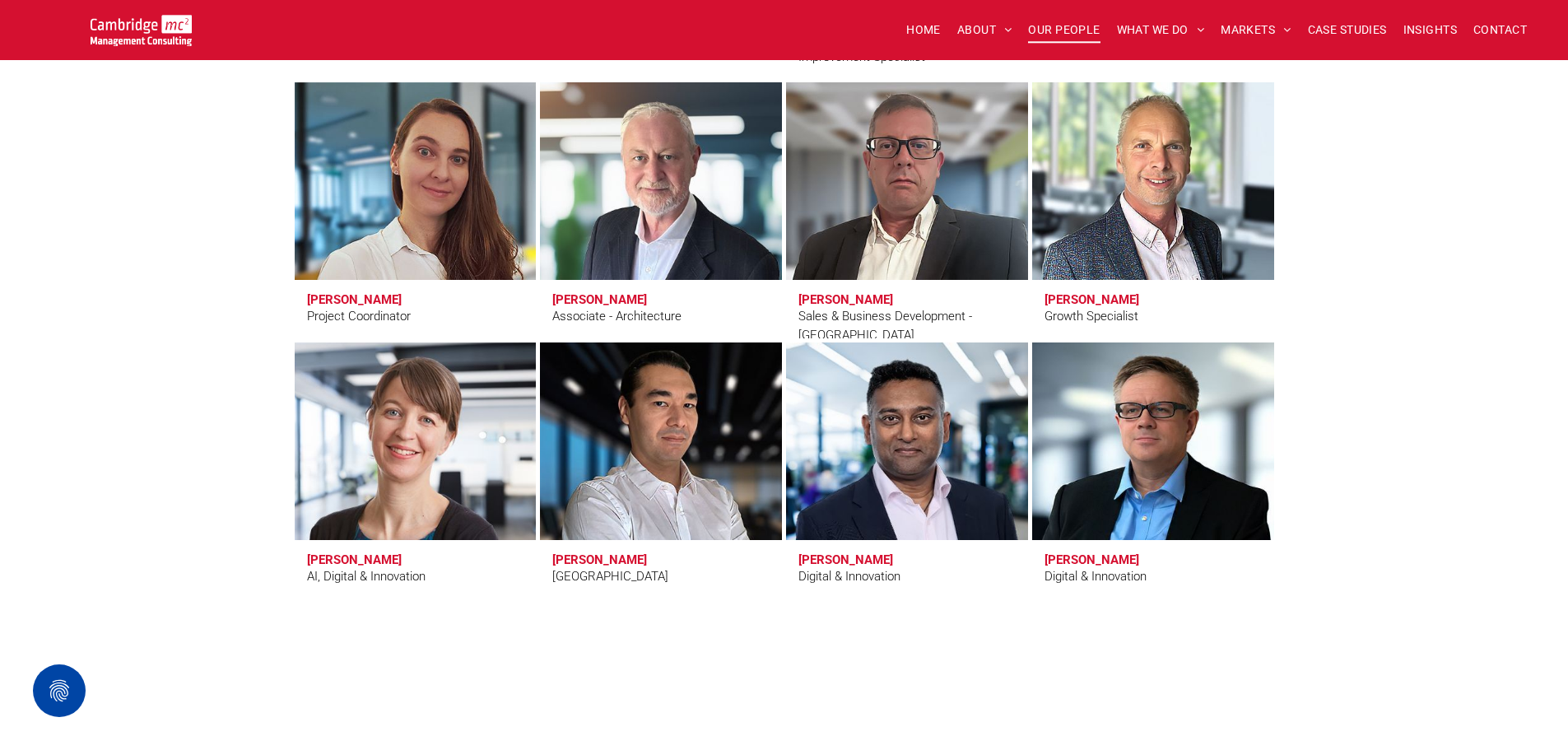
scroll to position [5267, 0]
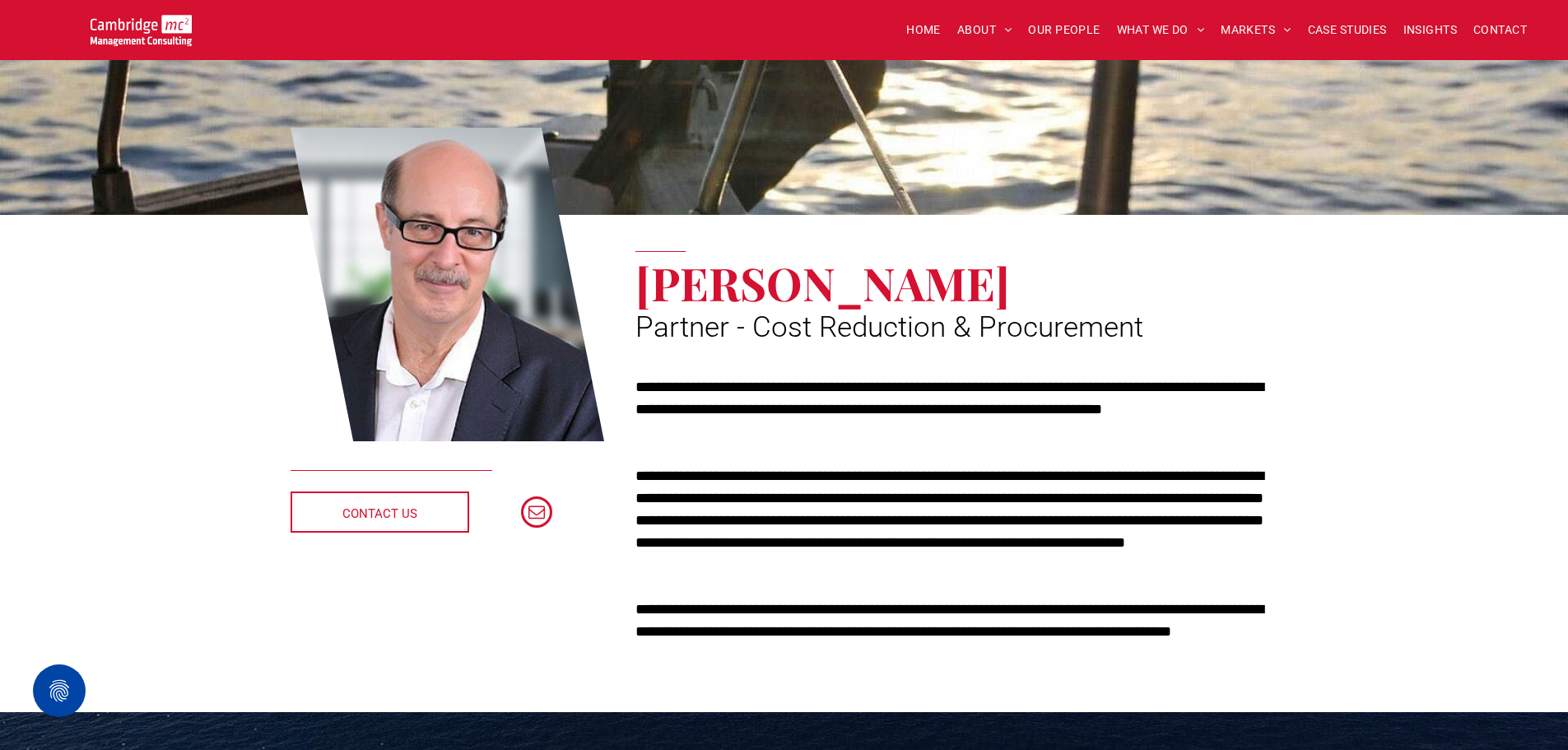
scroll to position [82, 0]
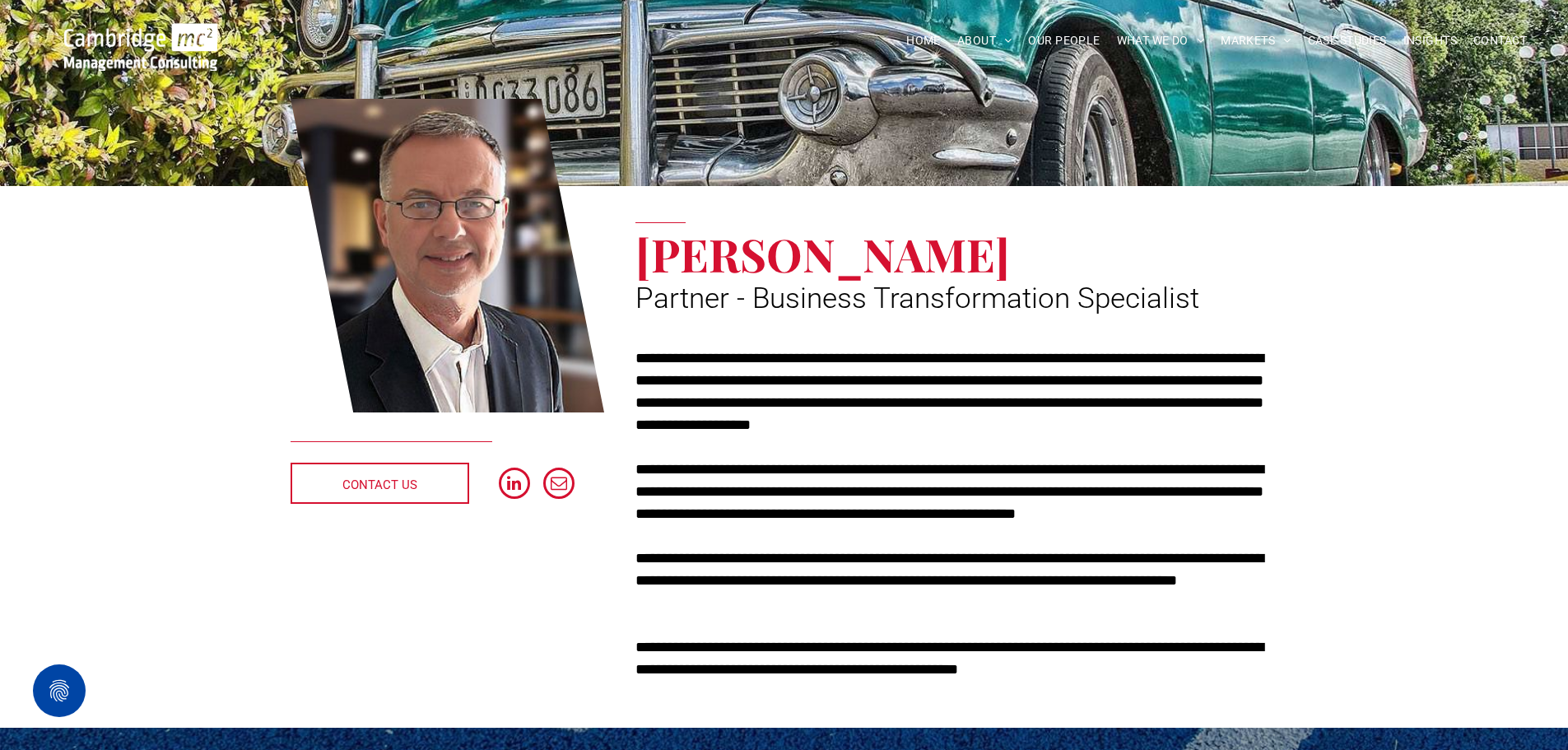
scroll to position [165, 0]
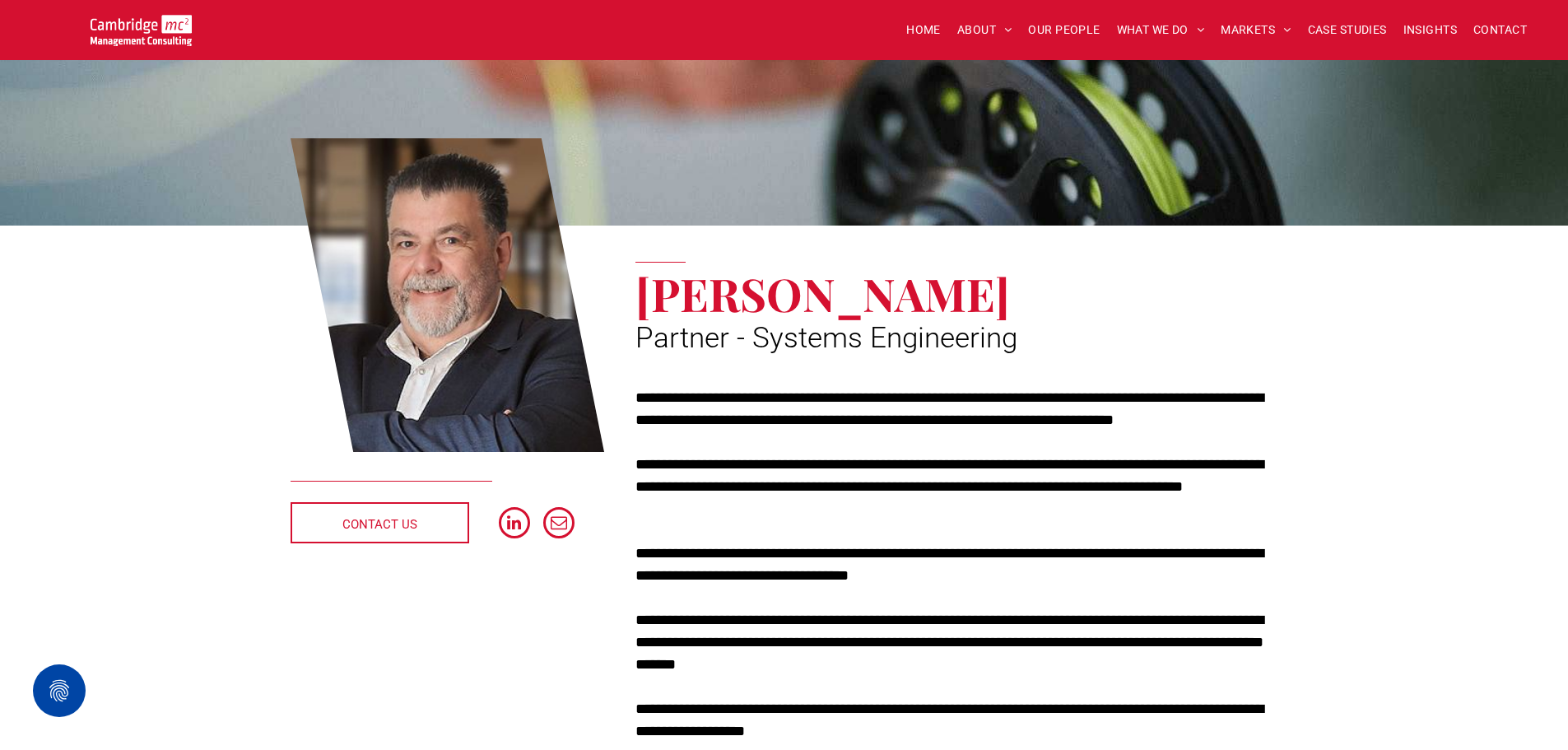
scroll to position [165, 0]
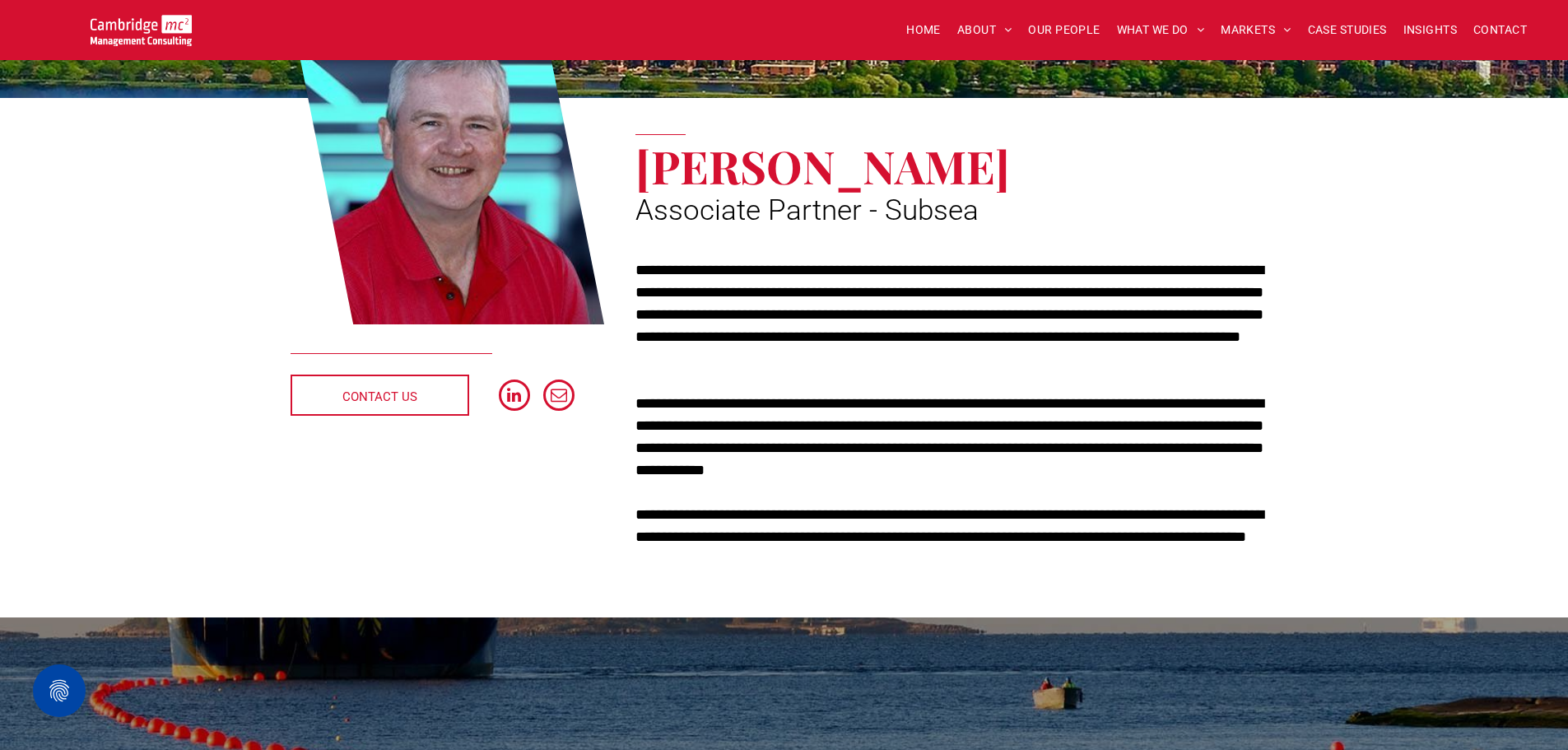
scroll to position [247, 0]
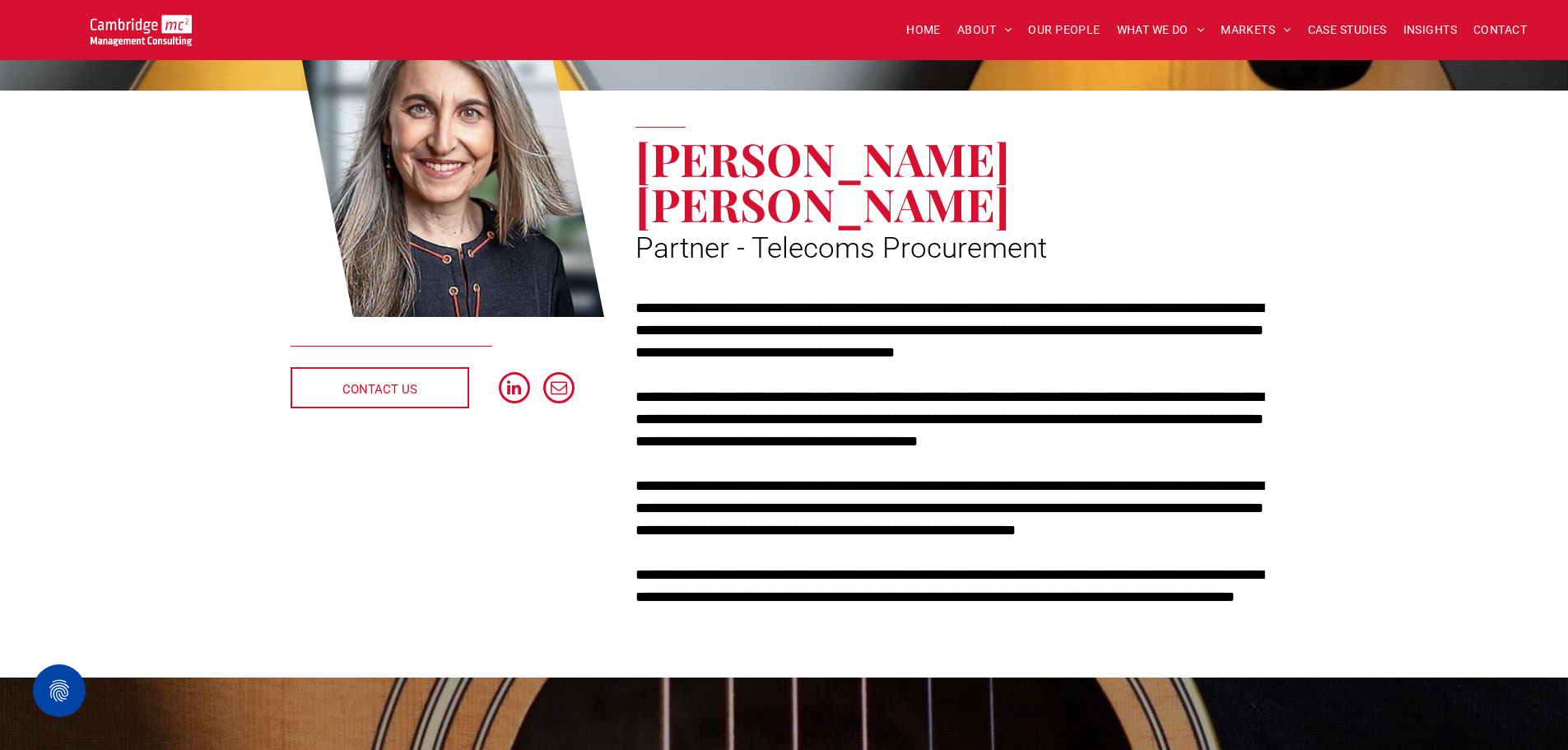
scroll to position [247, 0]
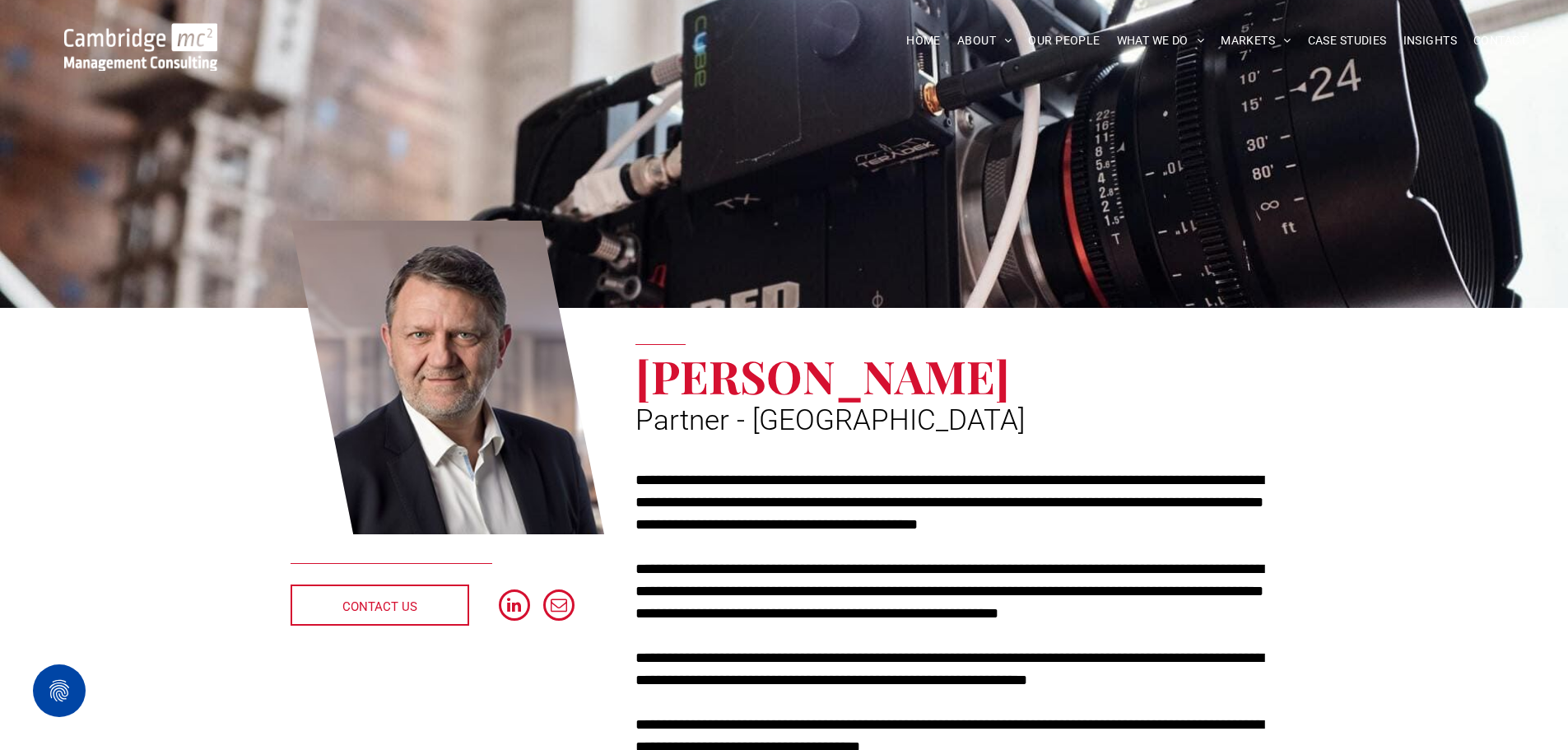
scroll to position [165, 0]
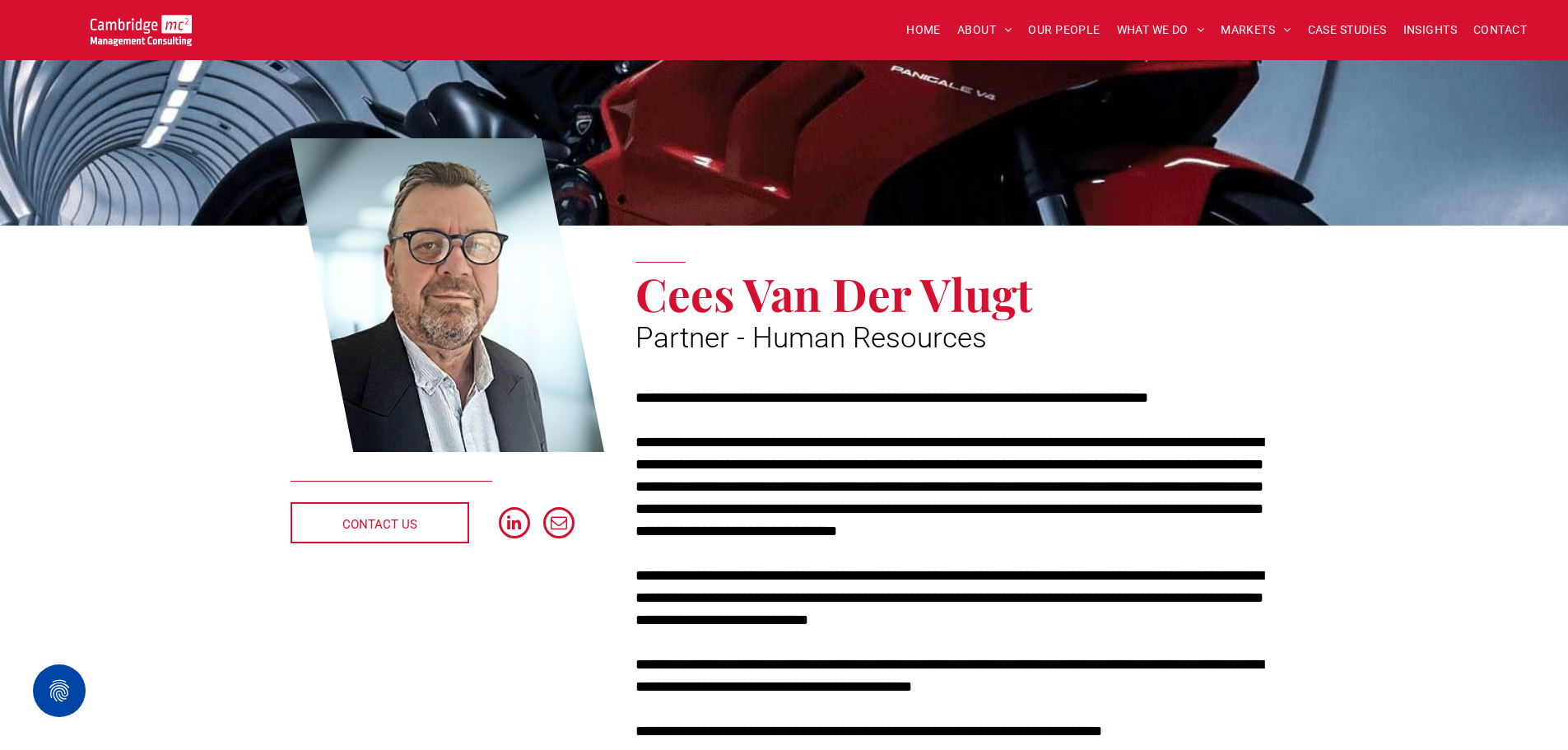
scroll to position [165, 0]
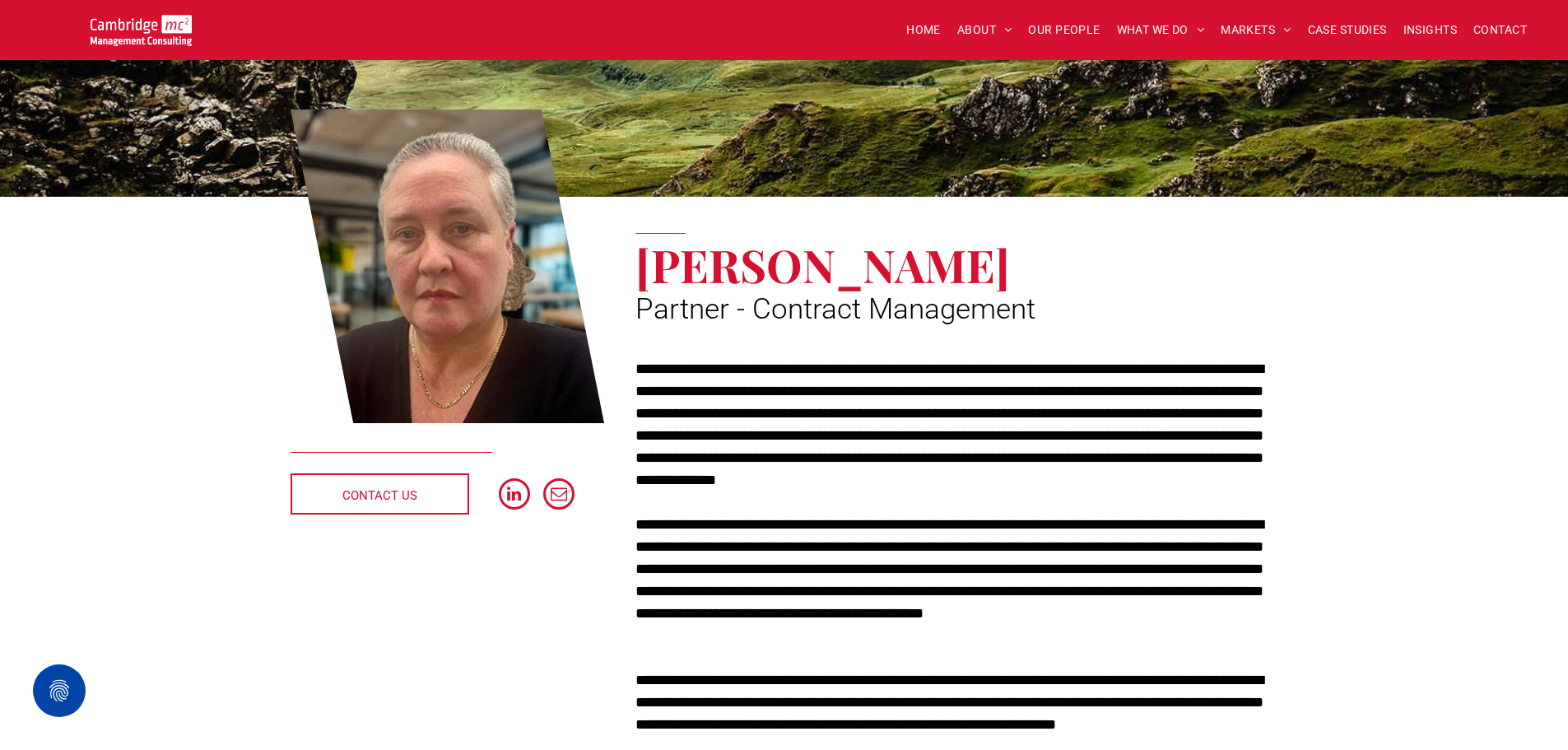
scroll to position [82, 0]
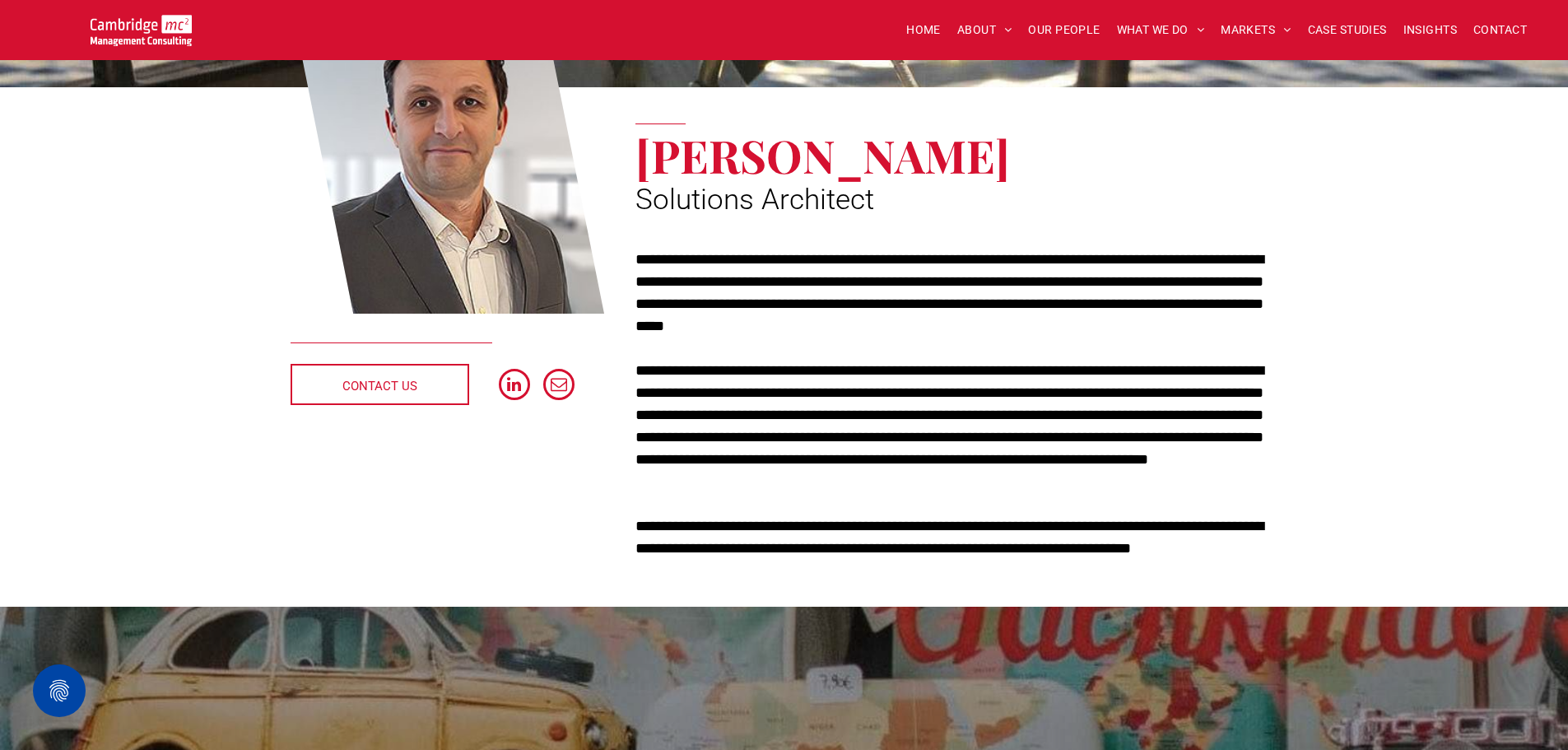
scroll to position [247, 0]
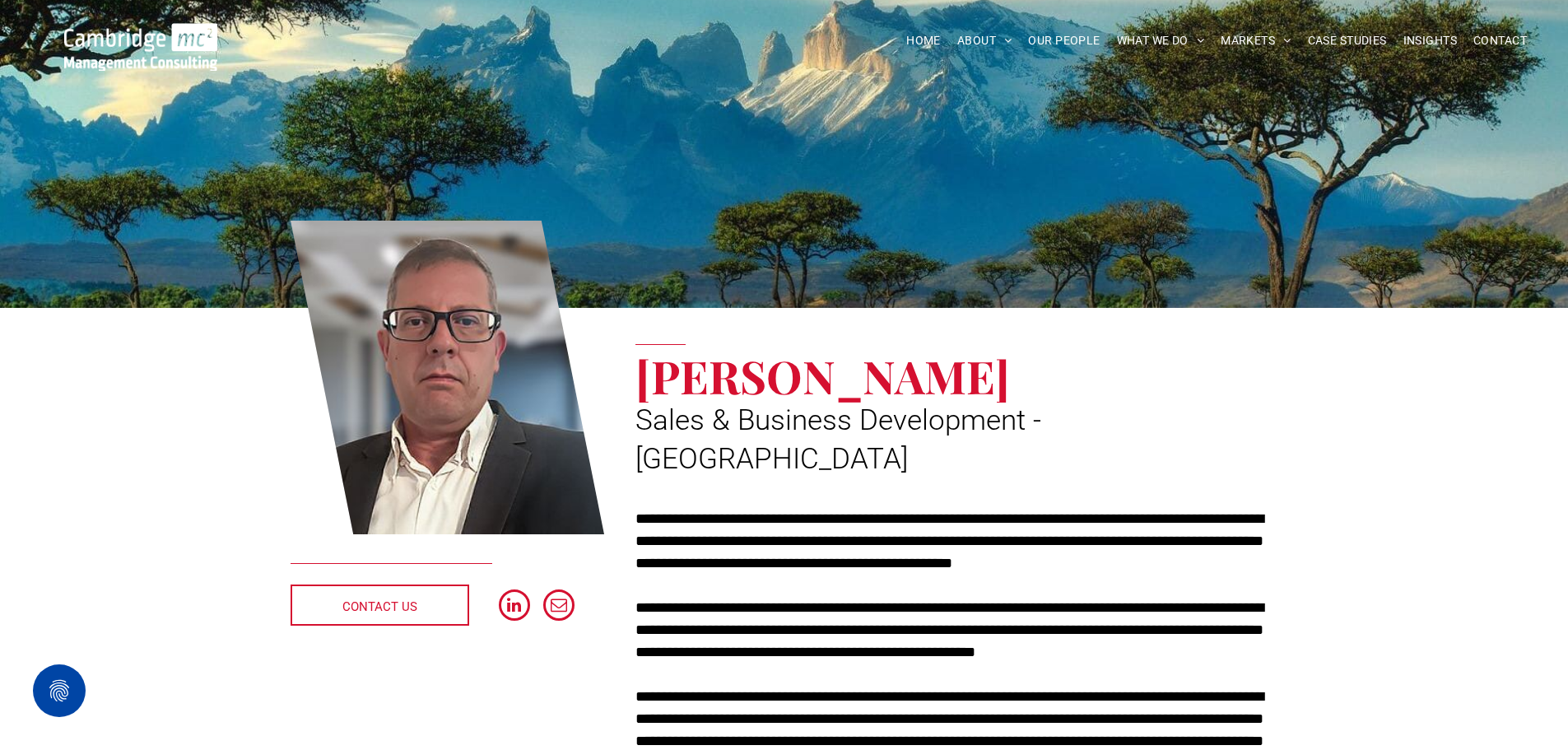
scroll to position [165, 0]
